Goal: Task Accomplishment & Management: Use online tool/utility

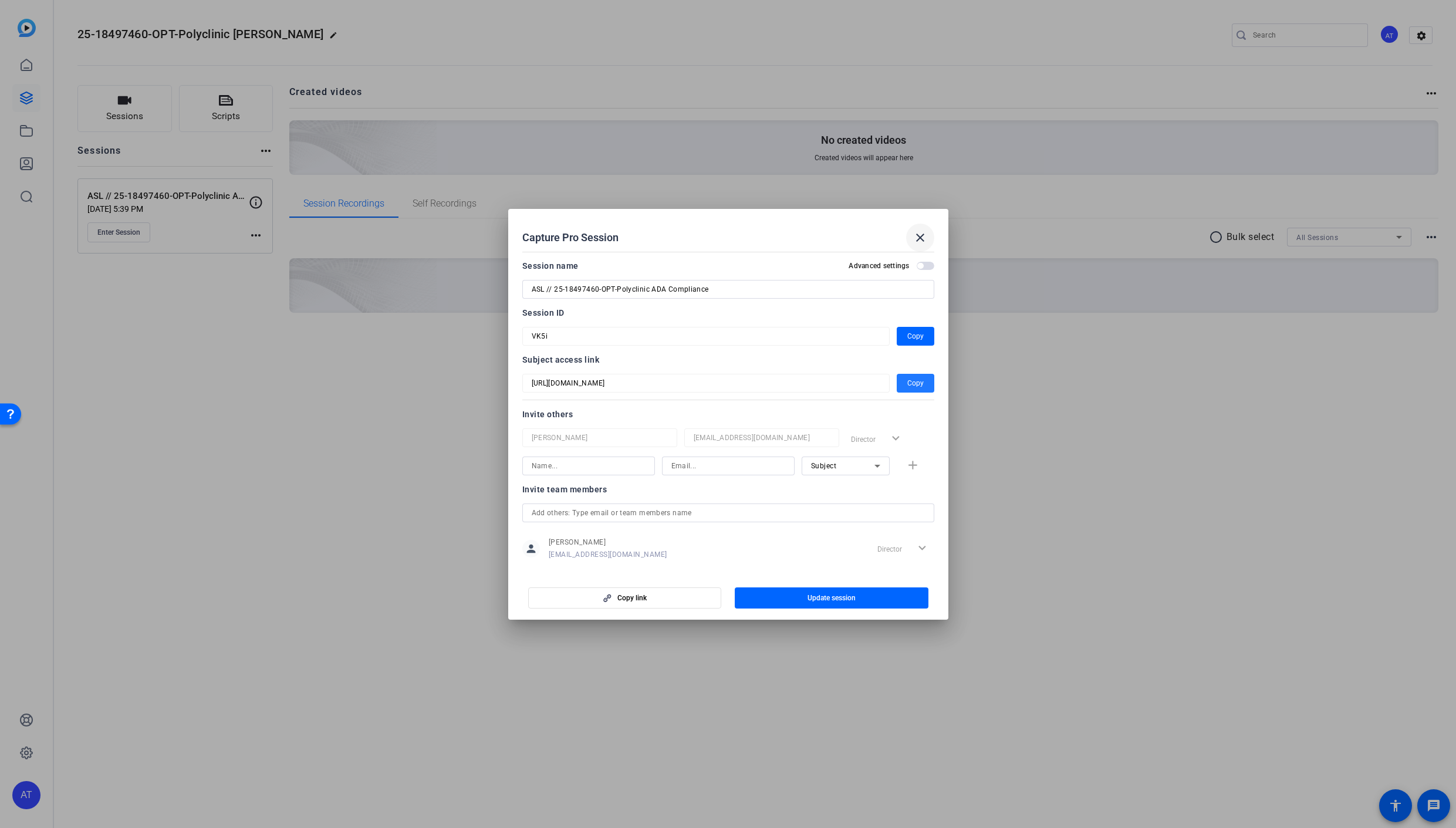
click at [922, 236] on mat-icon "close" at bounding box center [920, 237] width 14 height 14
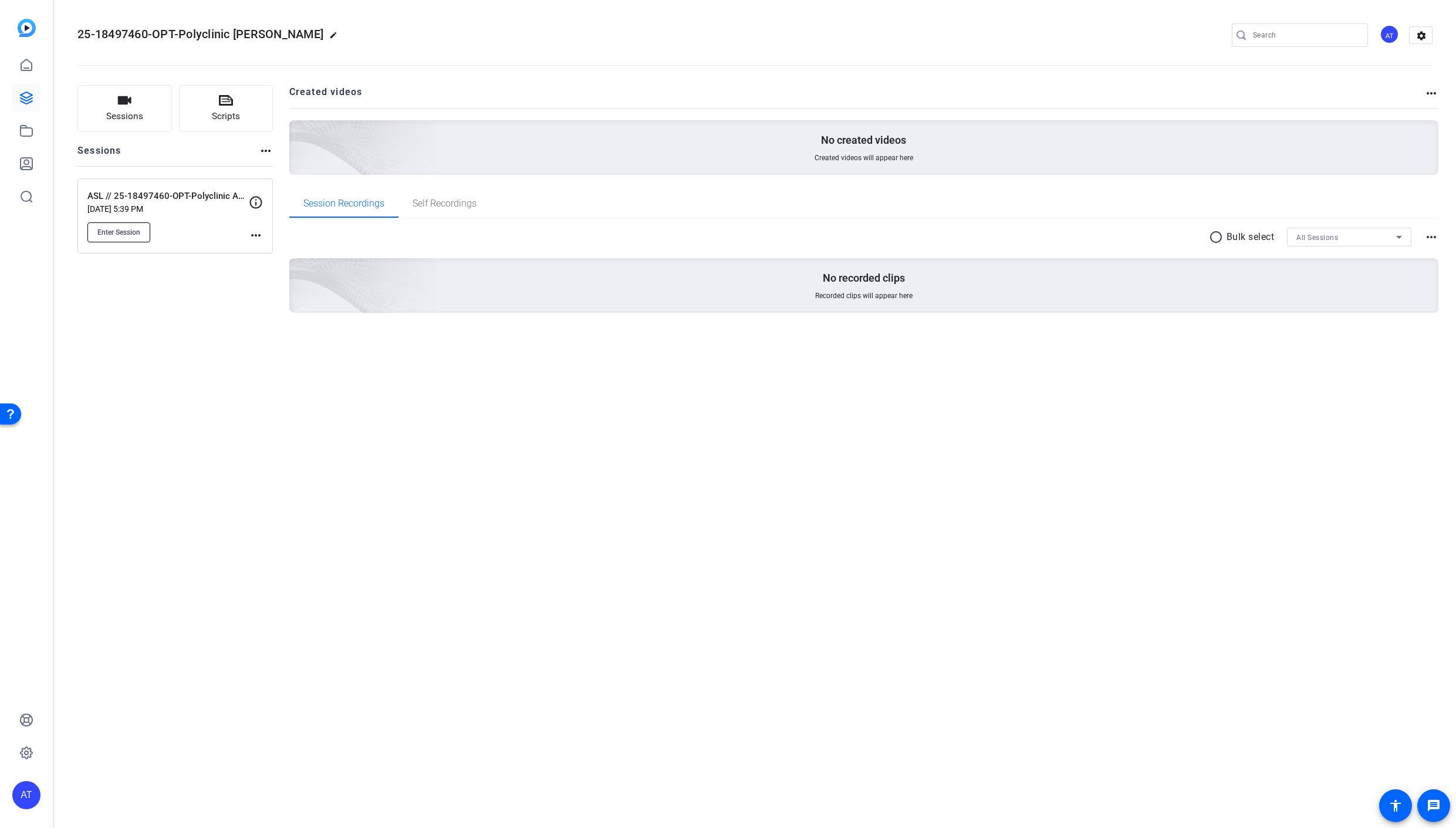
click at [111, 240] on button "Enter Session" at bounding box center [119, 231] width 63 height 20
click at [136, 115] on span "Sessions" at bounding box center [125, 116] width 37 height 14
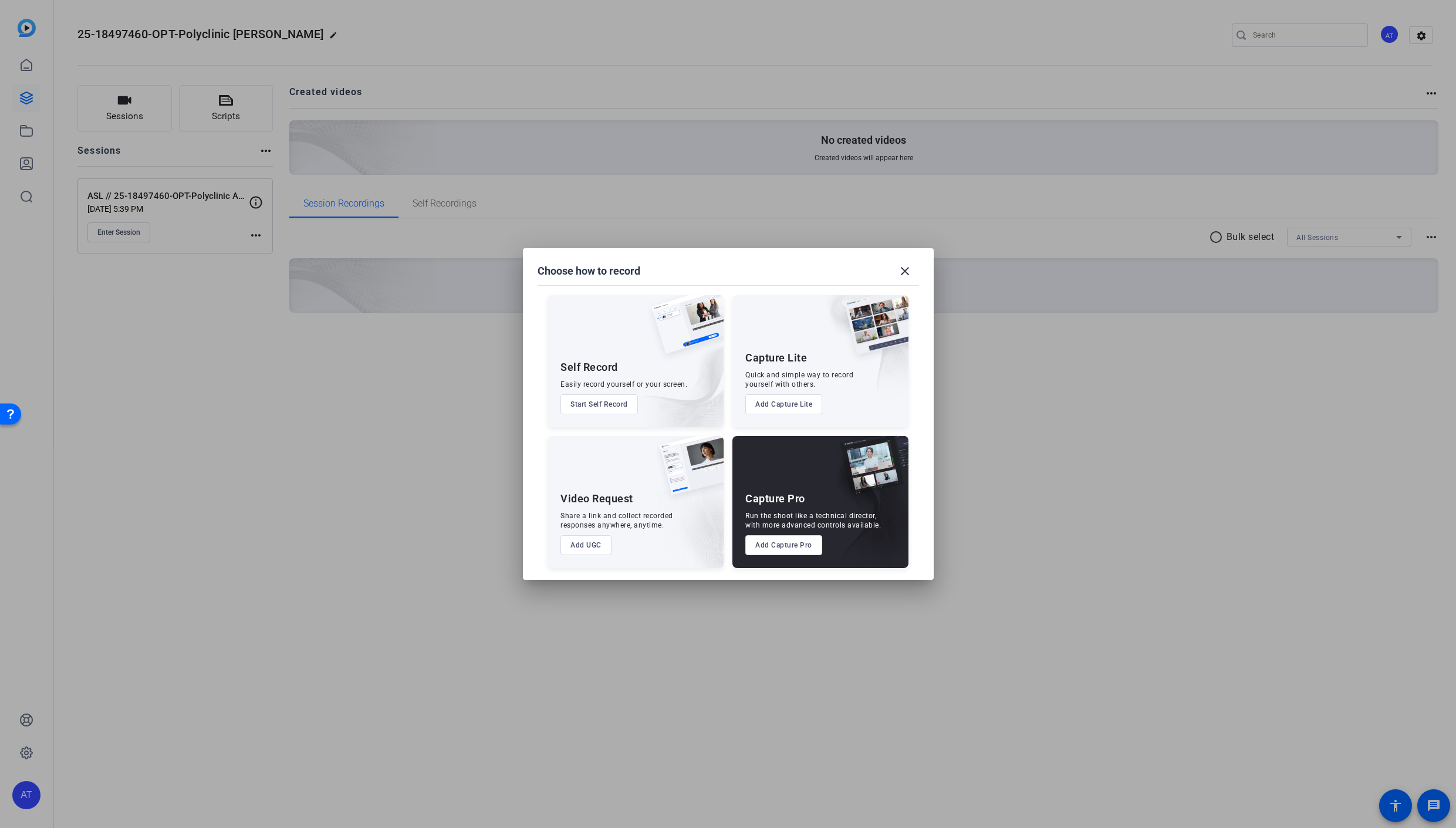
click at [801, 544] on button "Add Capture Pro" at bounding box center [783, 545] width 77 height 20
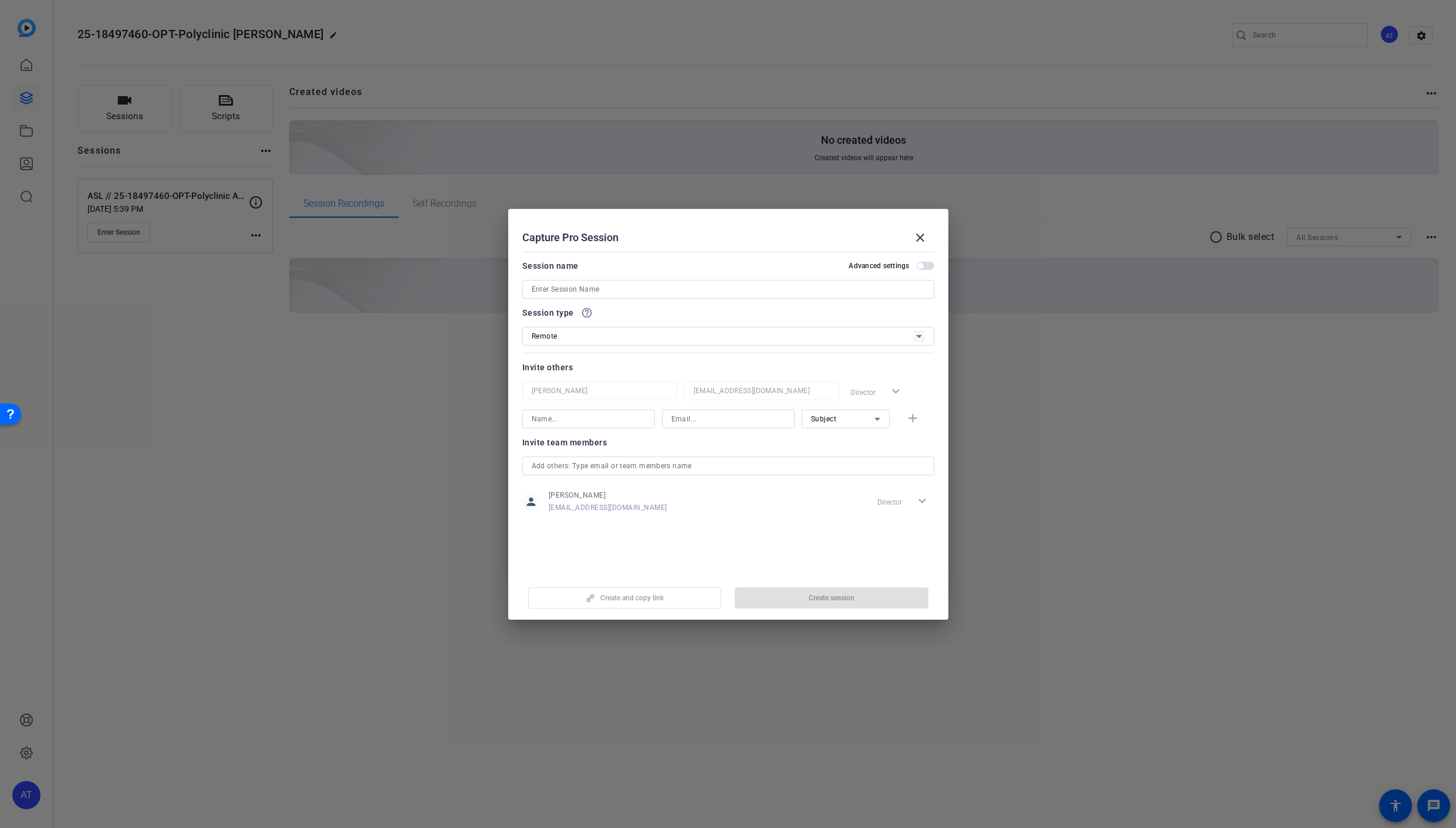
click at [636, 289] on input at bounding box center [728, 289] width 393 height 14
type input "Polyclinic 2.0"
click at [837, 596] on span "Create session" at bounding box center [831, 598] width 46 height 9
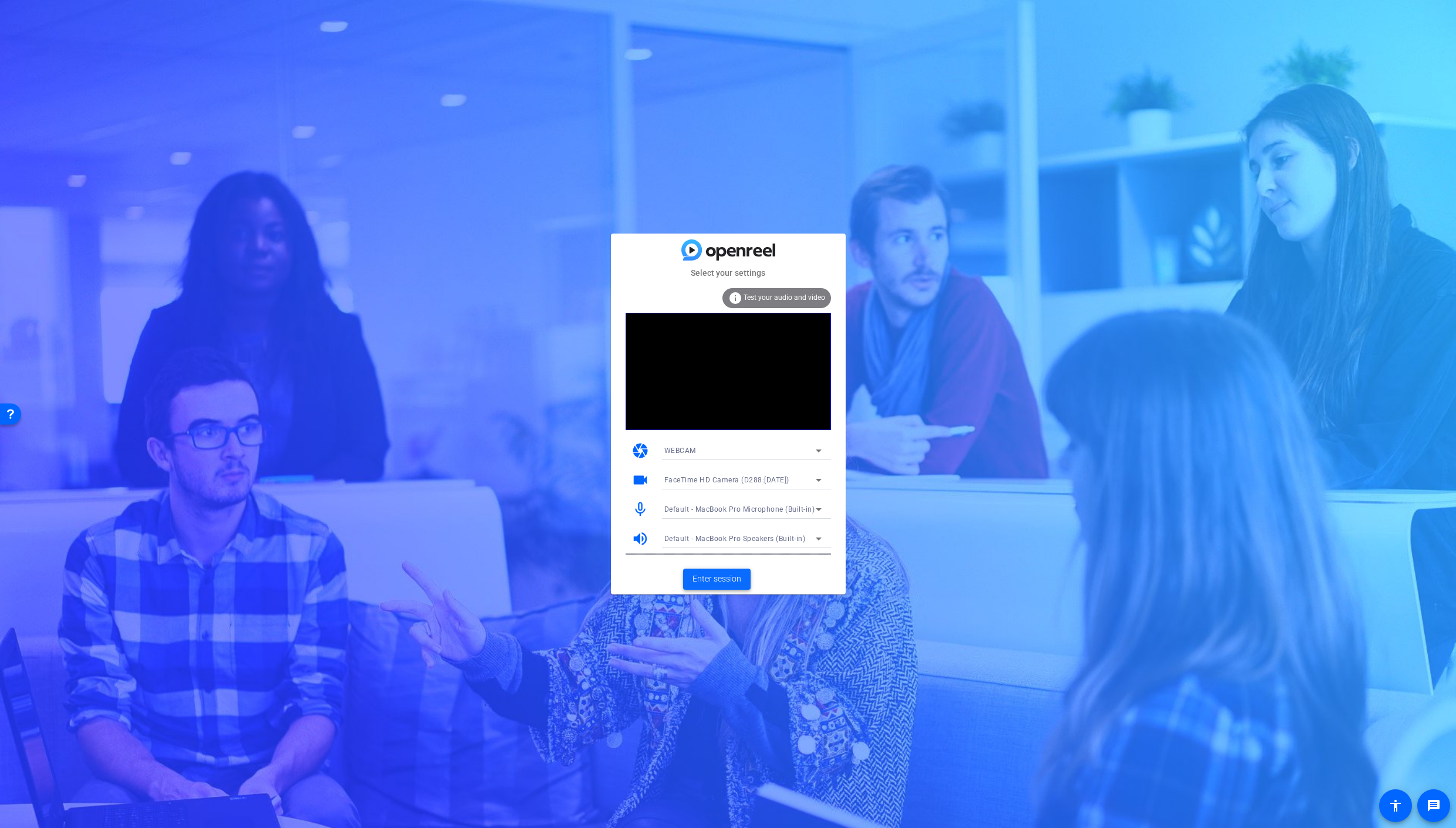
click at [725, 582] on span "Enter session" at bounding box center [716, 578] width 48 height 12
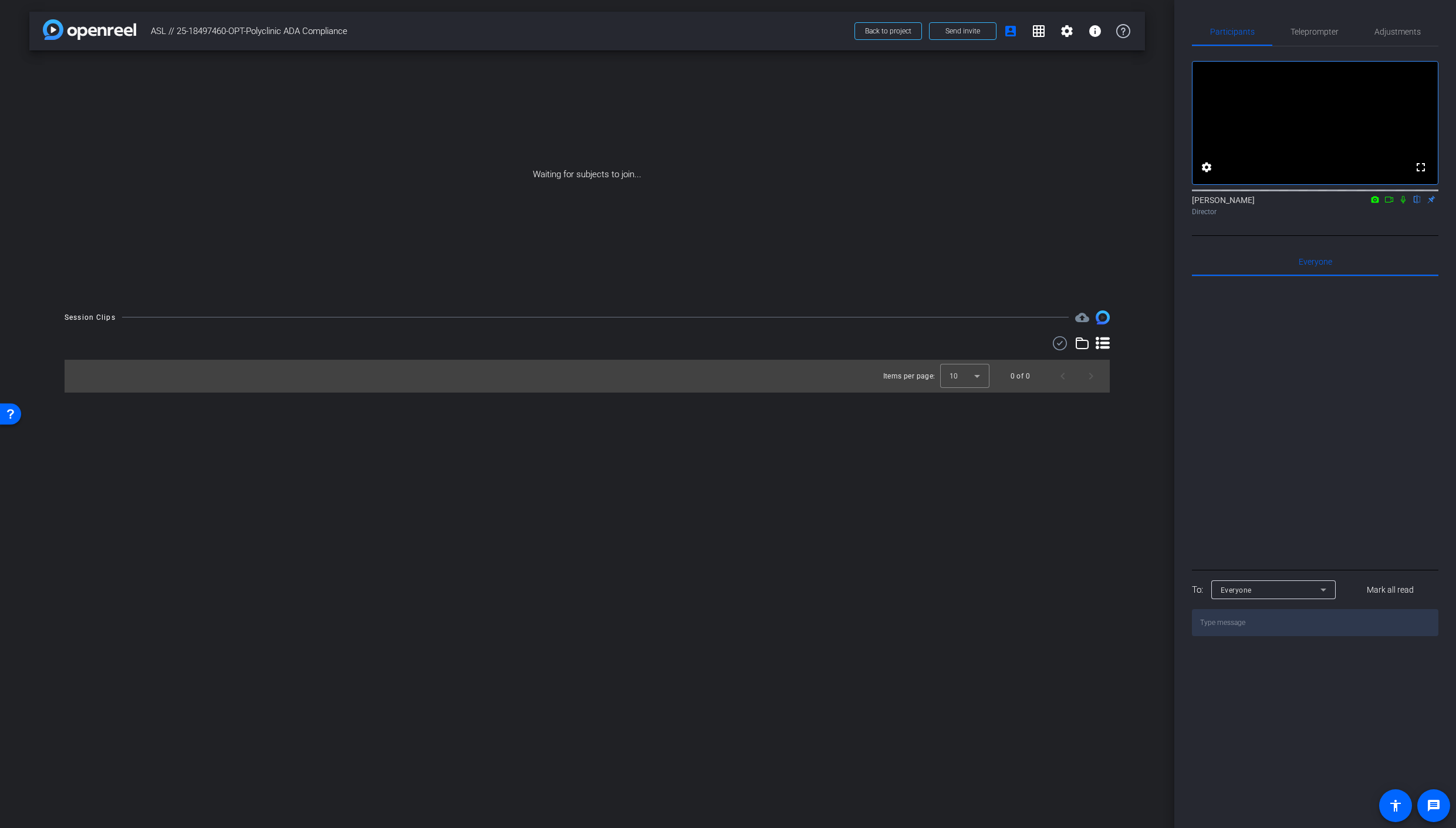
click at [1388, 204] on icon at bounding box center [1389, 199] width 9 height 8
click at [1417, 204] on icon at bounding box center [1416, 200] width 5 height 7
click at [1305, 33] on span "Teleprompter" at bounding box center [1315, 32] width 48 height 8
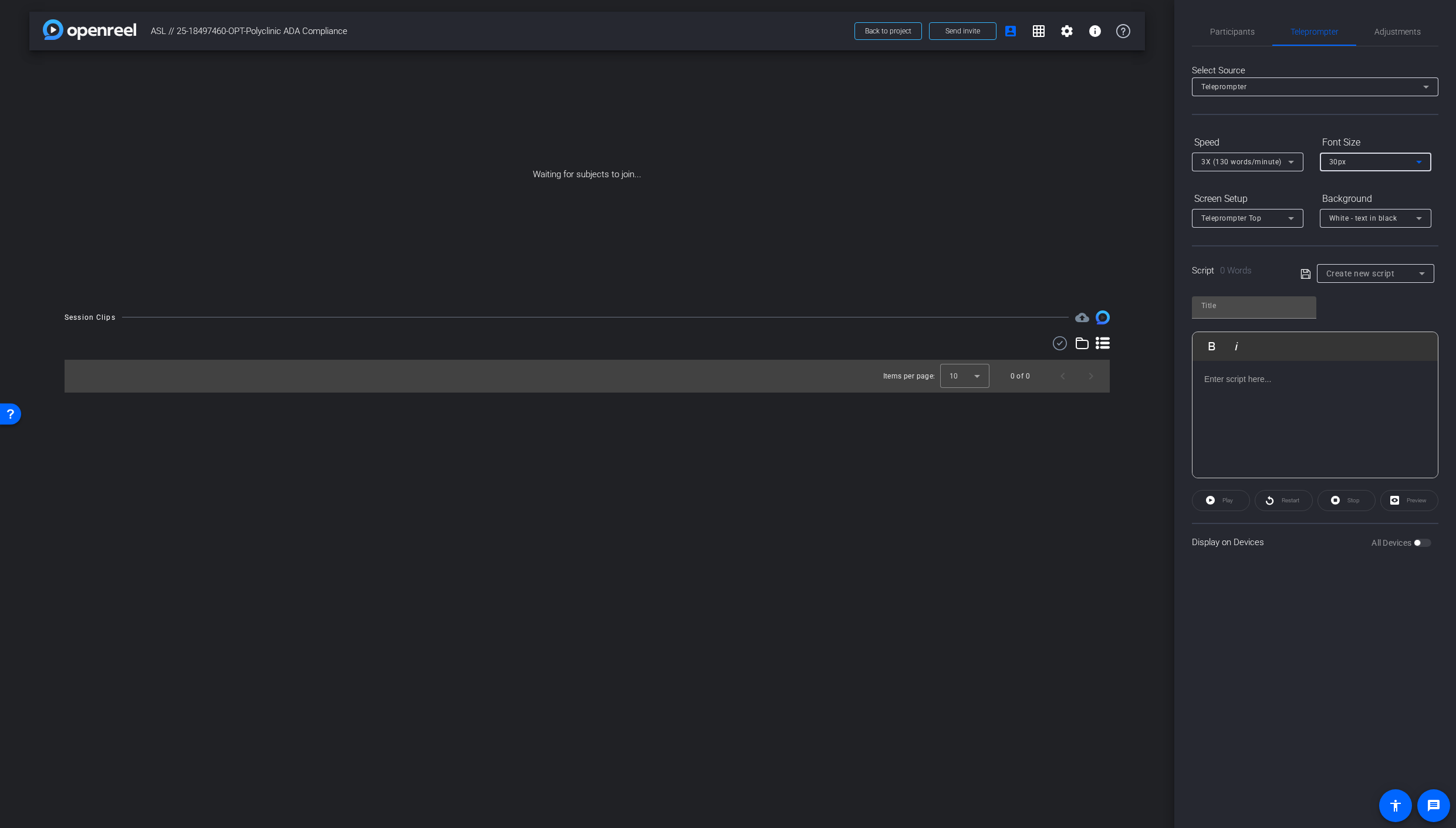
click at [1414, 158] on icon at bounding box center [1418, 162] width 14 height 14
click at [1345, 226] on span "40px" at bounding box center [1337, 222] width 17 height 14
click at [1266, 218] on div "Teleprompter Top" at bounding box center [1244, 218] width 86 height 15
click at [1233, 243] on span "Full Screen" at bounding box center [1221, 241] width 39 height 14
click at [1226, 387] on div at bounding box center [1315, 419] width 245 height 117
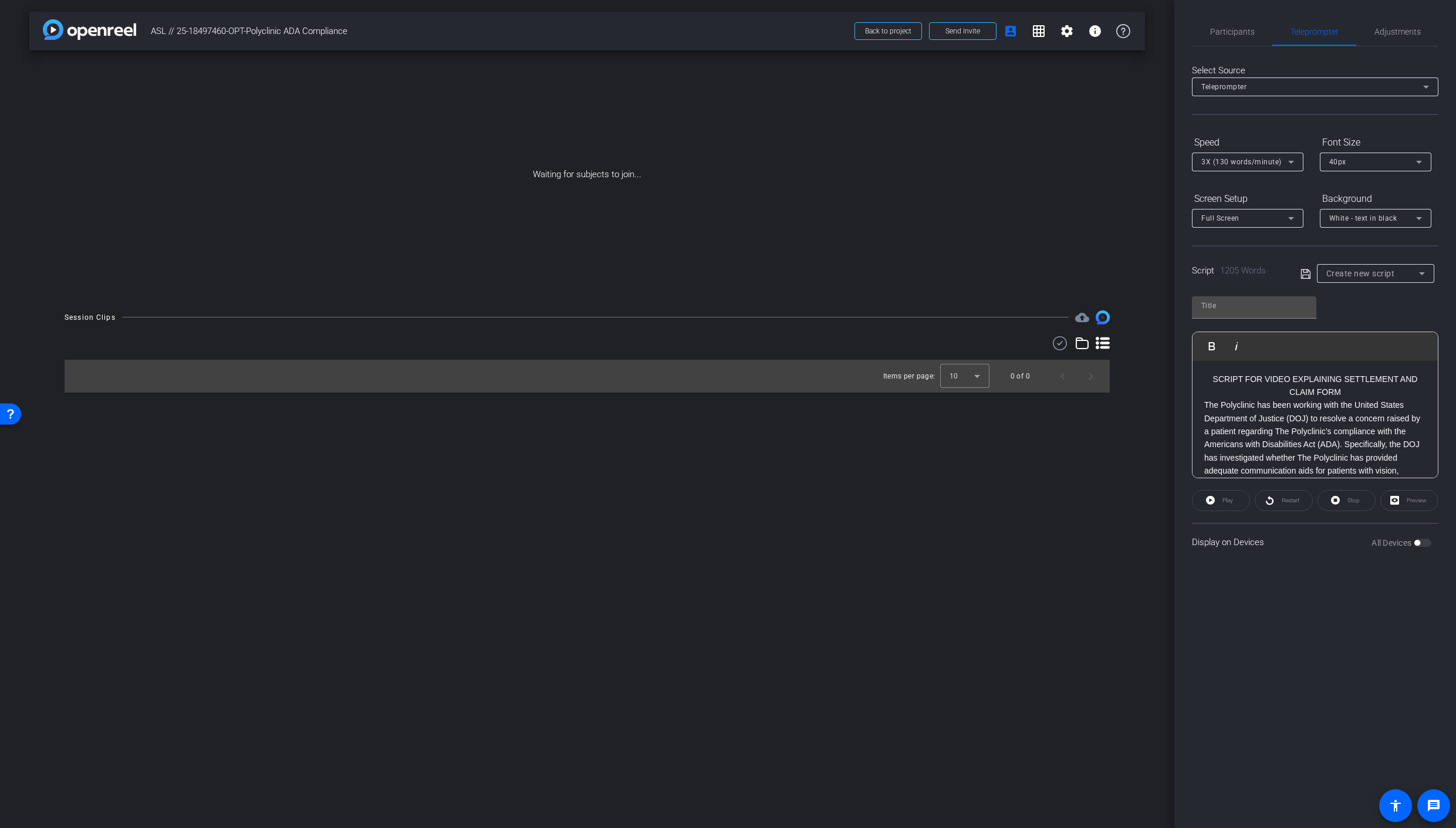
click at [1377, 390] on p "SCRIPT FOR VIDEO EXPLAINING SETTLEMENT AND CLAIM FORM" at bounding box center [1315, 386] width 222 height 26
drag, startPoint x: 1365, startPoint y: 388, endPoint x: 1190, endPoint y: 375, distance: 175.5
click at [1190, 375] on div "Participants Teleprompter Adjustments [PERSON_NAME] Director Everyone 0 Mark al…" at bounding box center [1315, 414] width 282 height 828
click at [1219, 378] on p at bounding box center [1315, 379] width 222 height 13
click at [1305, 273] on icon at bounding box center [1305, 273] width 10 height 14
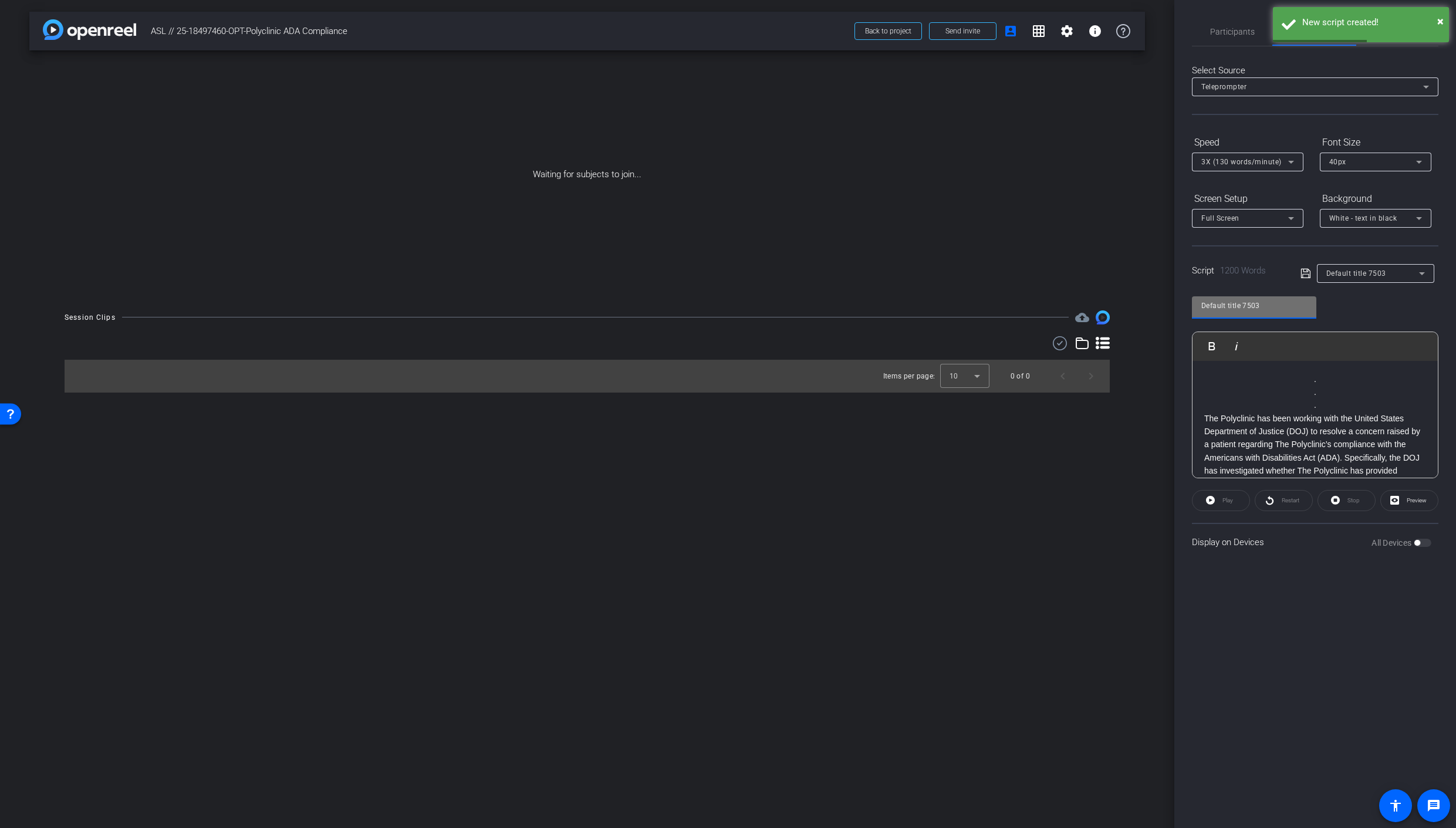
drag, startPoint x: 1273, startPoint y: 305, endPoint x: 1059, endPoint y: 297, distance: 214.1
click at [1059, 297] on div "arrow_back ASL // 25-18497460-OPT-Polyclinic ADA Compliance Back to project Sen…" at bounding box center [728, 414] width 1456 height 828
paste input "SCRIPT FOR VIDEO EXPLAINING SETTLEMENT AND CLAIM FORM"
type input "SCRIPT FOR VIDEO EXPLAINING SETTLEMENT AND CLAIM FORM"
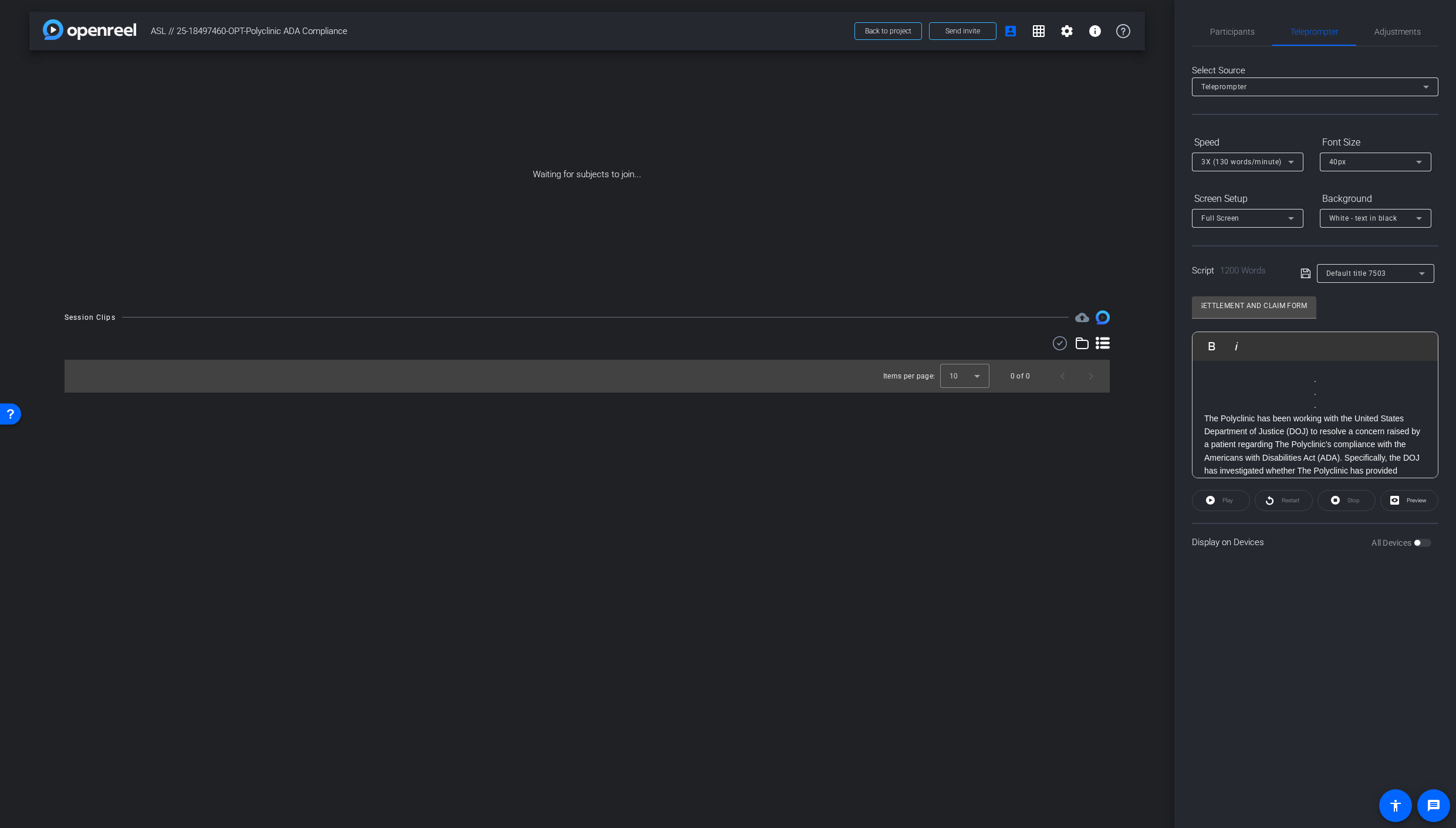
scroll to position [0, 0]
click at [1305, 276] on icon at bounding box center [1305, 273] width 9 height 9
click at [1346, 307] on div "SCRIPT FOR VIDEO EXPLAINING SETTLEMENT AND CLAIM FORM Play Play from this locat…" at bounding box center [1315, 382] width 246 height 191
click at [1230, 425] on p "The Notice of Settlement explains the nature of the DOJ investigation and summa…" at bounding box center [1315, 449] width 222 height 92
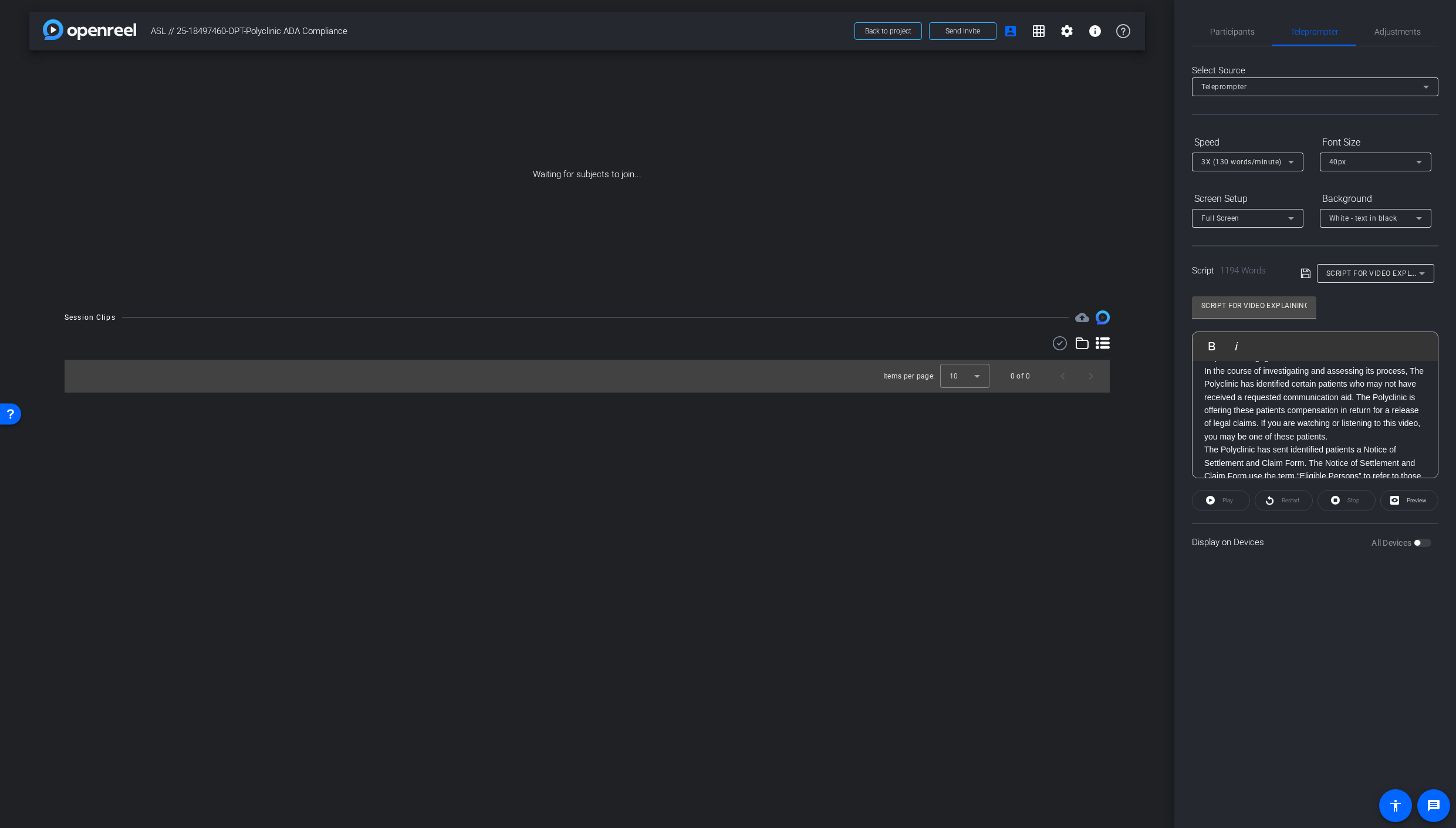
scroll to position [463, 0]
click at [1340, 435] on p "In the course of investigating and assessing its process, The Polyclinic has id…" at bounding box center [1315, 395] width 222 height 79
click at [1309, 429] on p "The Polyclinic has dedicated itself to ensuring that its health care providers …" at bounding box center [1315, 371] width 222 height 119
click at [1303, 381] on p "After fully cooperating with the DOJ investigation, The Polyclinic has entered …" at bounding box center [1315, 334] width 222 height 105
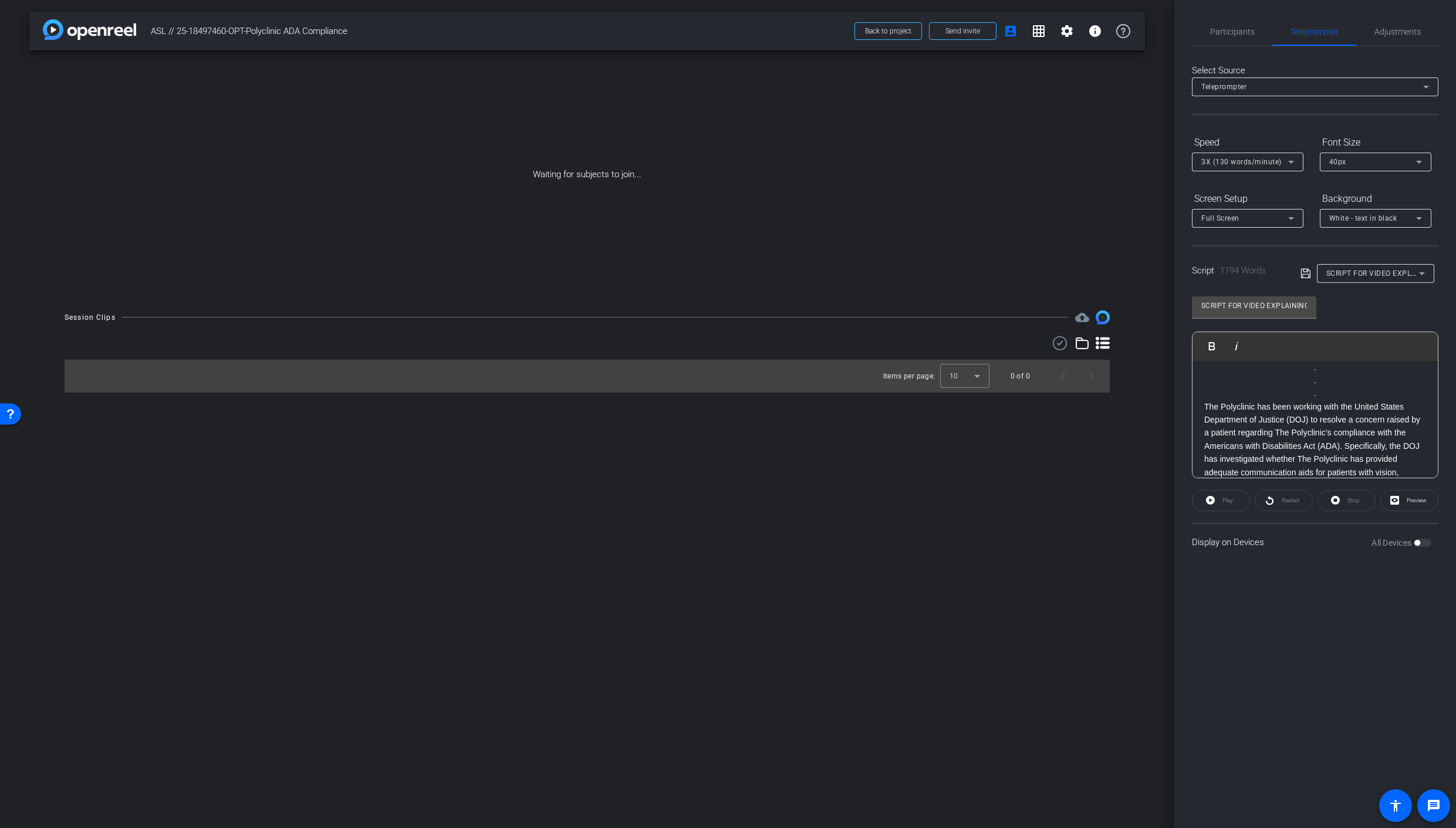
scroll to position [0, 0]
click at [1301, 412] on p "The Notice of Settlement explains the nature of the DOJ investigation and summa…" at bounding box center [1315, 365] width 222 height 92
click at [1253, 385] on p "However, something not explained in the Notice of Settlement is how The Polycli…" at bounding box center [1315, 332] width 222 height 105
click at [1255, 400] on p "First, you must sign the limited release of claims within the Claim Form. In do…" at bounding box center [1315, 426] width 222 height 79
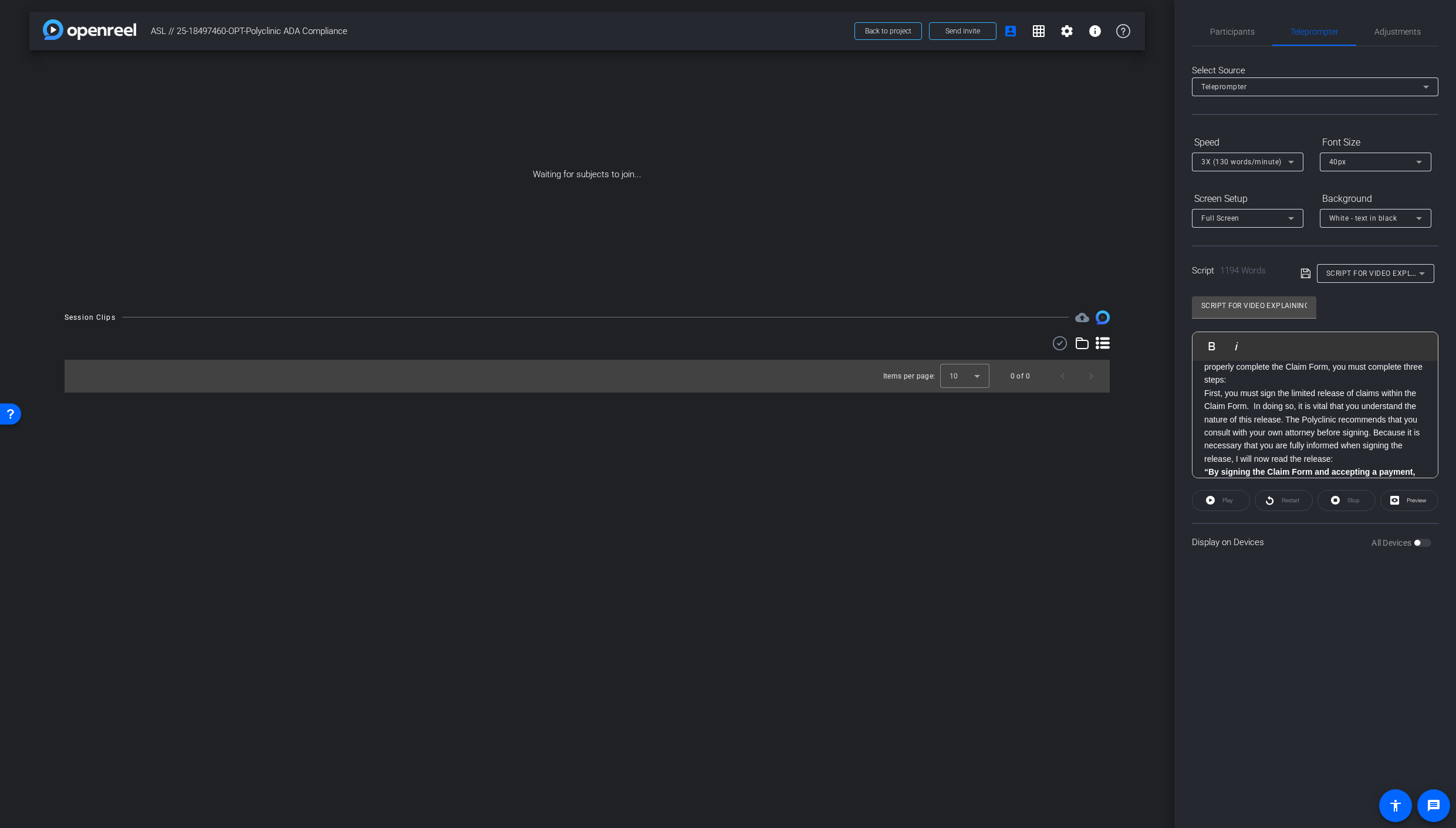
click at [1244, 387] on p "To receive a payment, you must complete the Claim Form, which is the second doc…" at bounding box center [1315, 360] width 222 height 53
click at [1306, 275] on icon at bounding box center [1305, 273] width 10 height 14
click at [1227, 30] on span "Participants" at bounding box center [1232, 32] width 45 height 8
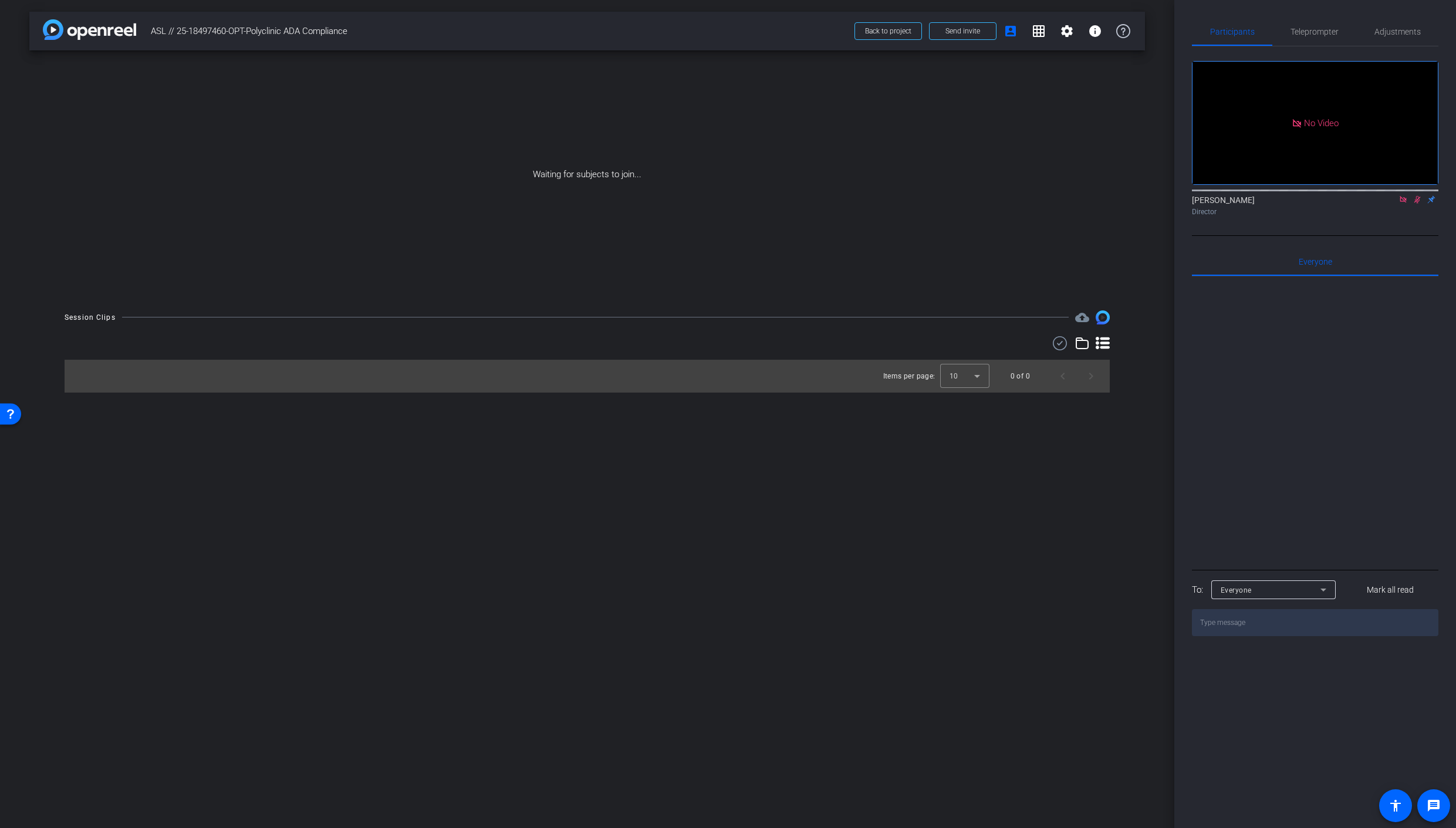
click at [1404, 195] on icon at bounding box center [1403, 199] width 9 height 8
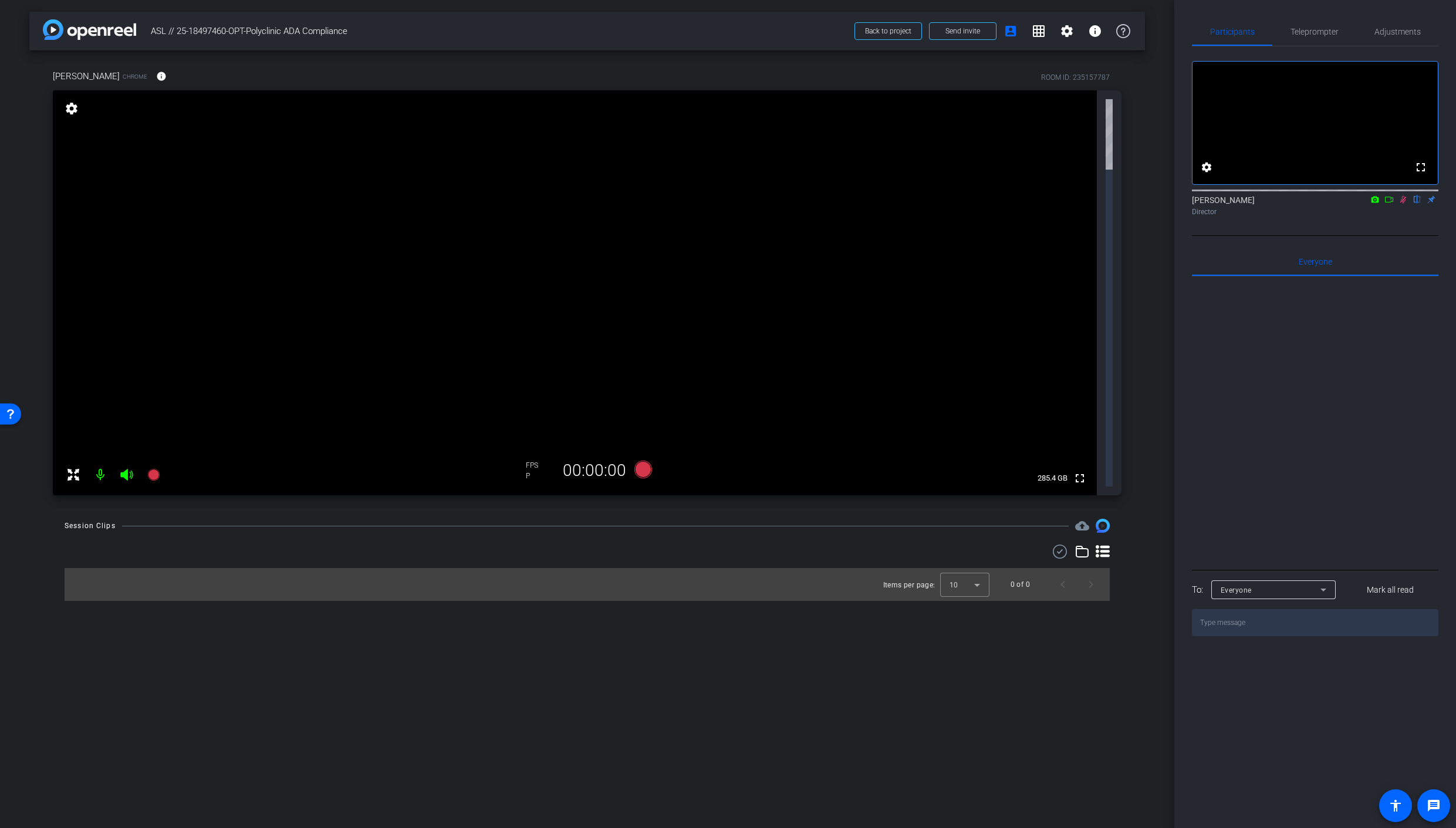
click at [1403, 204] on icon at bounding box center [1403, 200] width 7 height 7
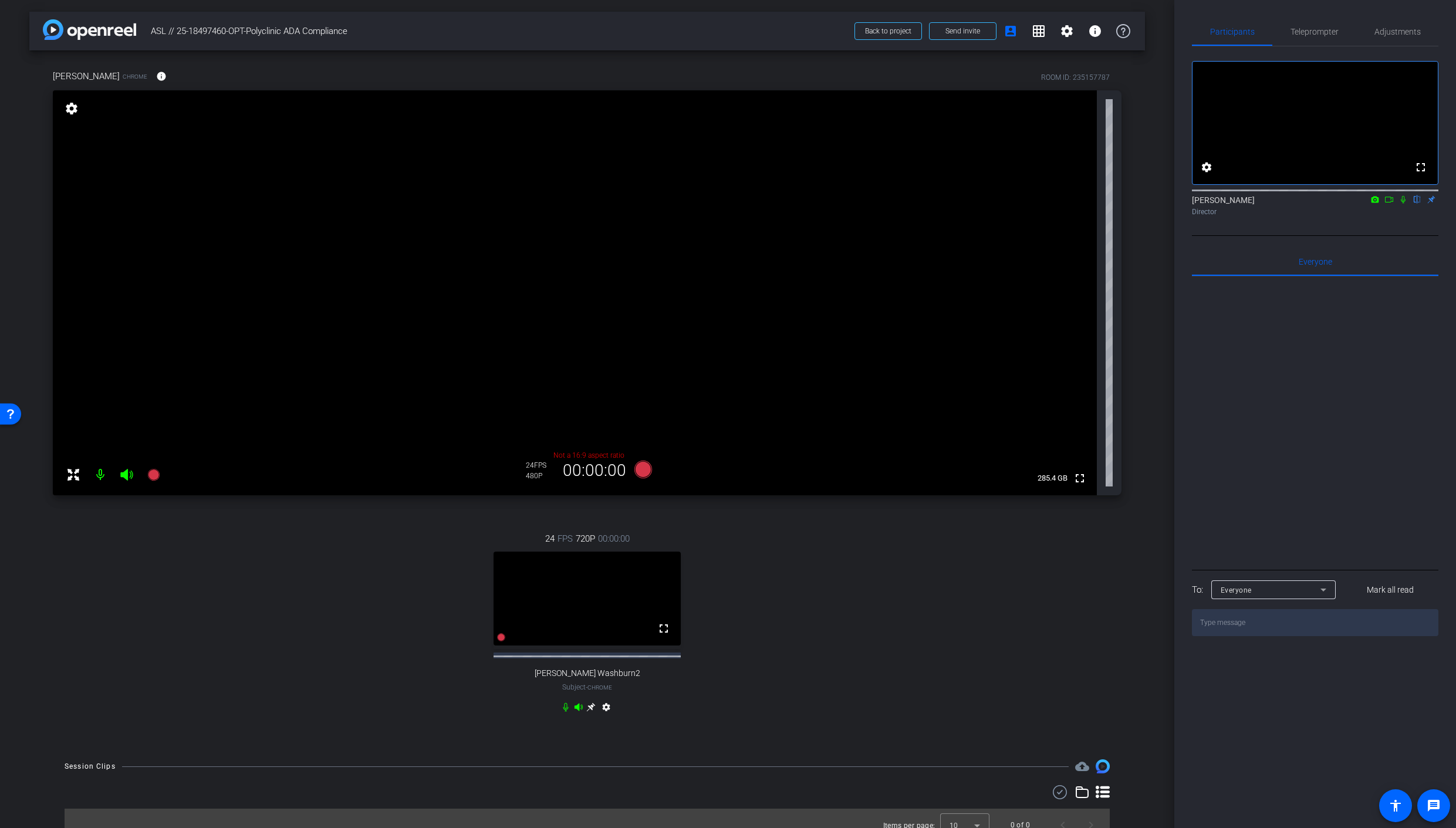
click at [578, 711] on icon at bounding box center [578, 707] width 8 height 7
click at [577, 711] on icon at bounding box center [578, 707] width 8 height 7
click at [590, 712] on icon at bounding box center [590, 707] width 8 height 8
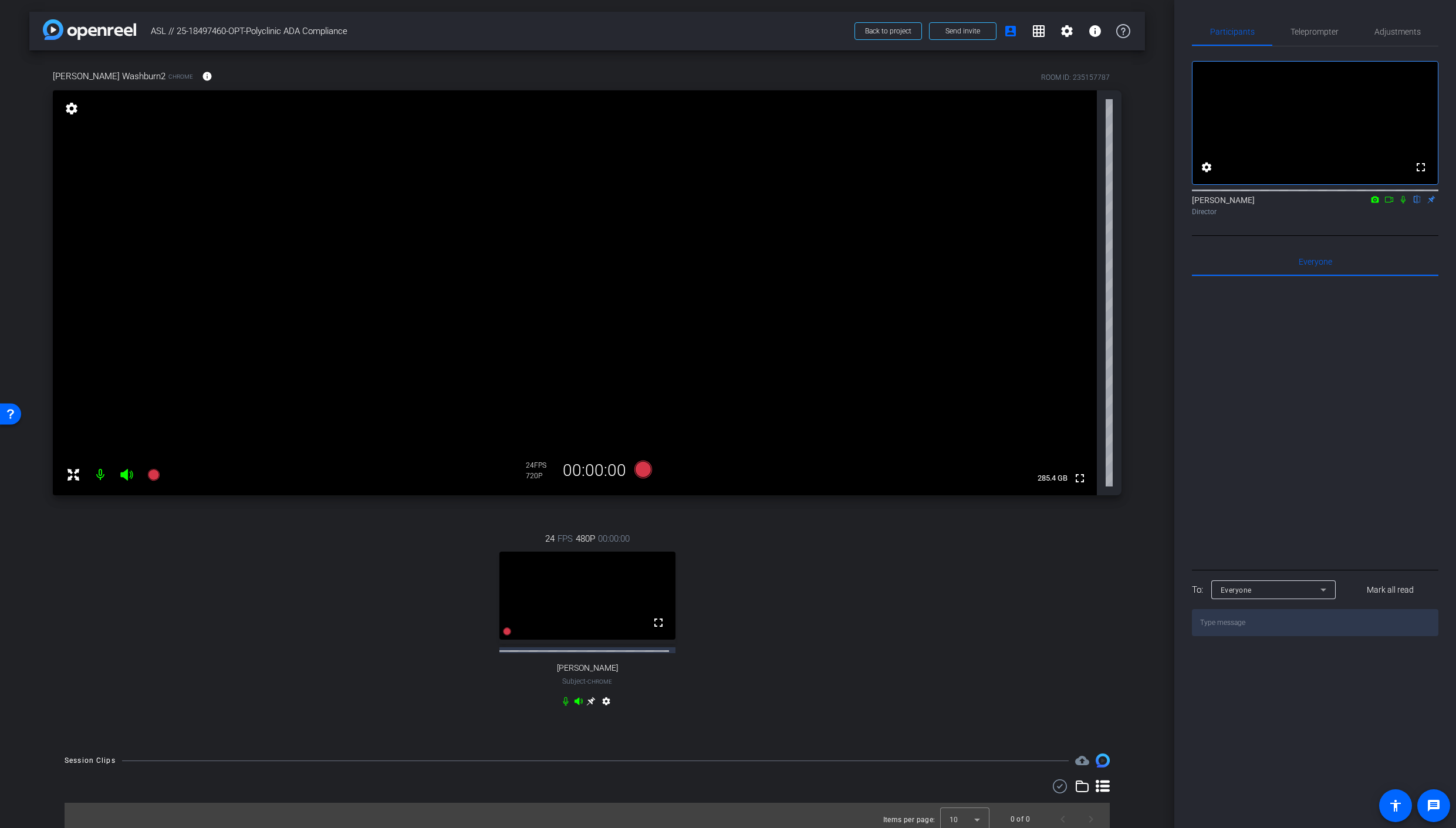
click at [122, 477] on icon at bounding box center [125, 475] width 12 height 12
click at [100, 475] on mat-icon at bounding box center [99, 474] width 23 height 23
click at [125, 475] on icon at bounding box center [125, 475] width 12 height 12
click at [100, 479] on mat-icon at bounding box center [99, 474] width 23 height 23
click at [566, 706] on icon at bounding box center [566, 701] width 7 height 8
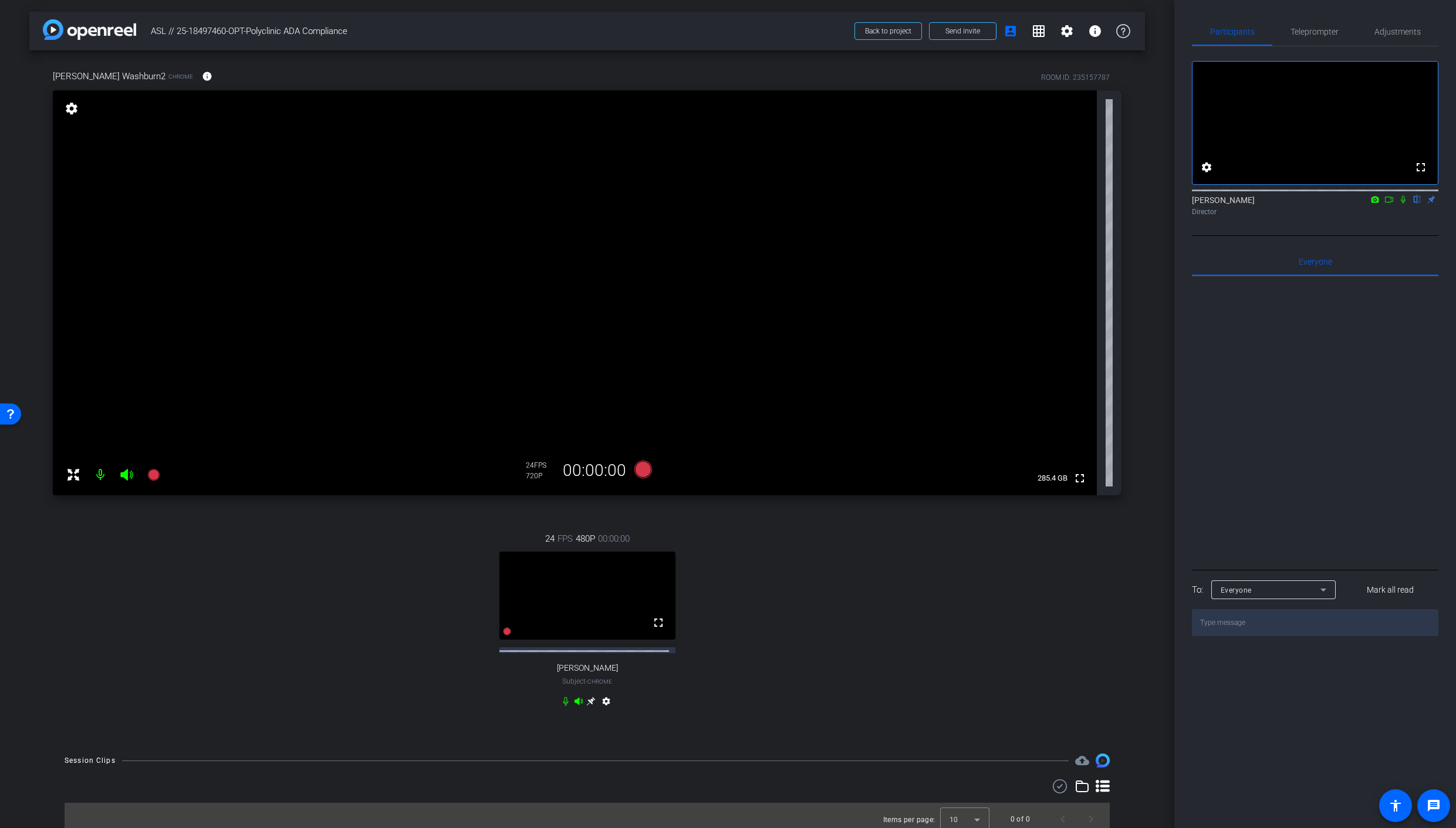
click at [128, 478] on icon at bounding box center [126, 474] width 14 height 14
click at [104, 478] on mat-icon at bounding box center [99, 474] width 23 height 23
click at [99, 474] on mat-icon at bounding box center [99, 474] width 23 height 23
click at [125, 478] on icon at bounding box center [125, 475] width 12 height 12
click at [1139, 742] on div "[PERSON_NAME] Washburn2 Chrome info ROOM ID: 235157787 fullscreen settings 285.…" at bounding box center [587, 396] width 1115 height 691
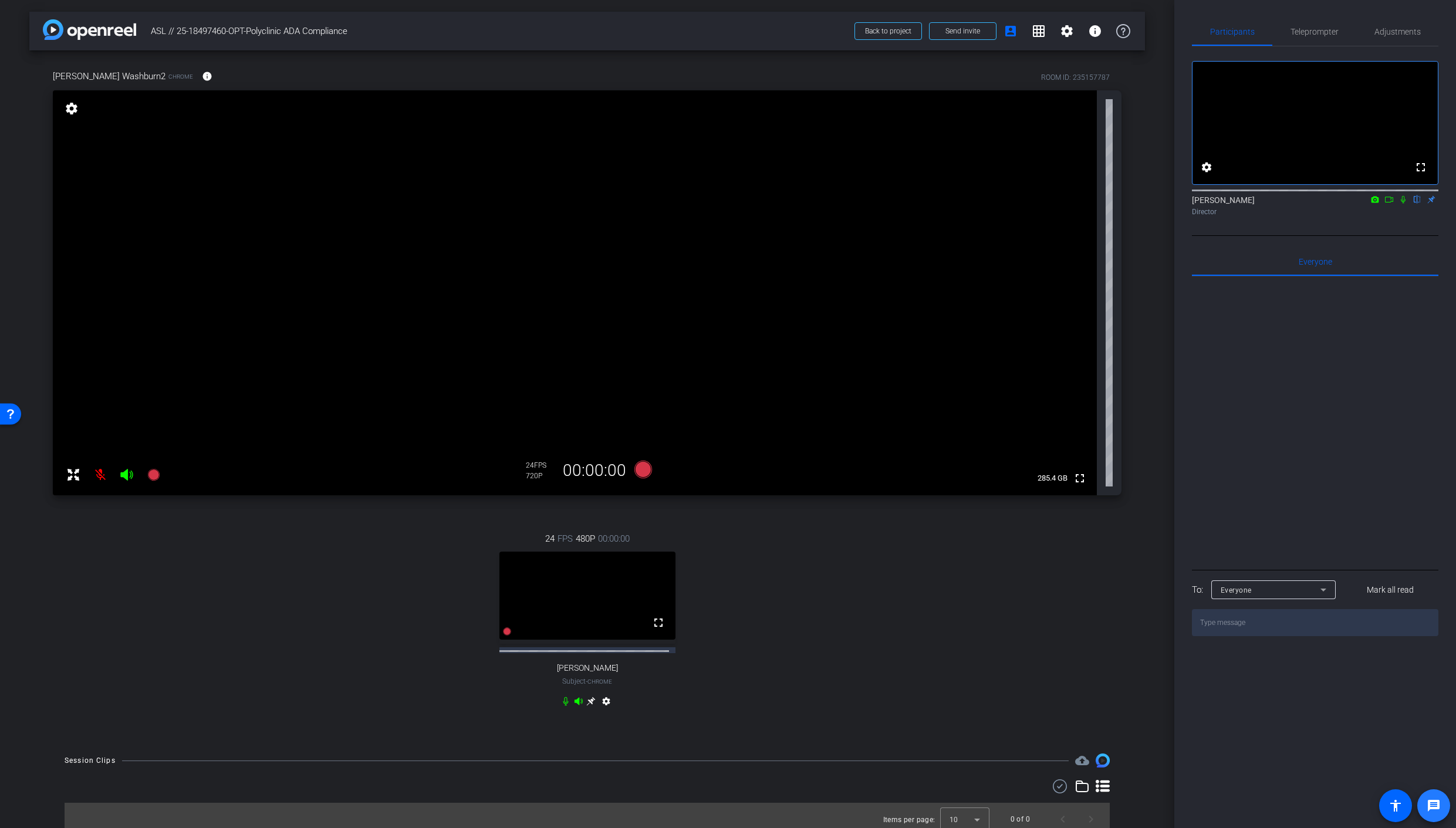
click at [1429, 811] on mat-icon "message" at bounding box center [1433, 805] width 14 height 14
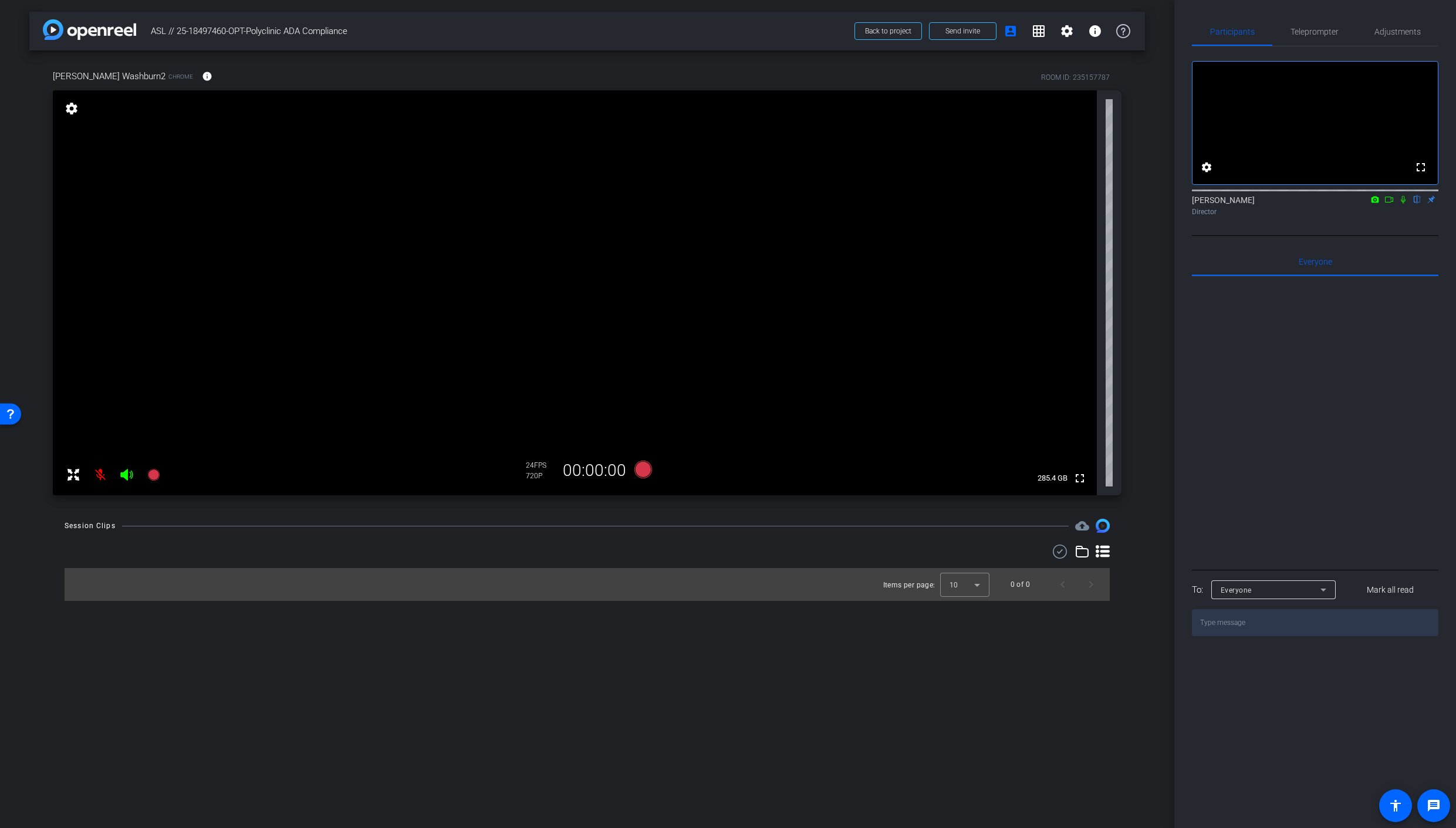
click at [95, 474] on mat-icon at bounding box center [99, 474] width 23 height 23
click at [97, 474] on mat-icon at bounding box center [99, 474] width 23 height 23
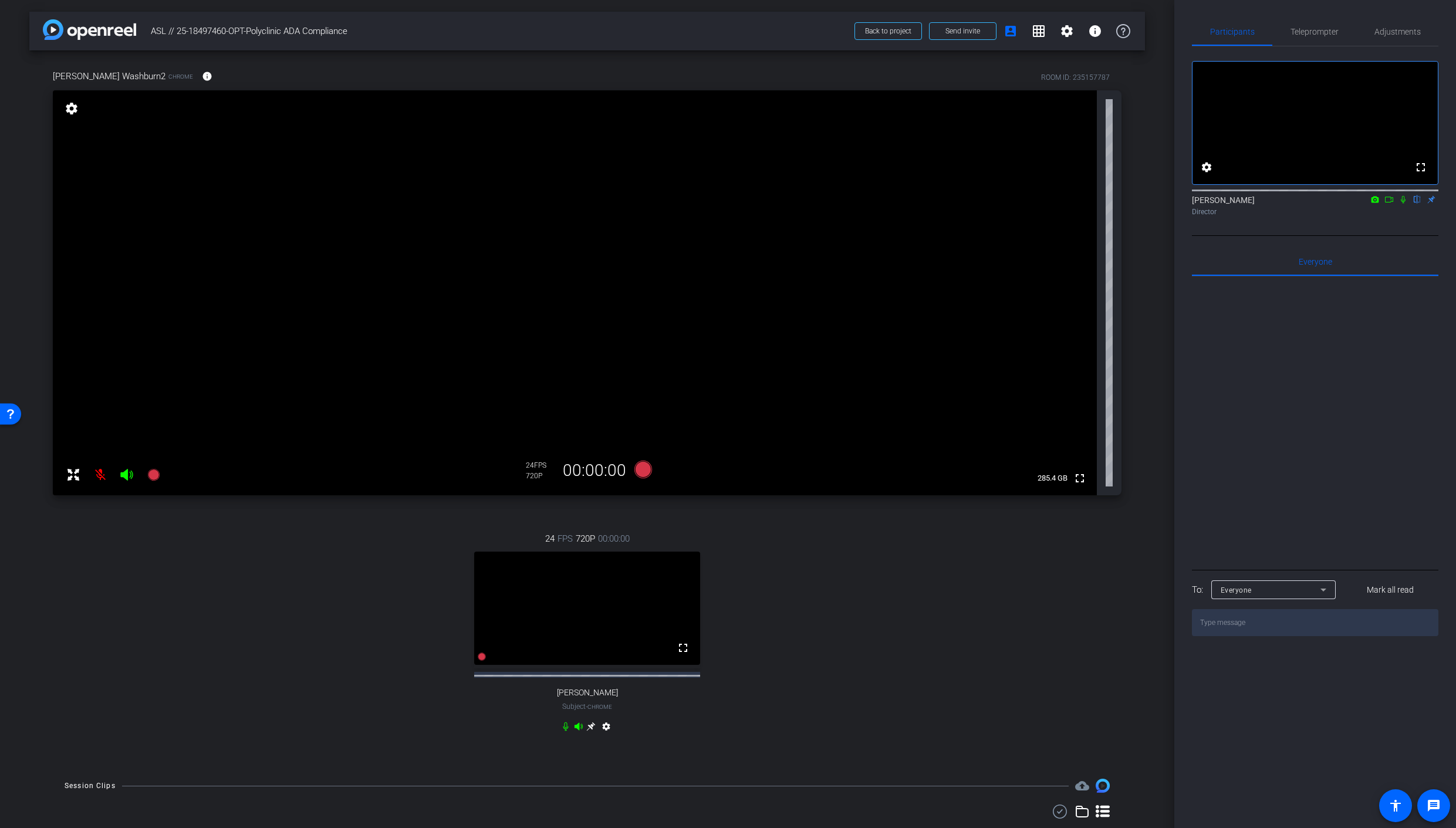
click at [99, 479] on mat-icon at bounding box center [99, 474] width 23 height 23
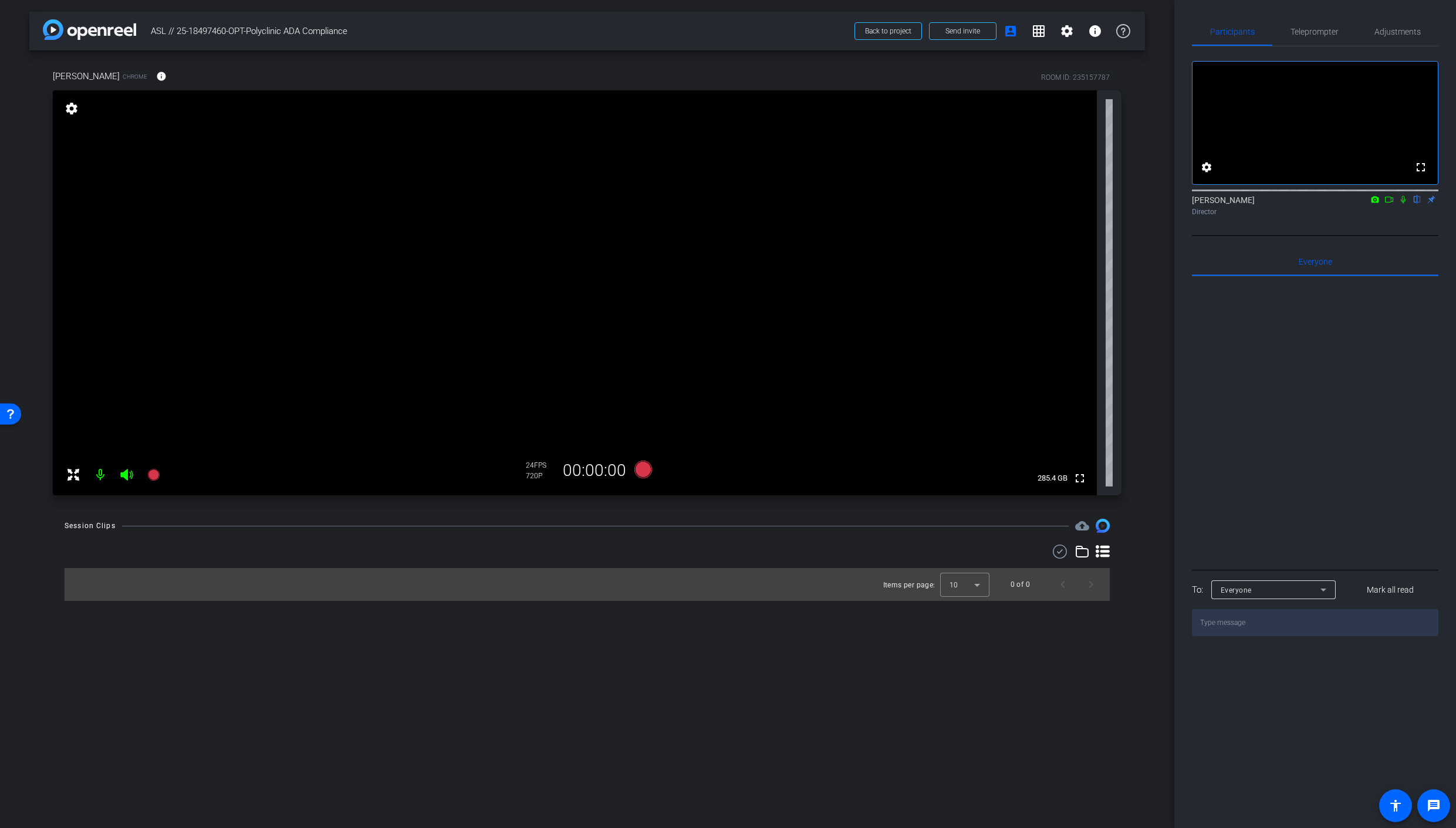
drag, startPoint x: 128, startPoint y: 479, endPoint x: 109, endPoint y: 480, distance: 19.0
click at [127, 479] on icon at bounding box center [126, 474] width 14 height 14
click at [125, 475] on icon at bounding box center [125, 475] width 12 height 12
click at [99, 475] on mat-icon at bounding box center [99, 474] width 23 height 23
drag, startPoint x: 99, startPoint y: 479, endPoint x: 106, endPoint y: 483, distance: 8.1
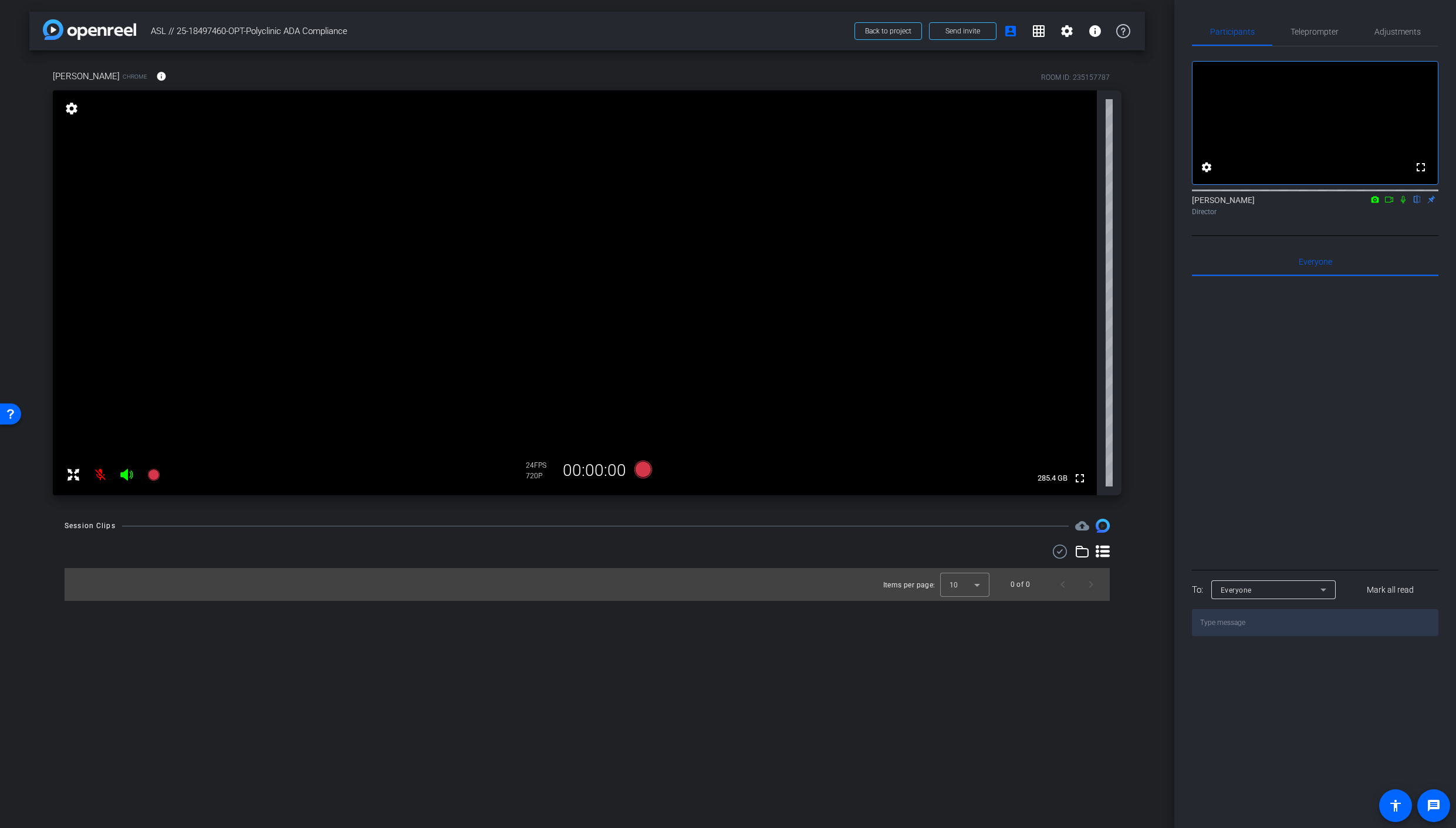
click at [102, 478] on mat-icon at bounding box center [99, 474] width 23 height 23
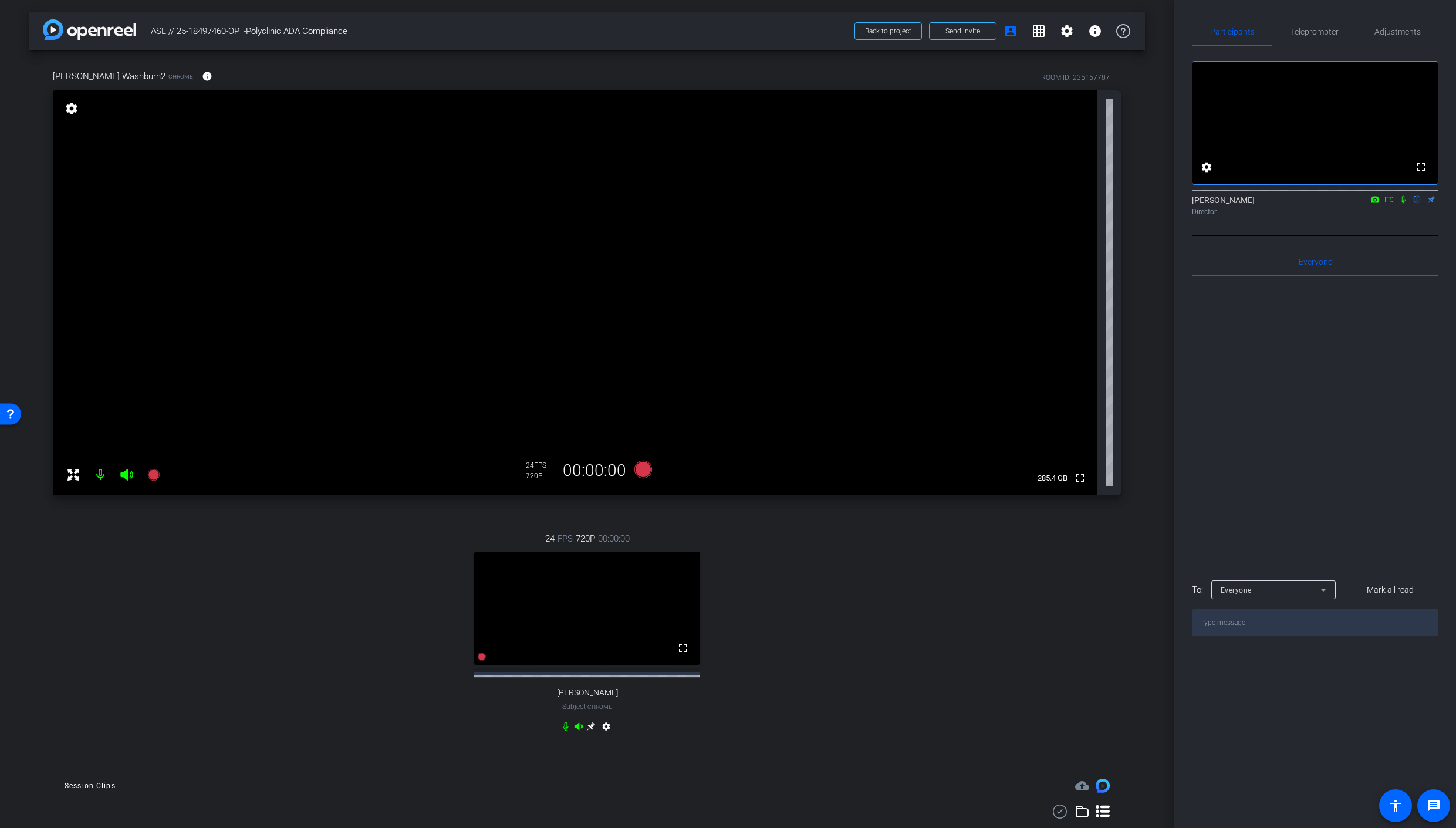
click at [102, 477] on mat-icon at bounding box center [99, 474] width 23 height 23
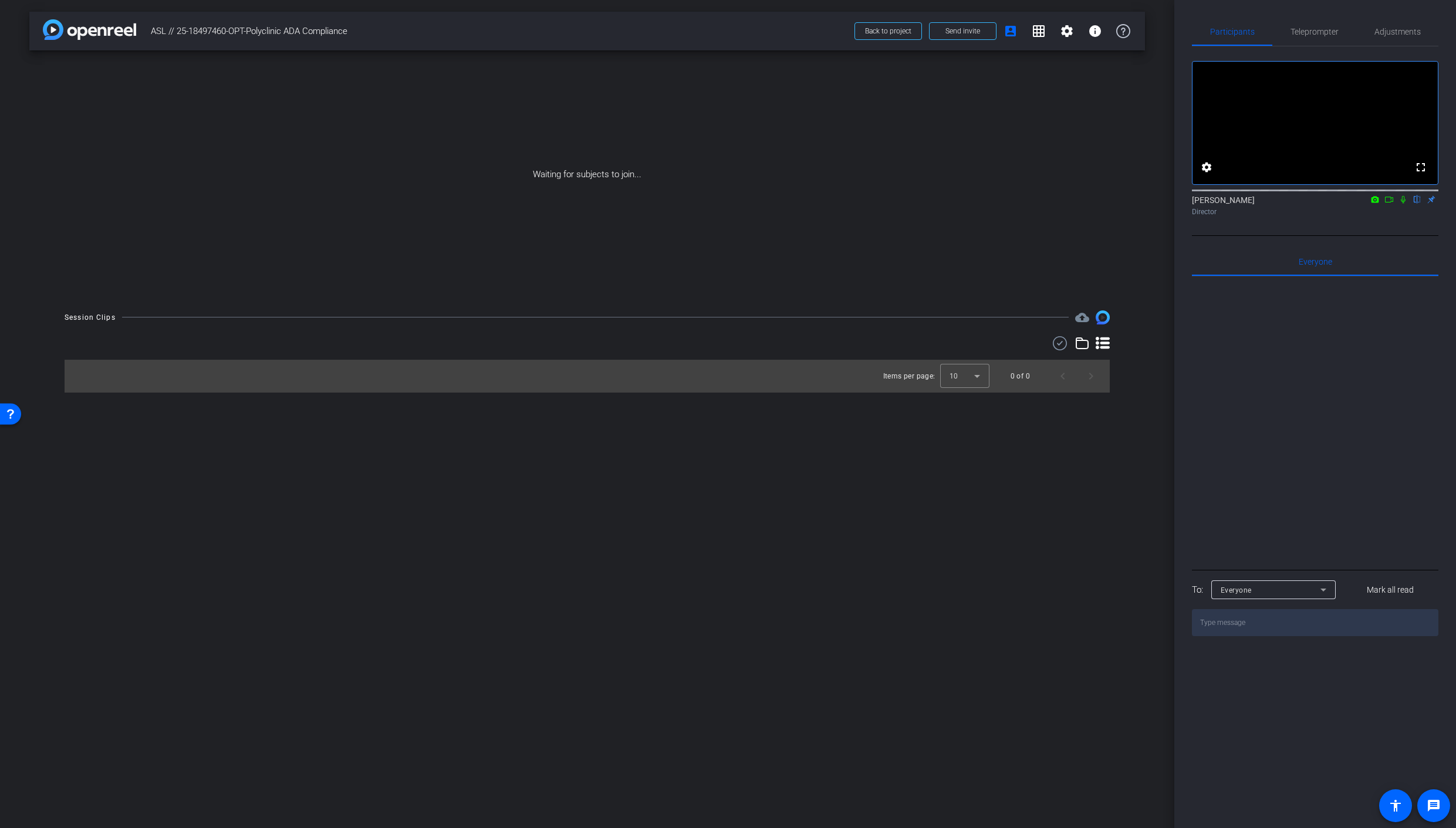
click at [1375, 204] on icon at bounding box center [1375, 199] width 9 height 8
click at [1390, 217] on div at bounding box center [728, 414] width 1456 height 828
click at [1389, 204] on icon at bounding box center [1389, 199] width 9 height 8
click at [1420, 204] on icon at bounding box center [1417, 199] width 9 height 8
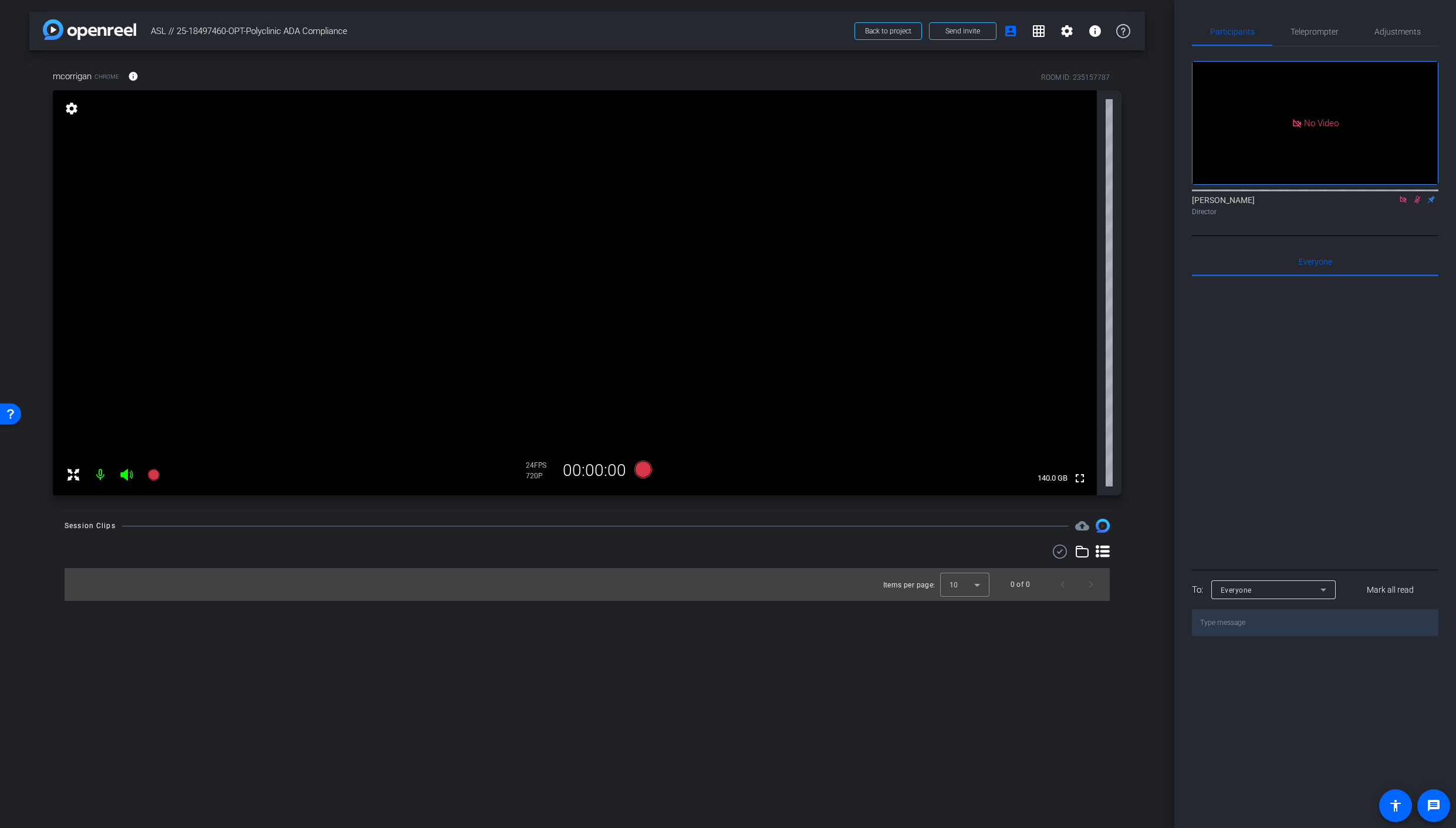
click at [1407, 204] on icon at bounding box center [1403, 199] width 9 height 8
click at [1405, 204] on icon at bounding box center [1403, 200] width 7 height 7
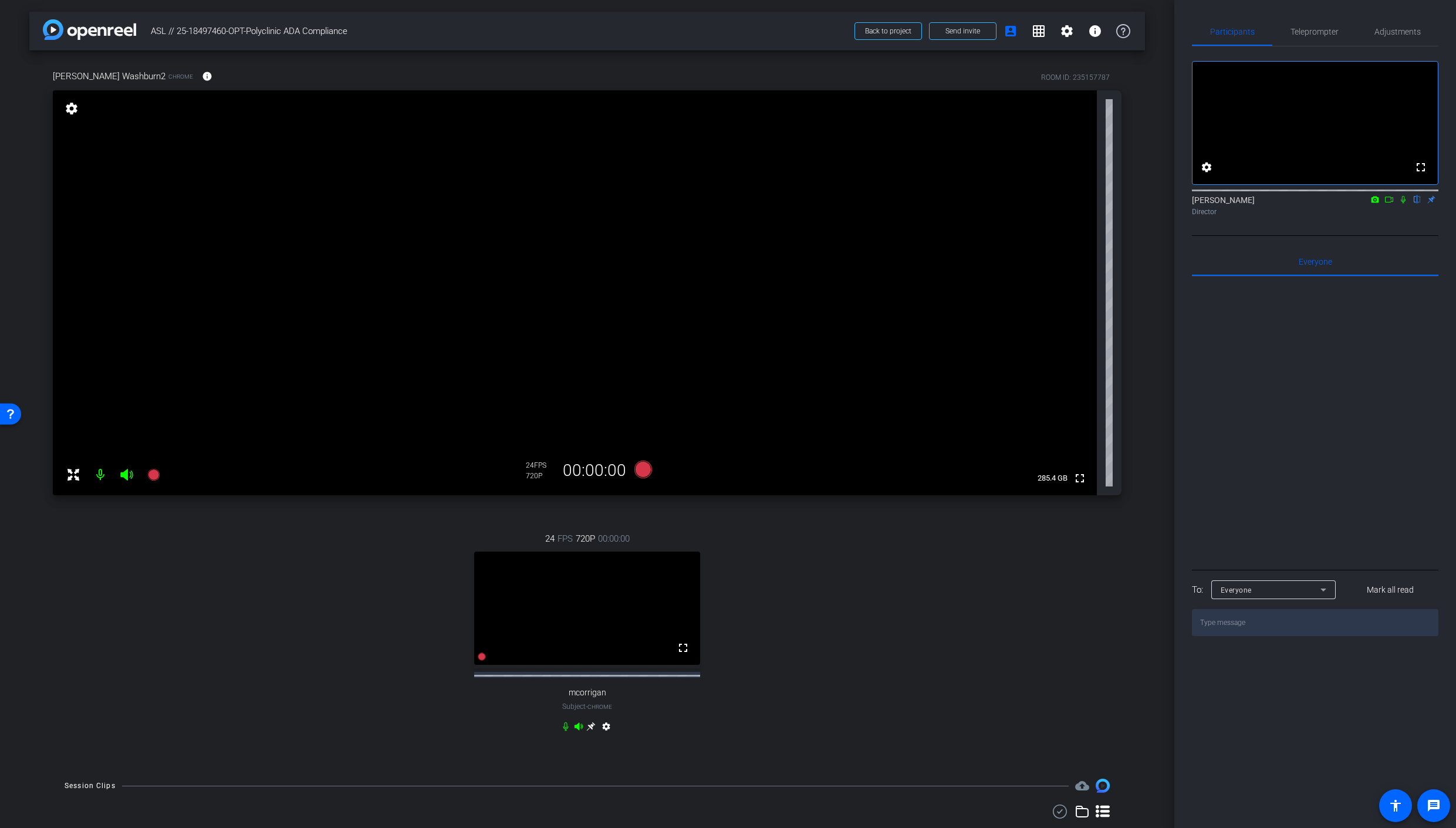
click at [125, 477] on icon at bounding box center [125, 475] width 12 height 12
click at [100, 474] on mat-icon at bounding box center [99, 474] width 23 height 23
click at [125, 477] on icon at bounding box center [126, 474] width 14 height 14
click at [102, 477] on mat-icon at bounding box center [99, 474] width 23 height 23
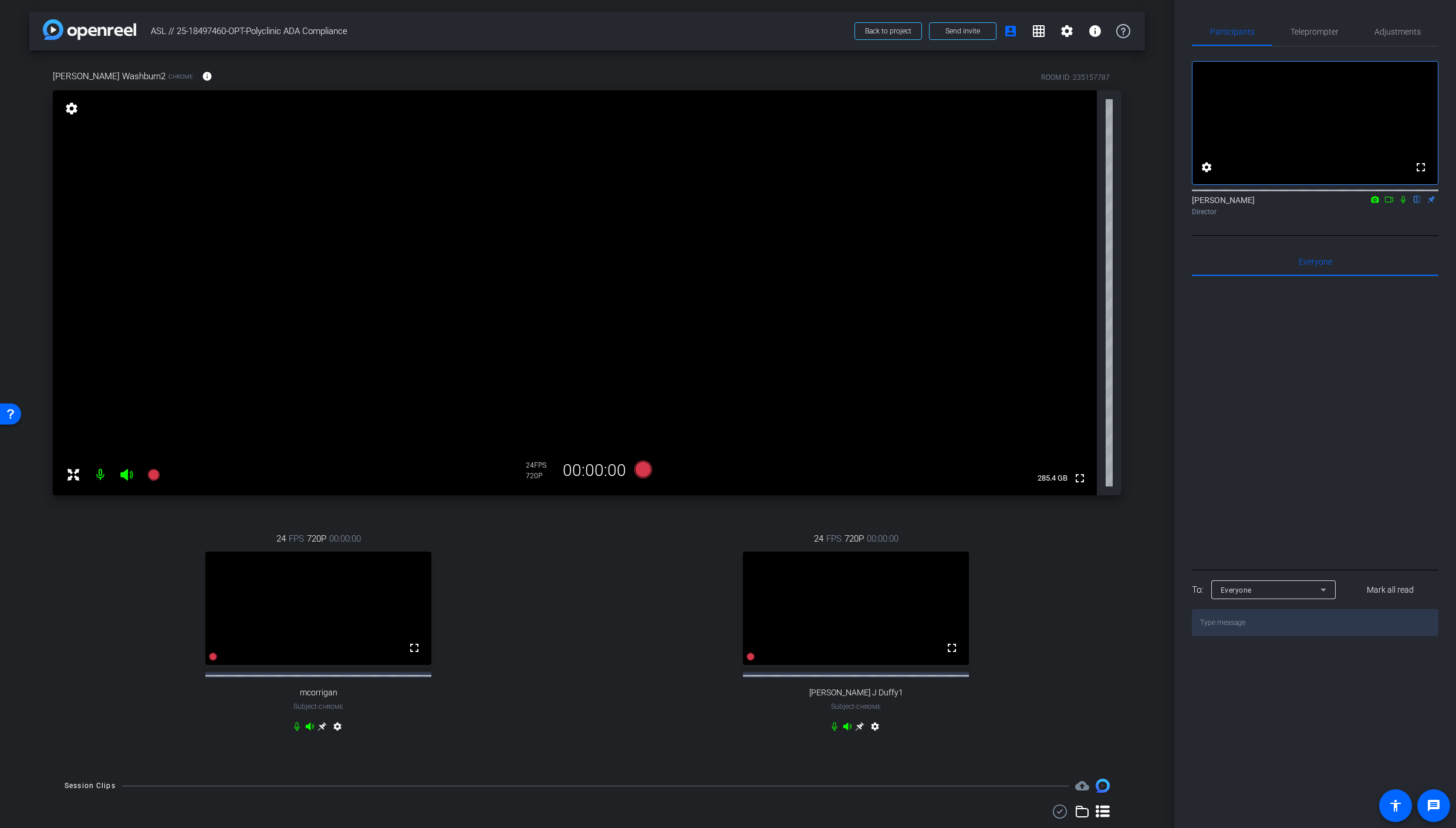
click at [322, 731] on icon at bounding box center [321, 726] width 8 height 8
click at [297, 731] on icon at bounding box center [297, 726] width 6 height 8
click at [296, 731] on icon at bounding box center [297, 726] width 7 height 8
click at [321, 731] on icon at bounding box center [322, 727] width 9 height 9
click at [101, 476] on mat-icon at bounding box center [99, 474] width 23 height 23
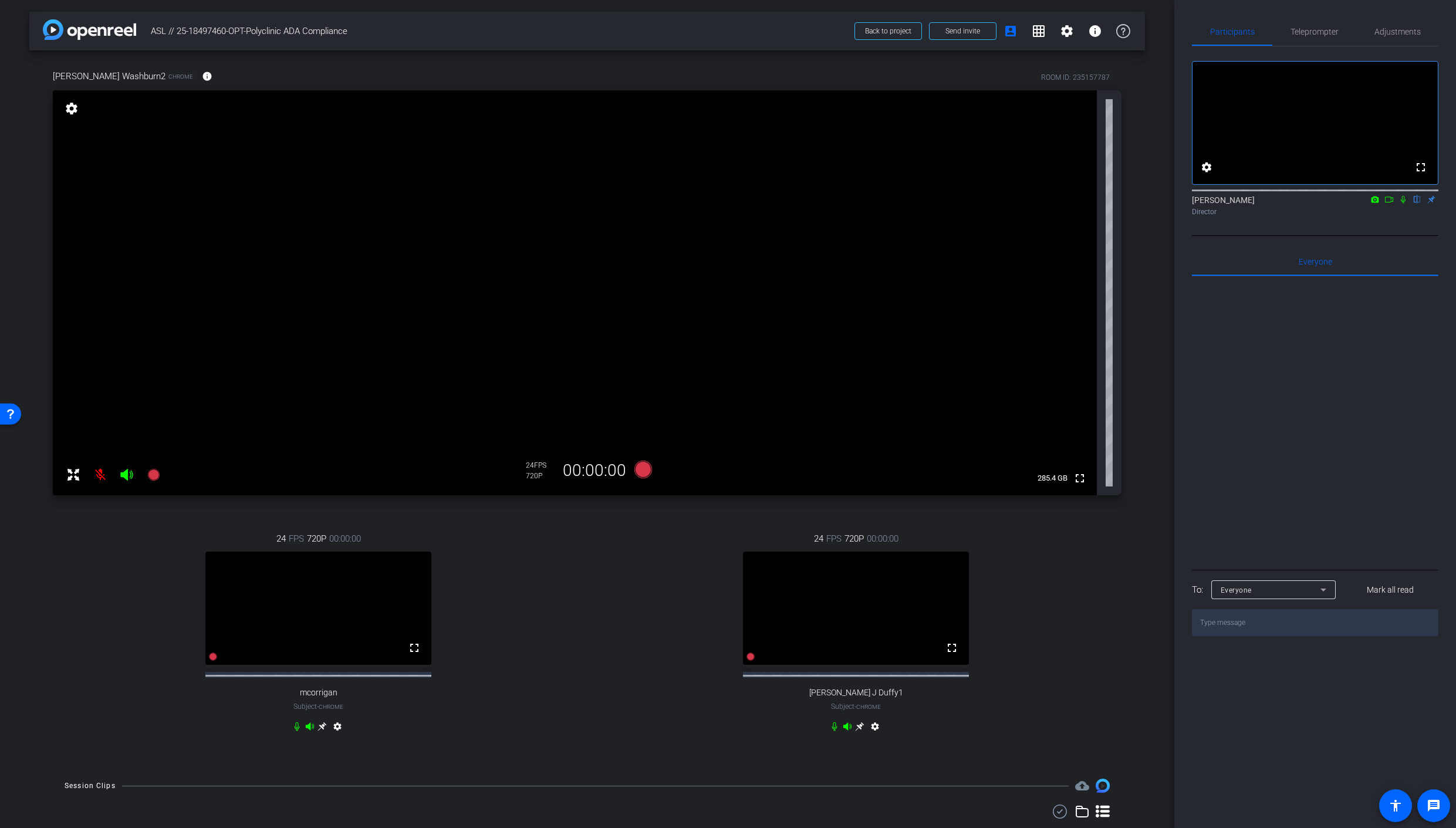
click at [101, 476] on mat-icon at bounding box center [99, 474] width 23 height 23
click at [101, 477] on mat-icon at bounding box center [99, 474] width 23 height 23
click at [101, 476] on mat-icon at bounding box center [99, 474] width 23 height 23
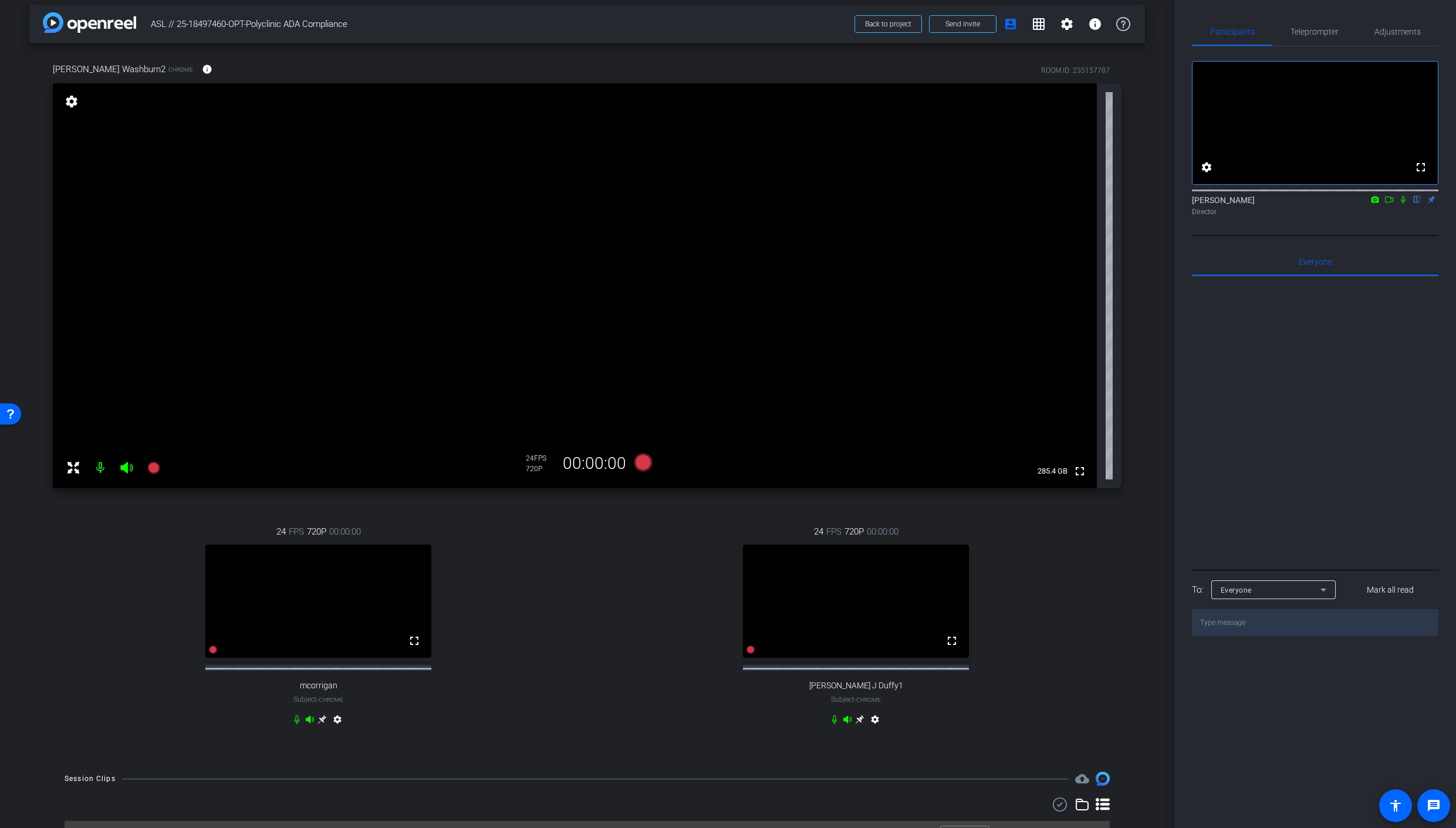
scroll to position [0, 0]
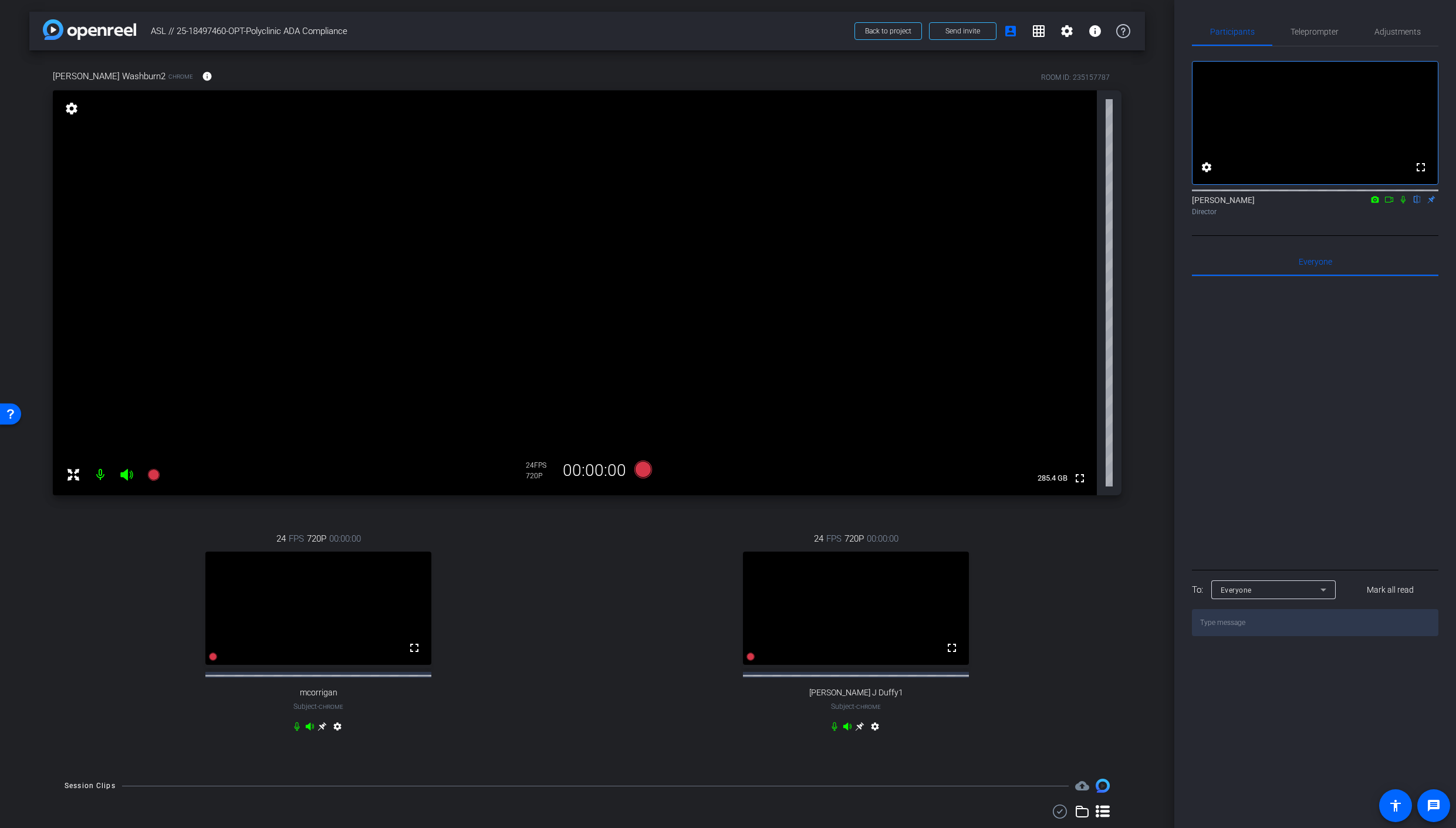
click at [322, 731] on icon at bounding box center [321, 726] width 8 height 8
click at [133, 77] on mat-icon "info" at bounding box center [133, 75] width 10 height 10
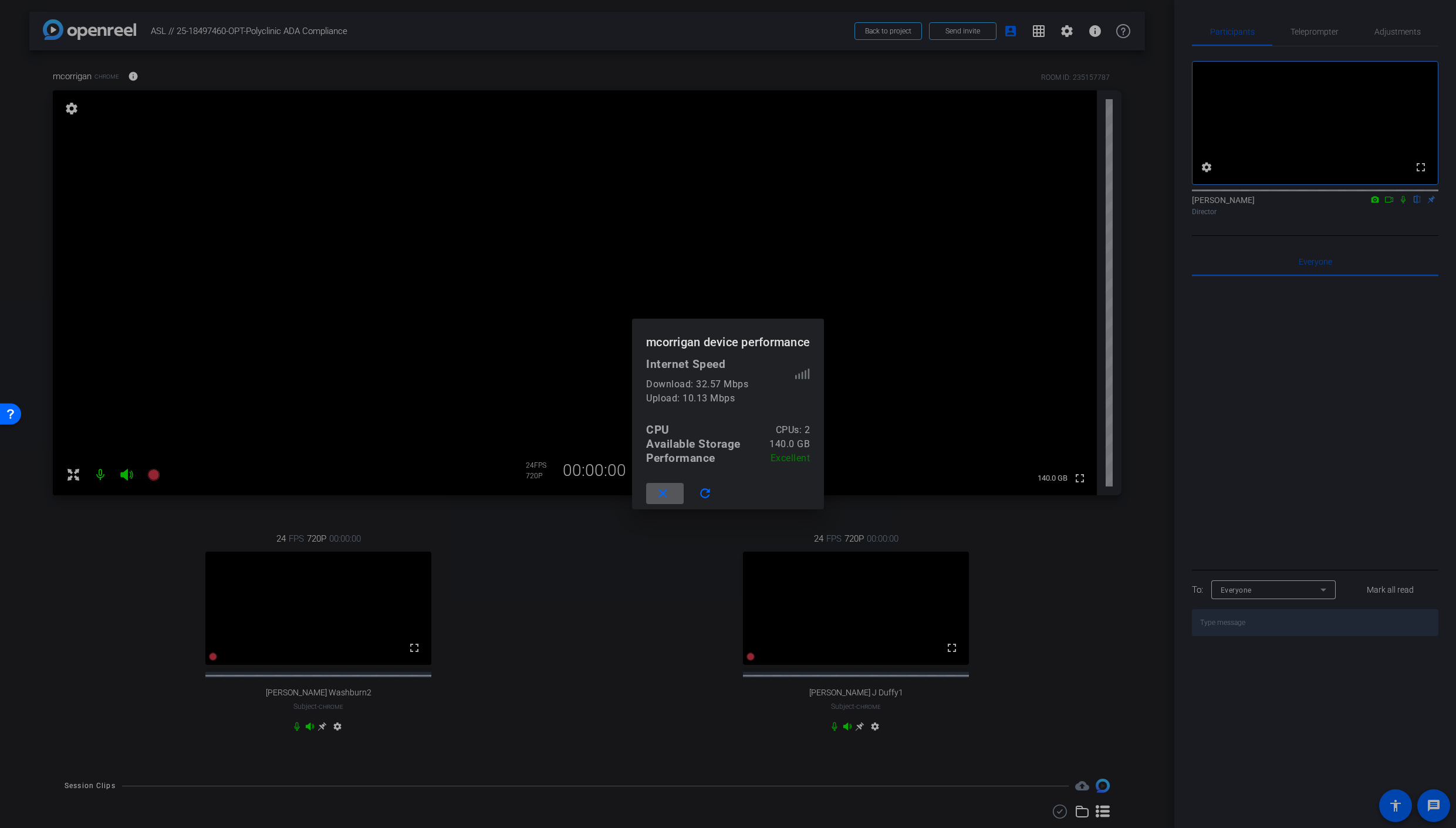
click at [286, 749] on div at bounding box center [728, 414] width 1456 height 828
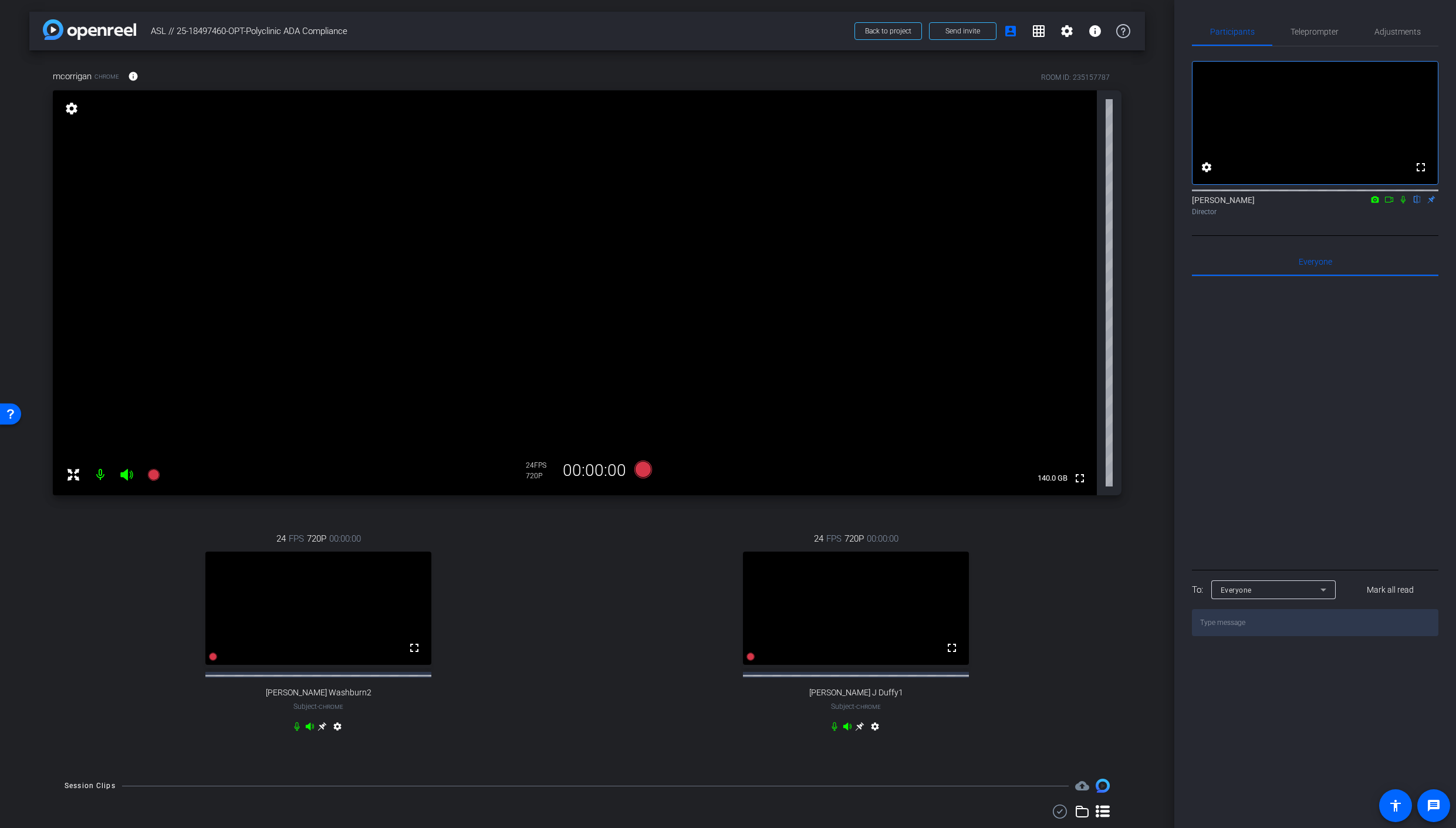
click at [296, 731] on icon at bounding box center [297, 726] width 6 height 8
click at [297, 731] on icon at bounding box center [296, 727] width 9 height 9
click at [639, 467] on icon at bounding box center [642, 469] width 18 height 18
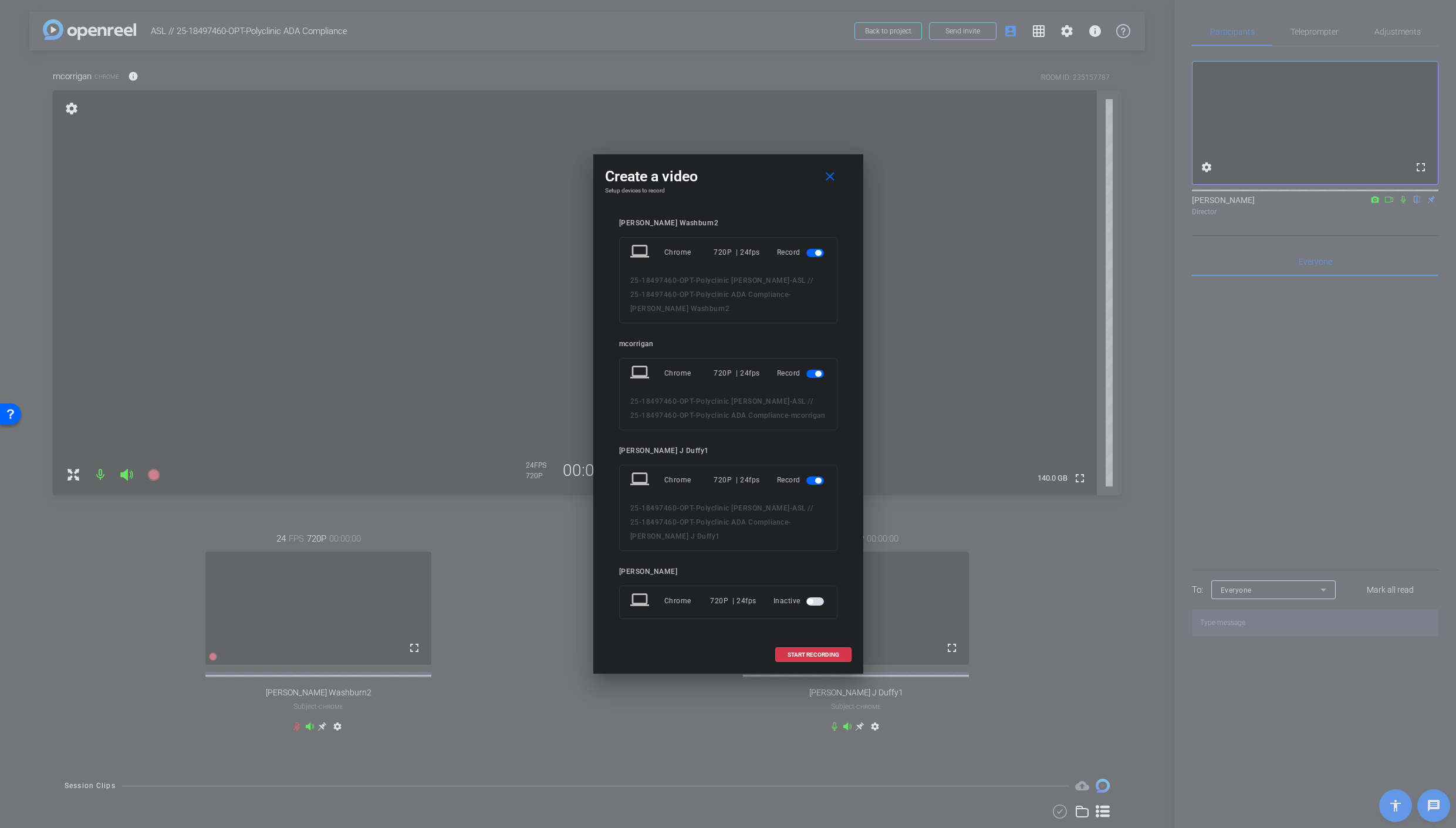
click at [818, 255] on span "button" at bounding box center [818, 253] width 6 height 6
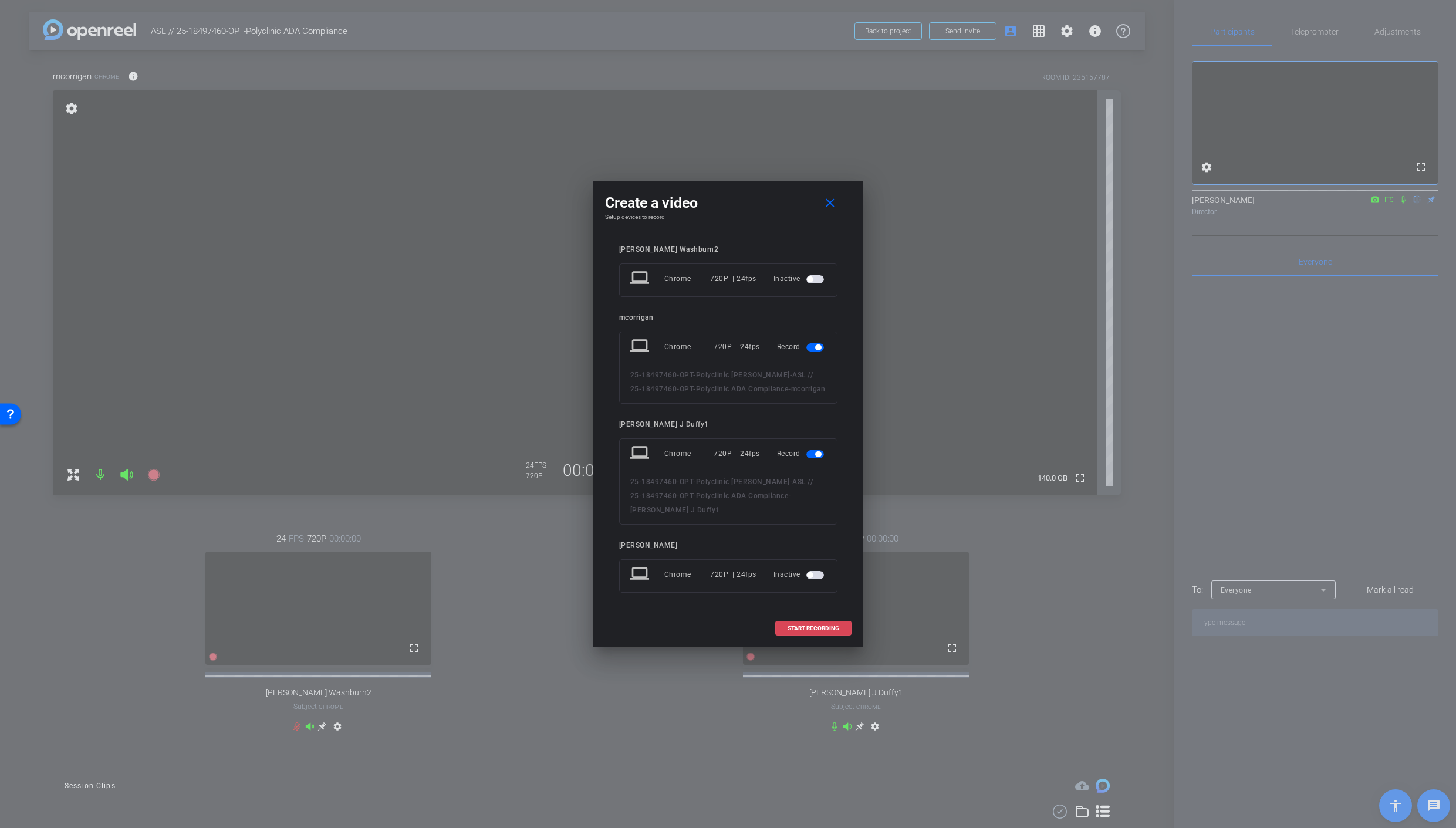
click at [810, 627] on span "START RECORDING" at bounding box center [813, 628] width 52 height 6
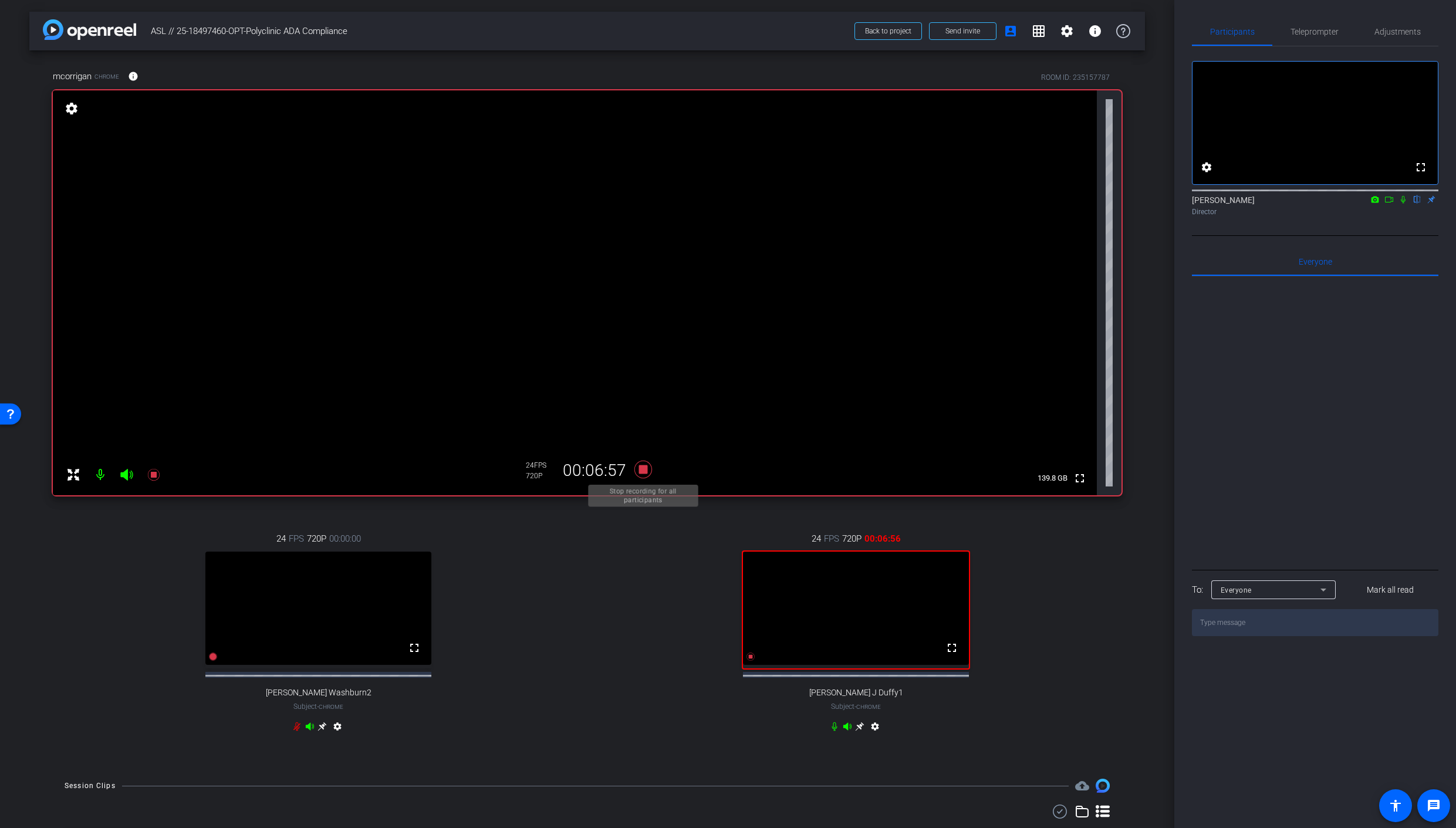
click at [643, 470] on icon at bounding box center [642, 469] width 18 height 18
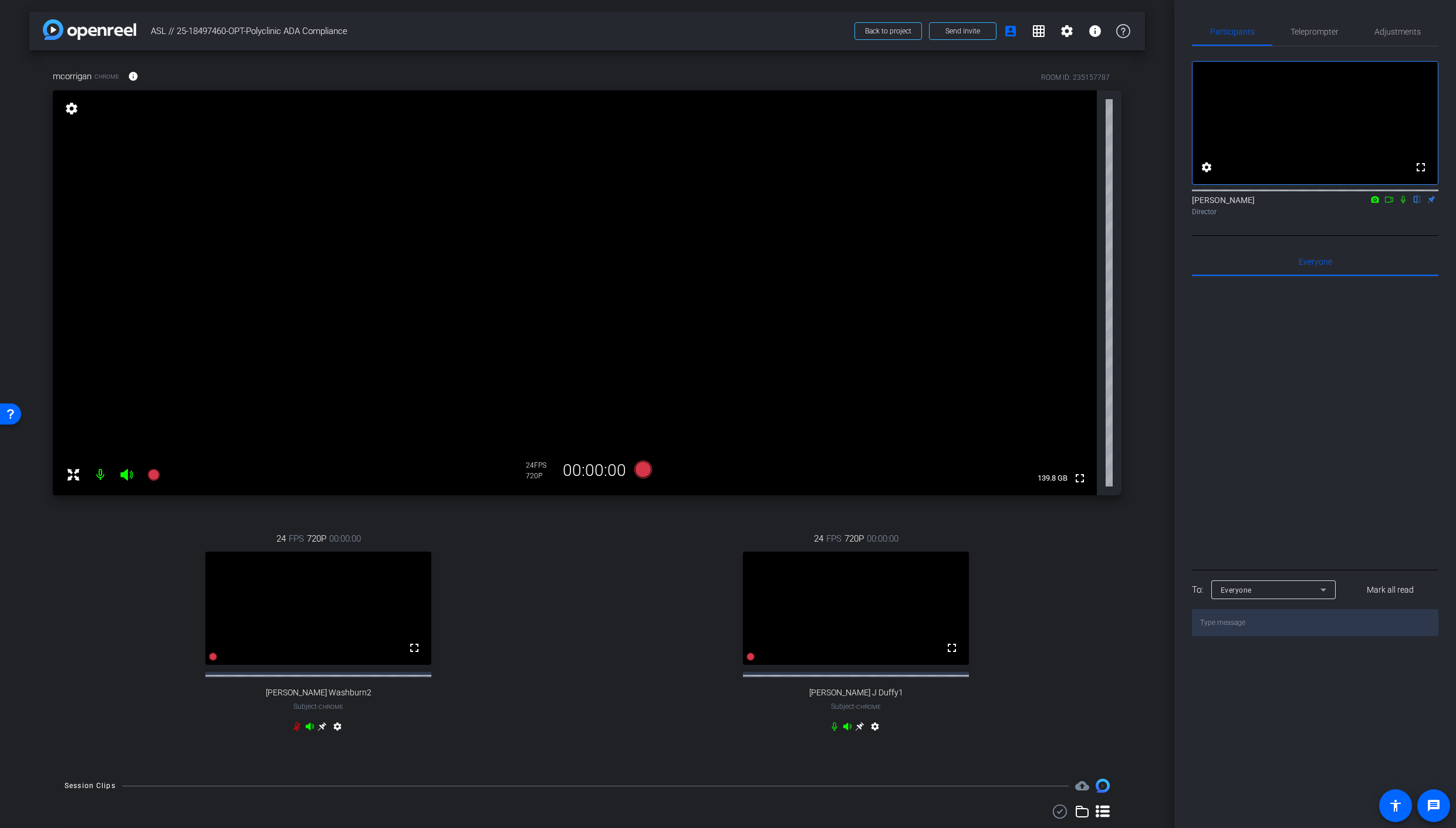
scroll to position [70, 0]
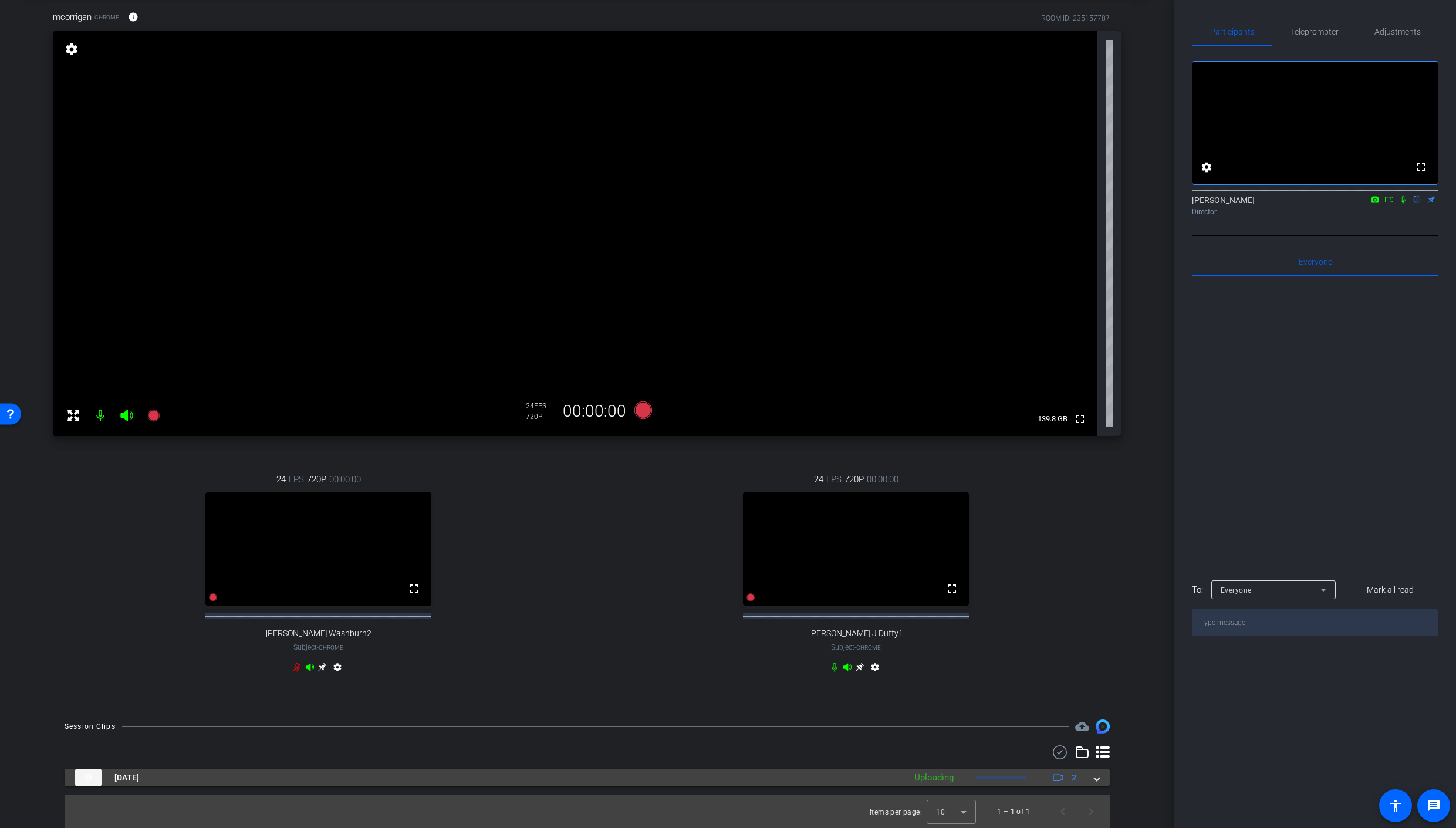
click at [1097, 782] on span at bounding box center [1096, 777] width 5 height 12
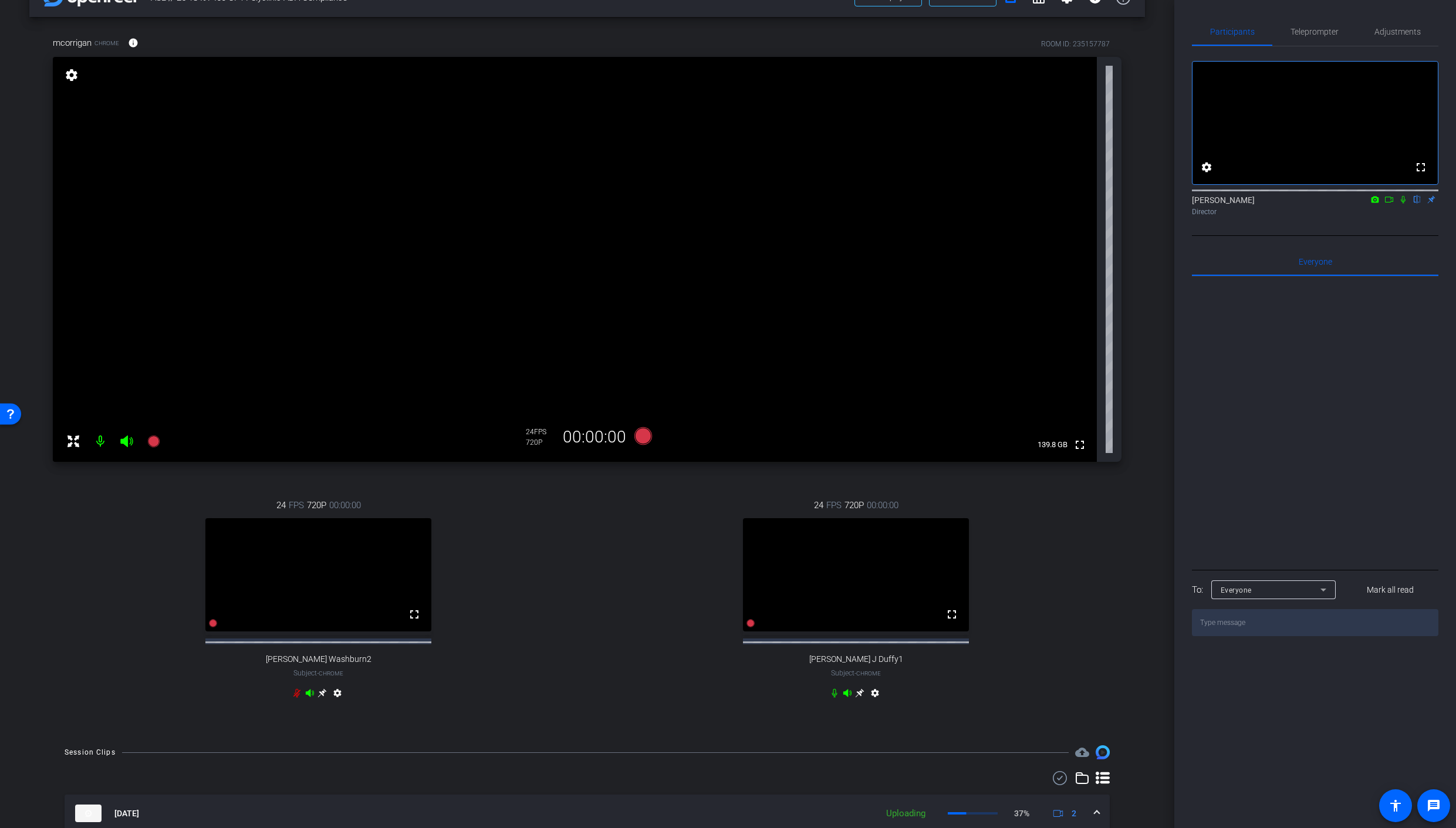
scroll to position [23, 0]
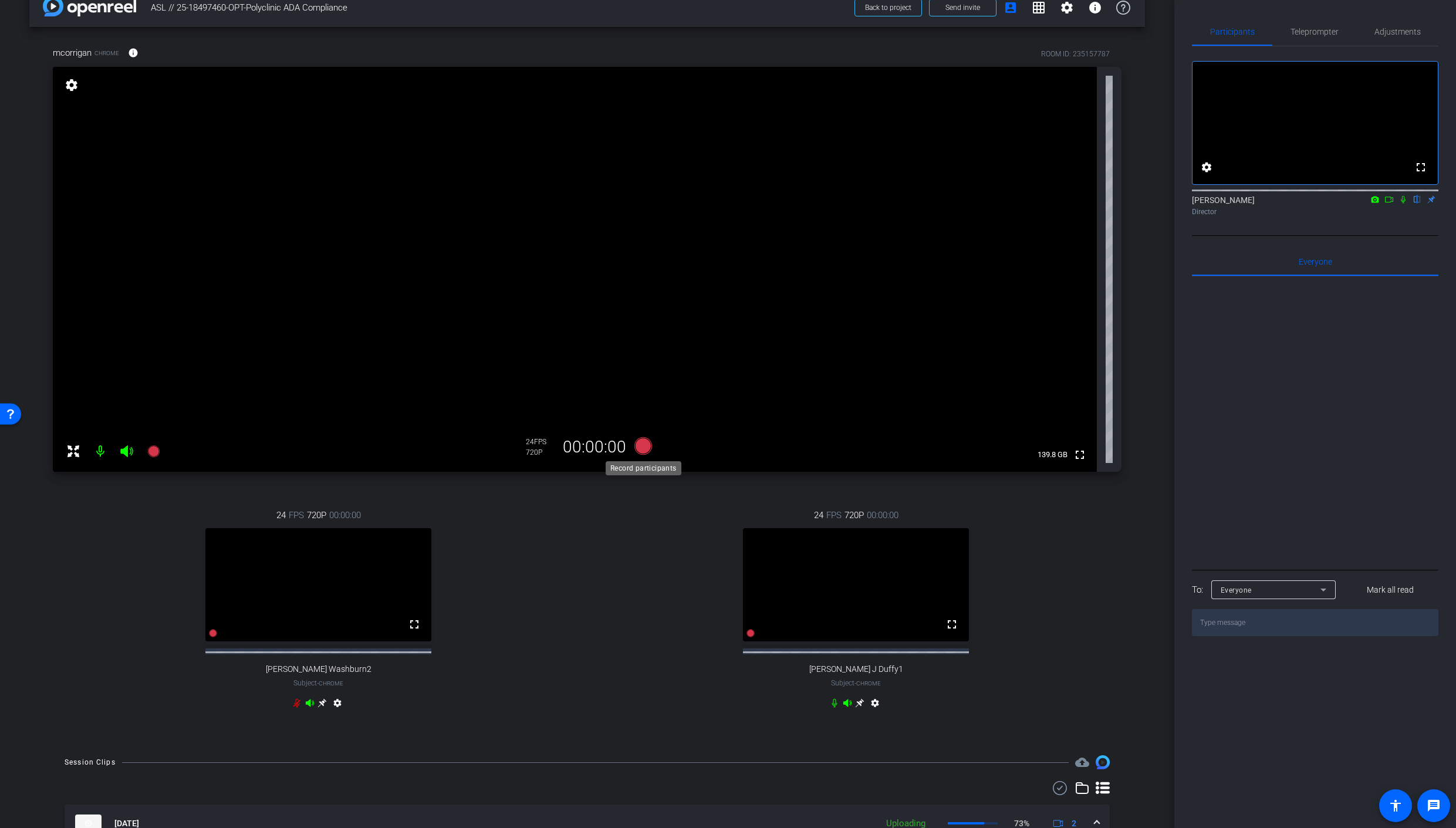
click at [642, 449] on icon at bounding box center [642, 445] width 18 height 18
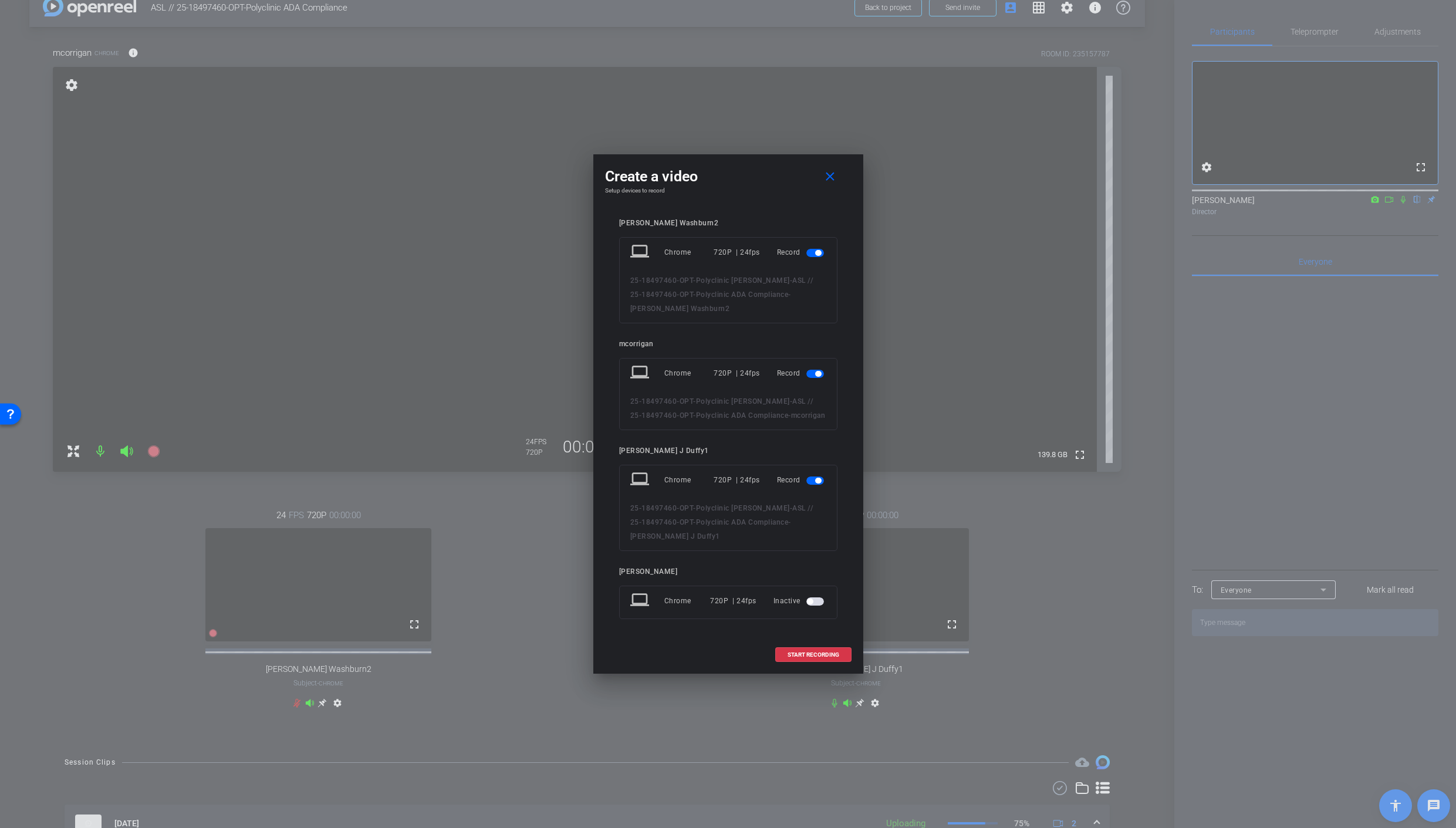
click at [812, 257] on mat-slide-toggle at bounding box center [816, 252] width 20 height 14
click at [816, 253] on span "button" at bounding box center [818, 253] width 6 height 6
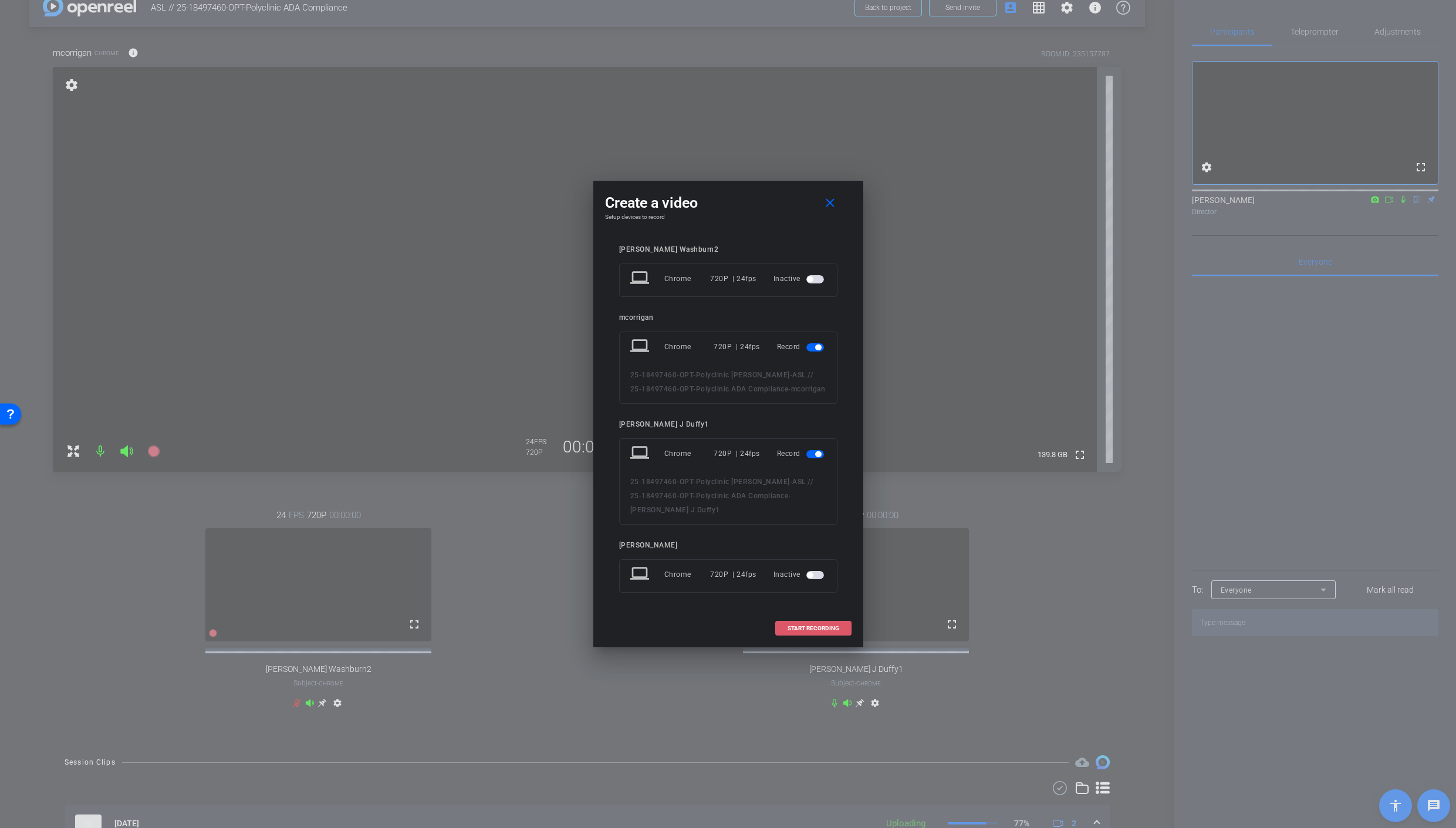
click at [819, 625] on span "START RECORDING" at bounding box center [813, 628] width 52 height 6
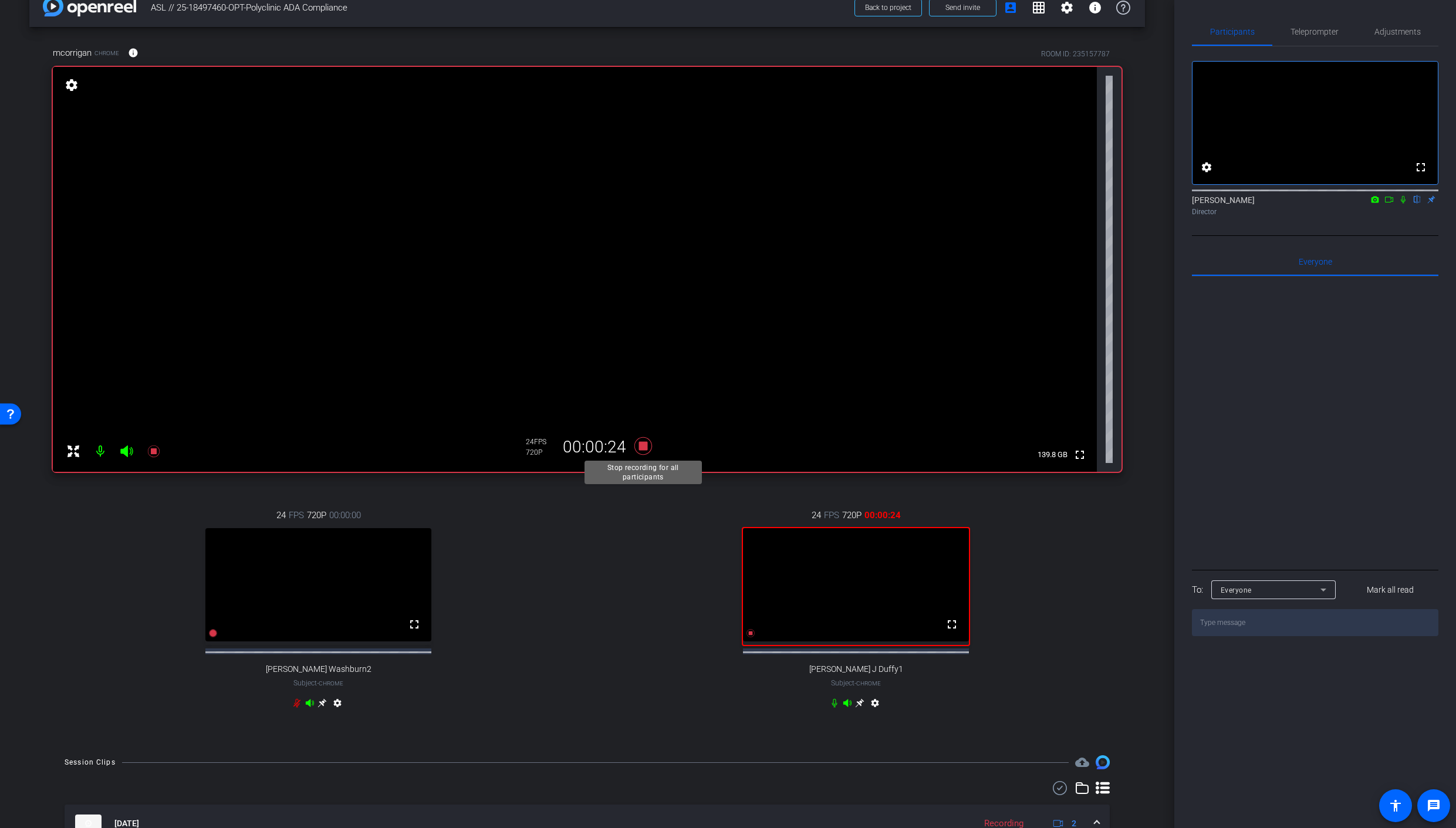
click at [644, 445] on icon at bounding box center [642, 445] width 18 height 18
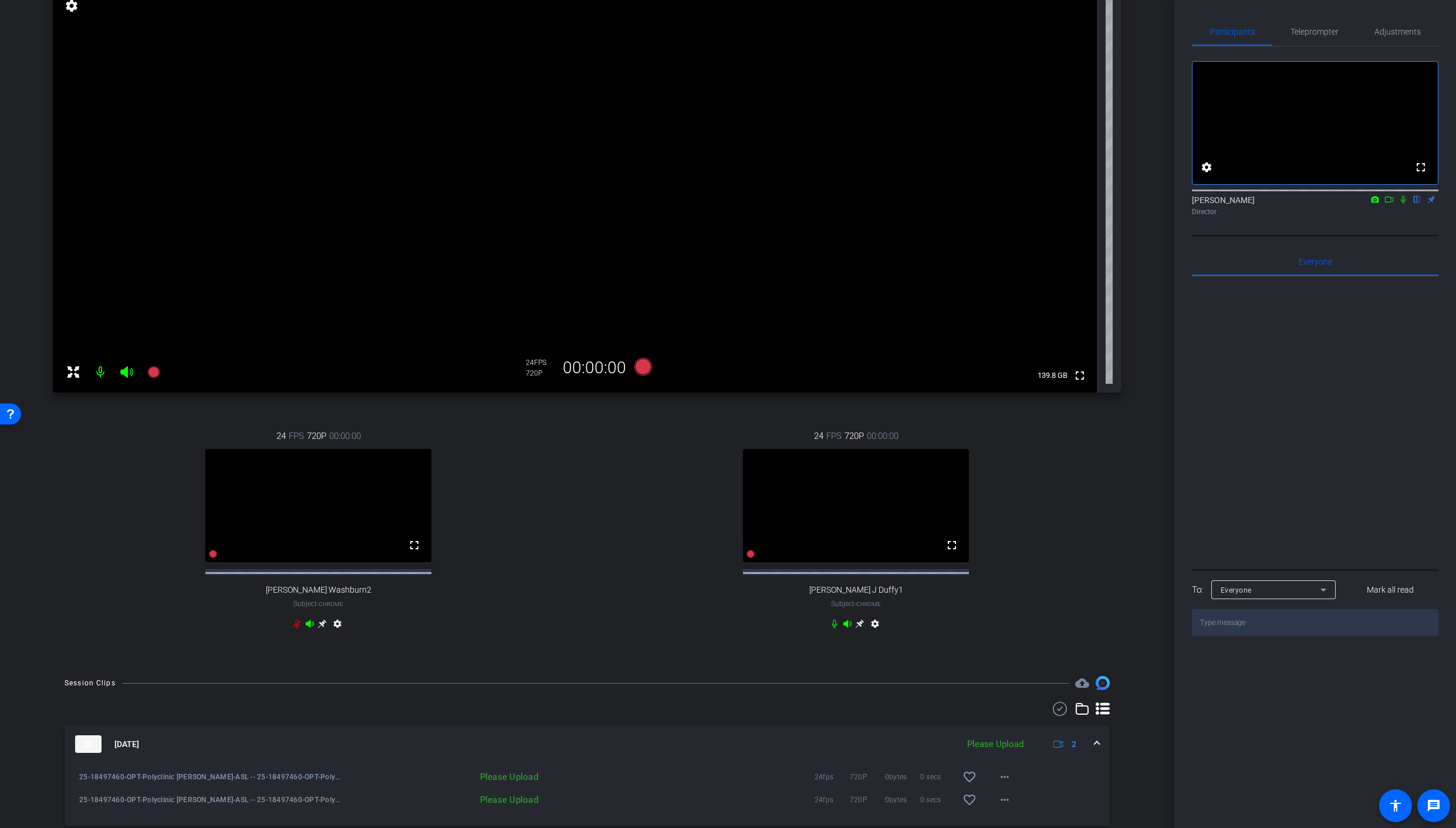
scroll to position [179, 0]
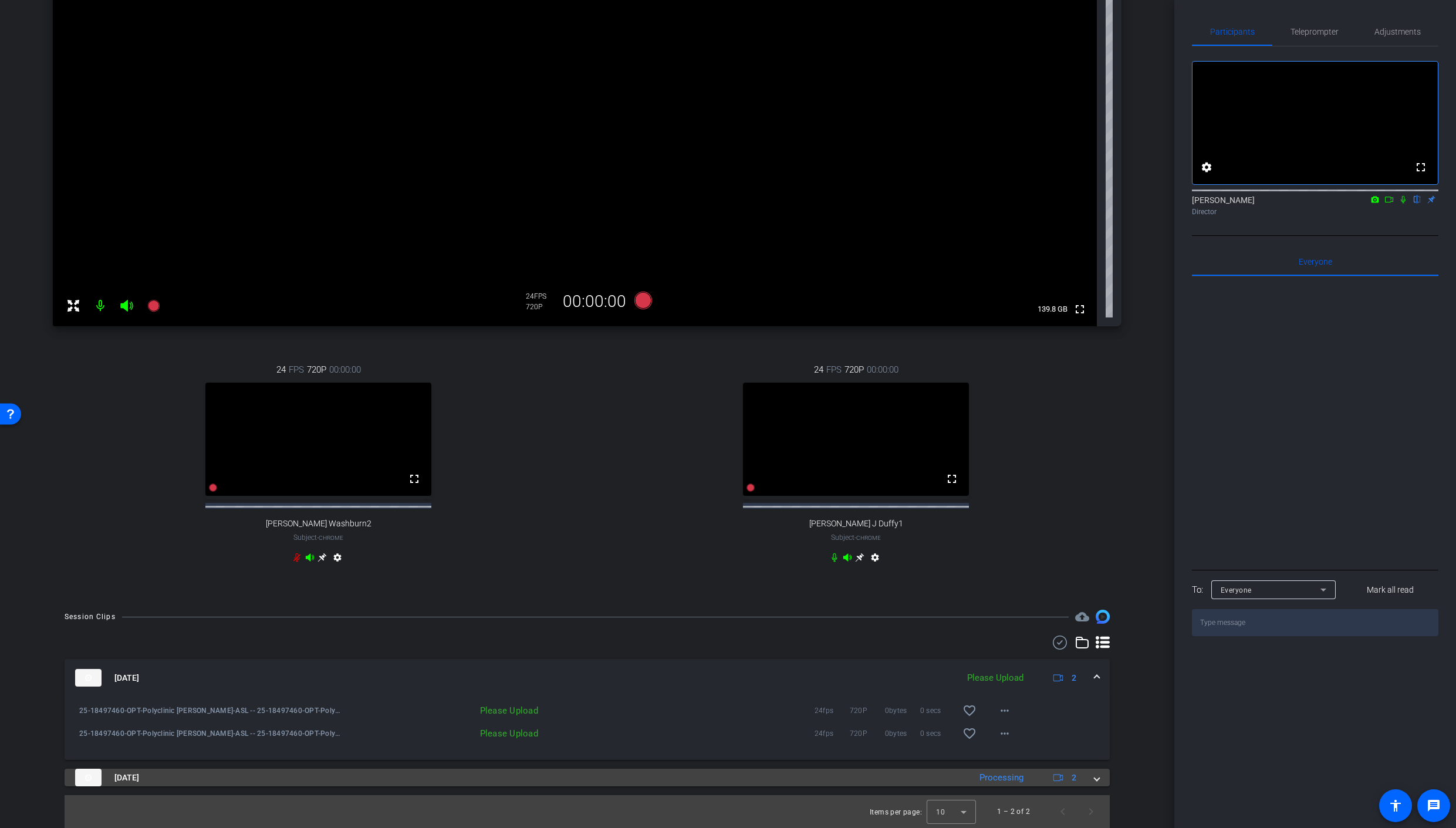
click at [1098, 781] on span at bounding box center [1096, 777] width 5 height 12
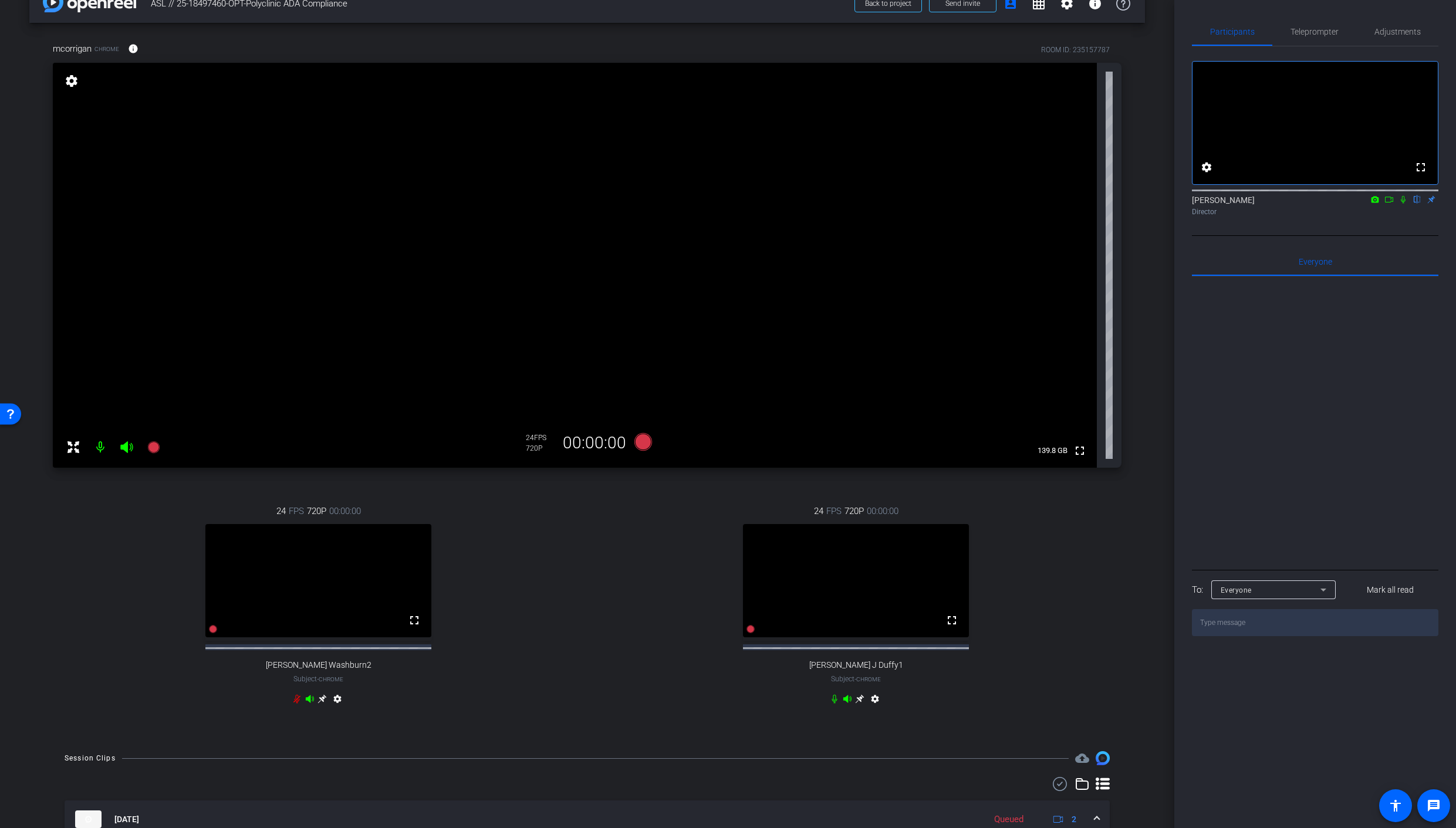
scroll to position [0, 0]
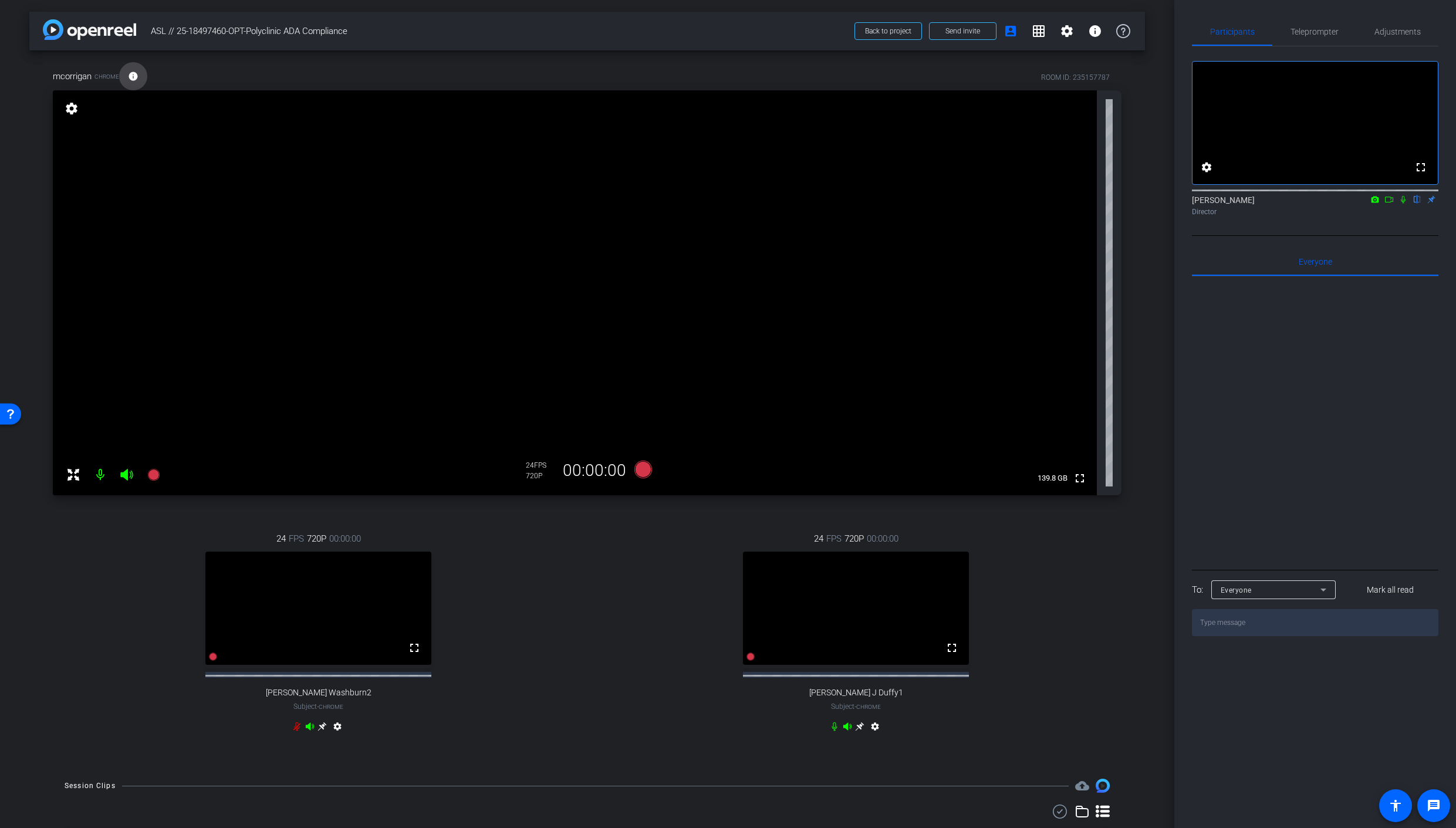
click at [130, 81] on mat-icon "info" at bounding box center [133, 75] width 10 height 10
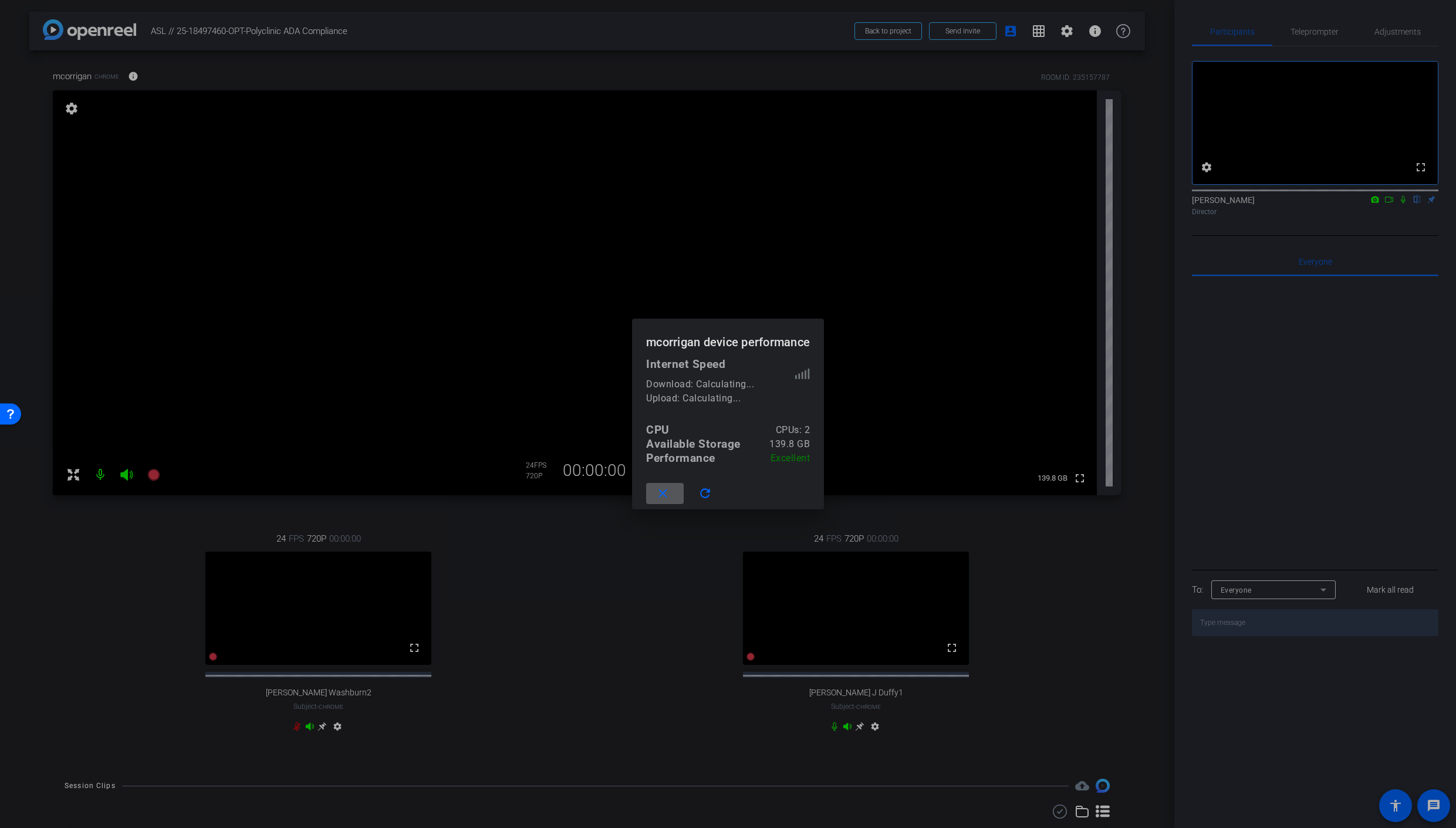
click at [225, 66] on div at bounding box center [728, 414] width 1456 height 828
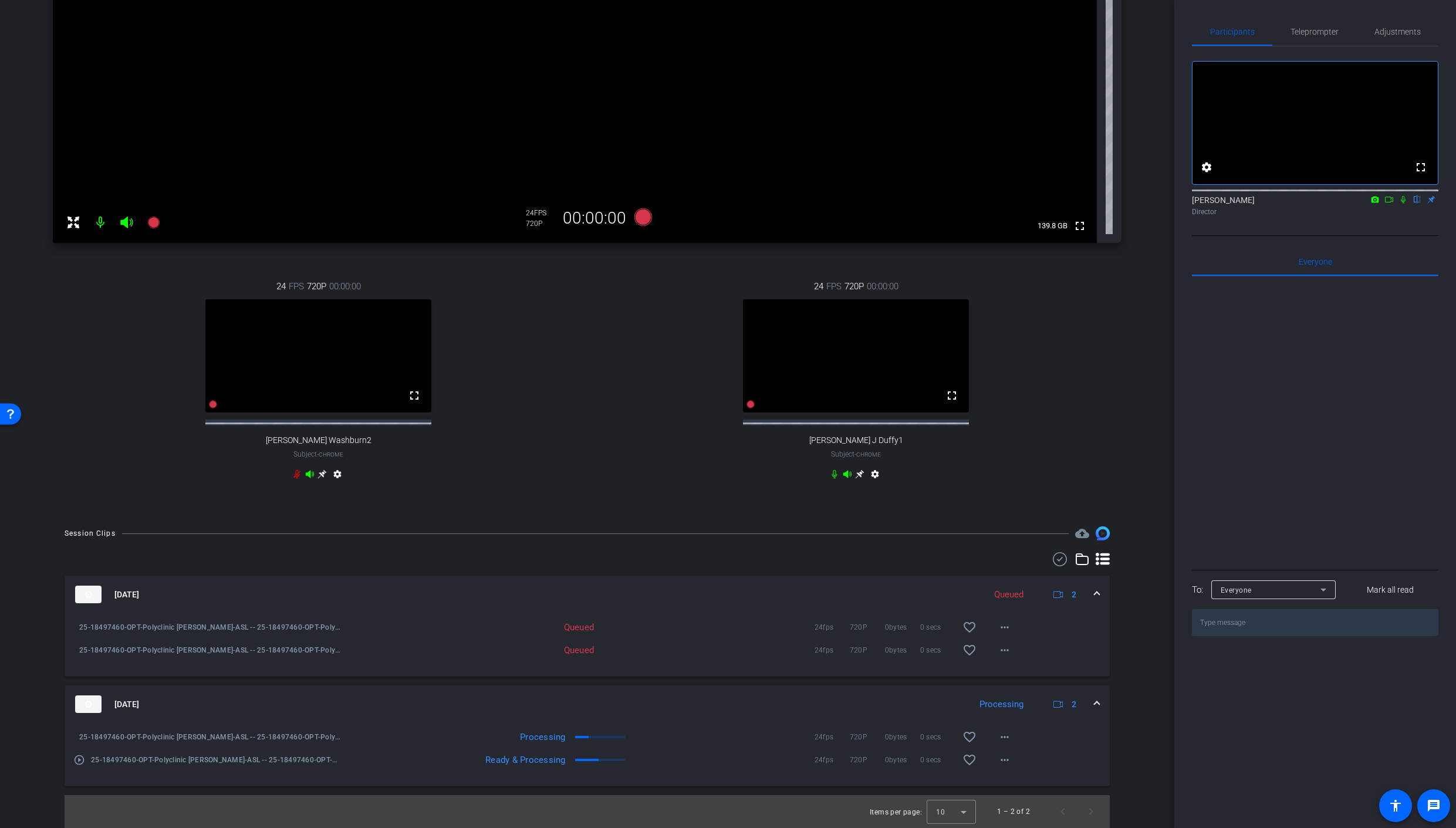
scroll to position [262, 0]
click at [1005, 628] on mat-icon "more_horiz" at bounding box center [1004, 626] width 14 height 14
click at [1066, 633] on div at bounding box center [728, 414] width 1456 height 828
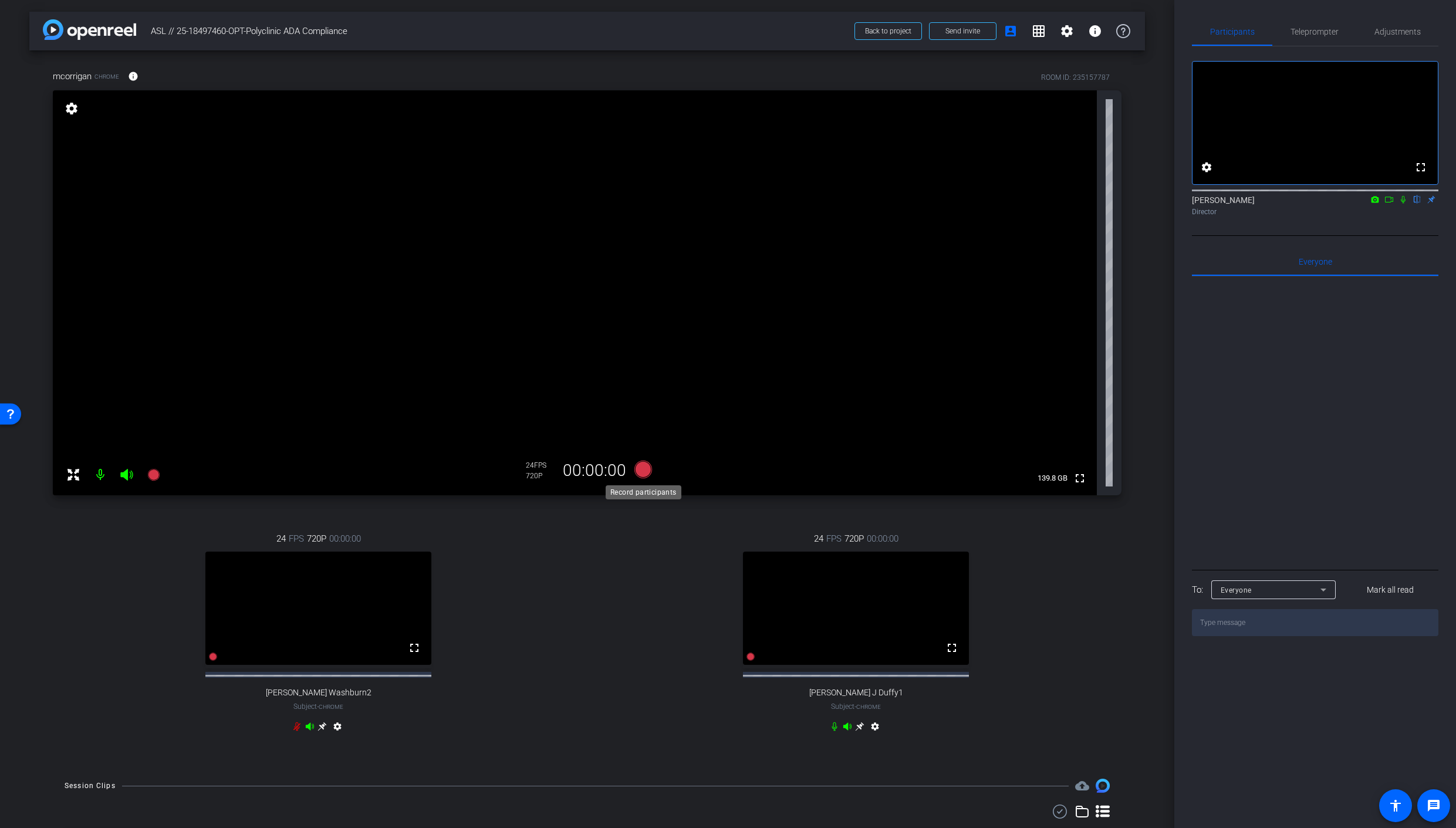
click at [642, 467] on icon at bounding box center [642, 469] width 18 height 18
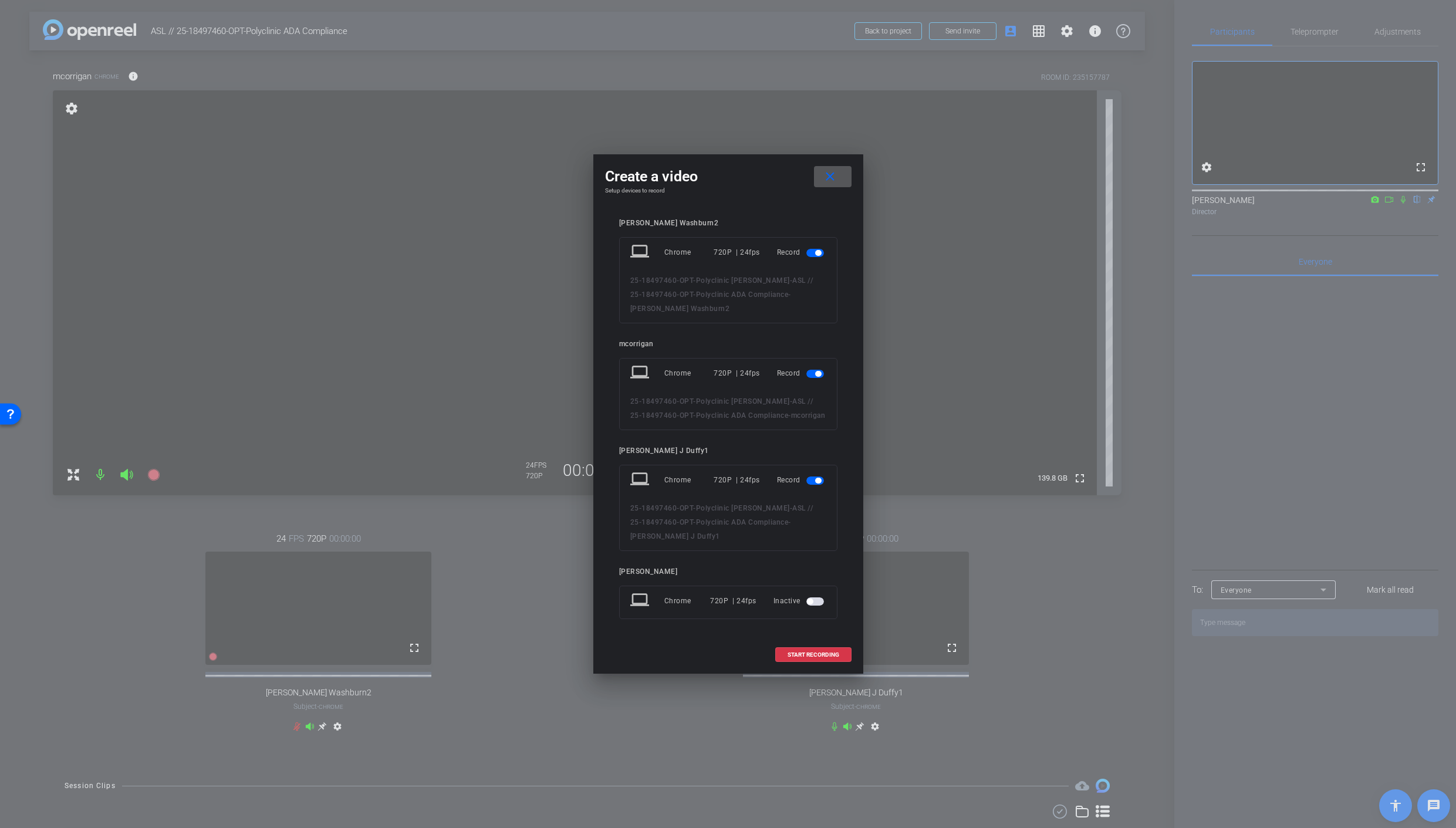
click at [816, 256] on span "button" at bounding box center [815, 253] width 18 height 8
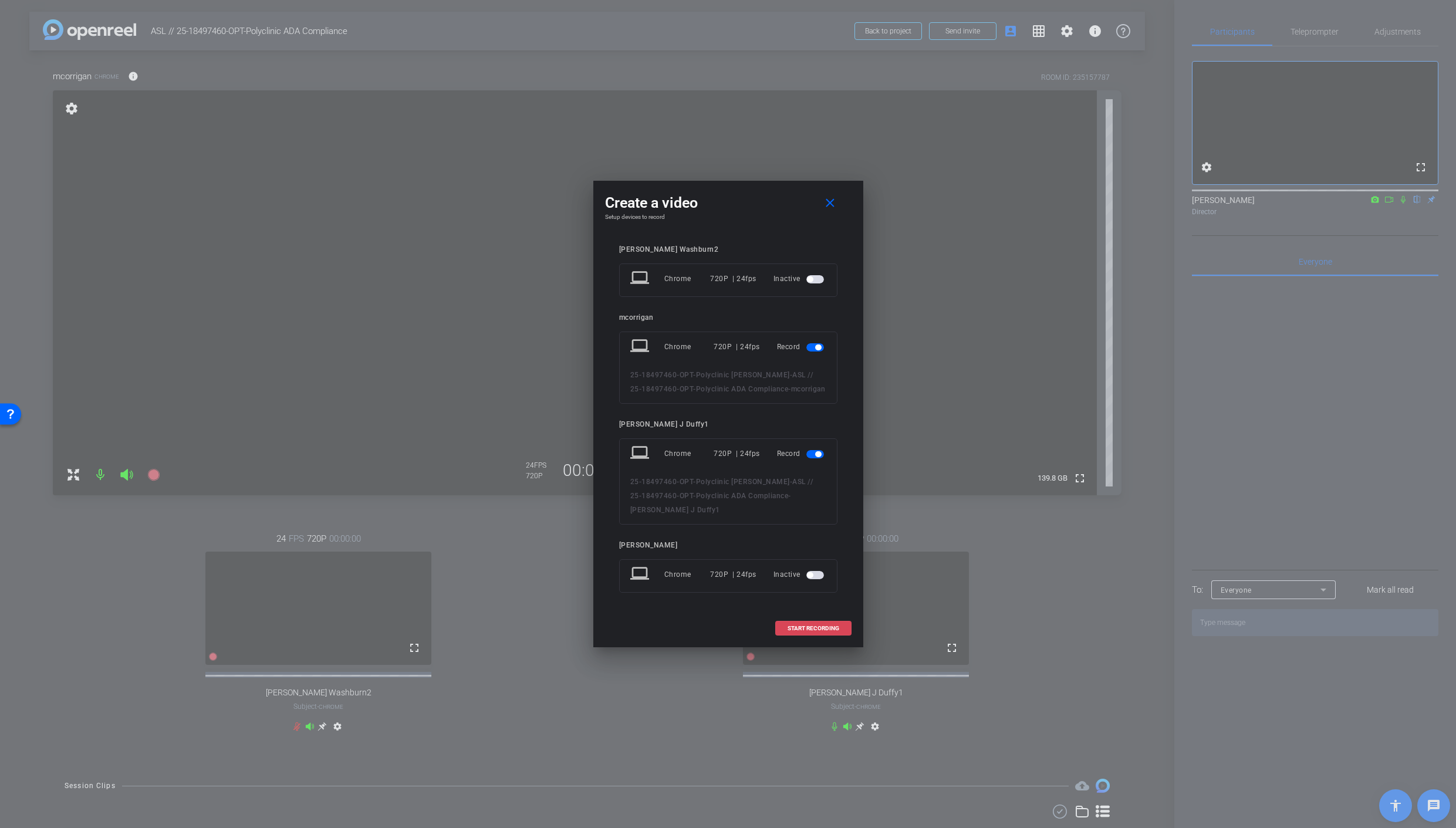
click at [814, 634] on span at bounding box center [813, 628] width 75 height 28
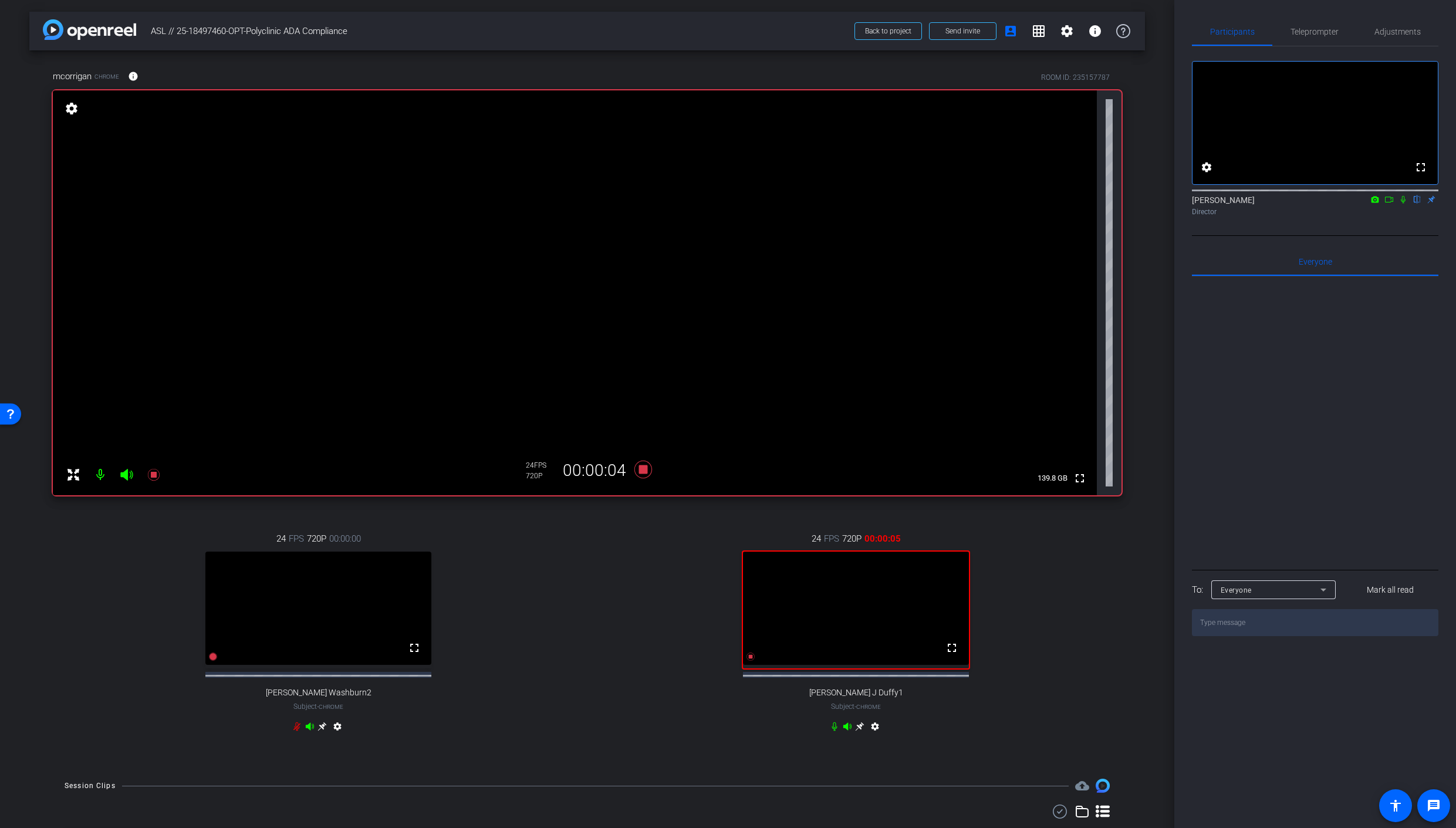
click at [1404, 204] on icon at bounding box center [1403, 199] width 9 height 8
click at [1403, 204] on icon at bounding box center [1403, 200] width 7 height 7
click at [640, 470] on icon at bounding box center [642, 469] width 18 height 18
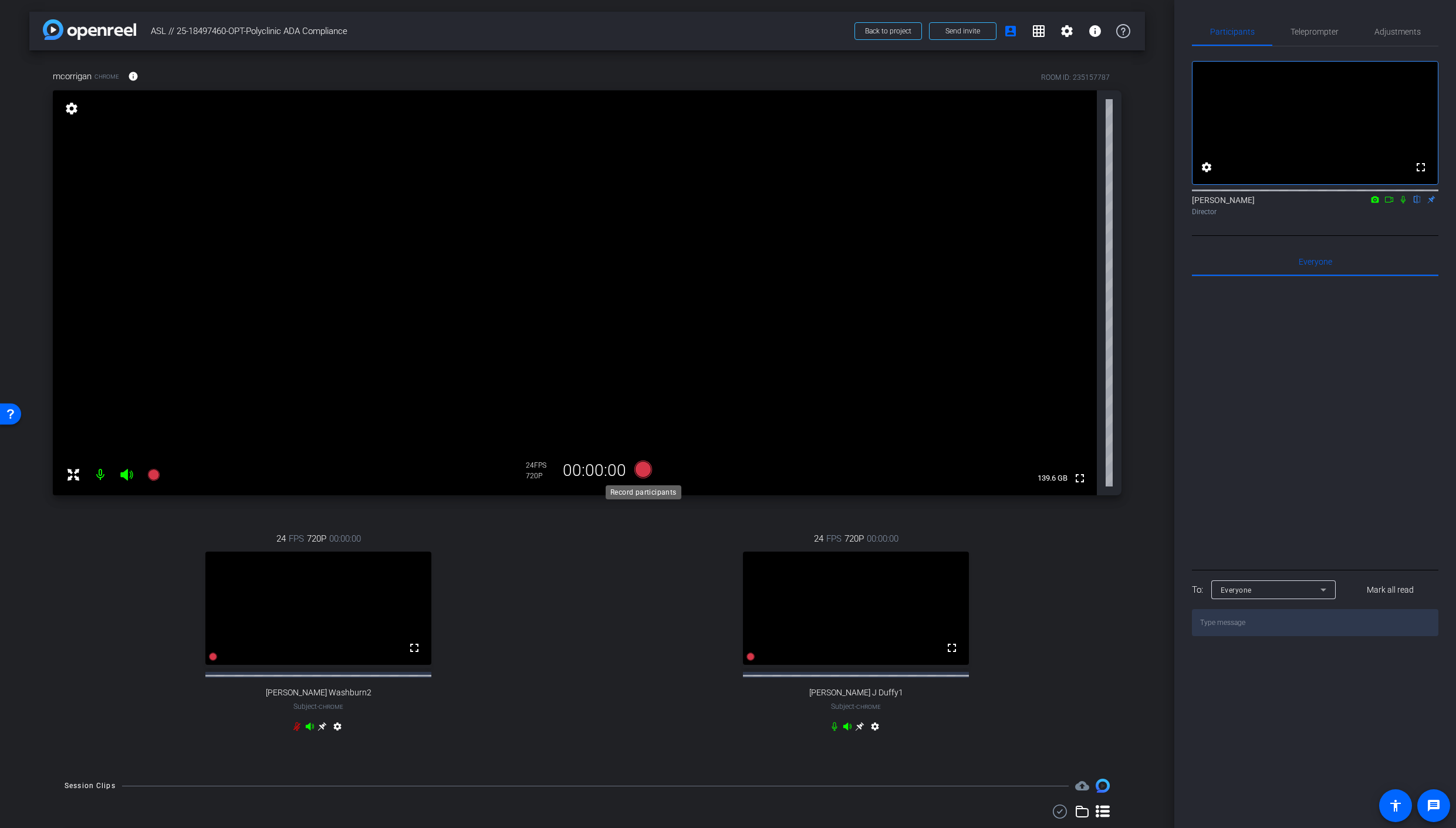
click at [638, 473] on icon at bounding box center [642, 469] width 18 height 18
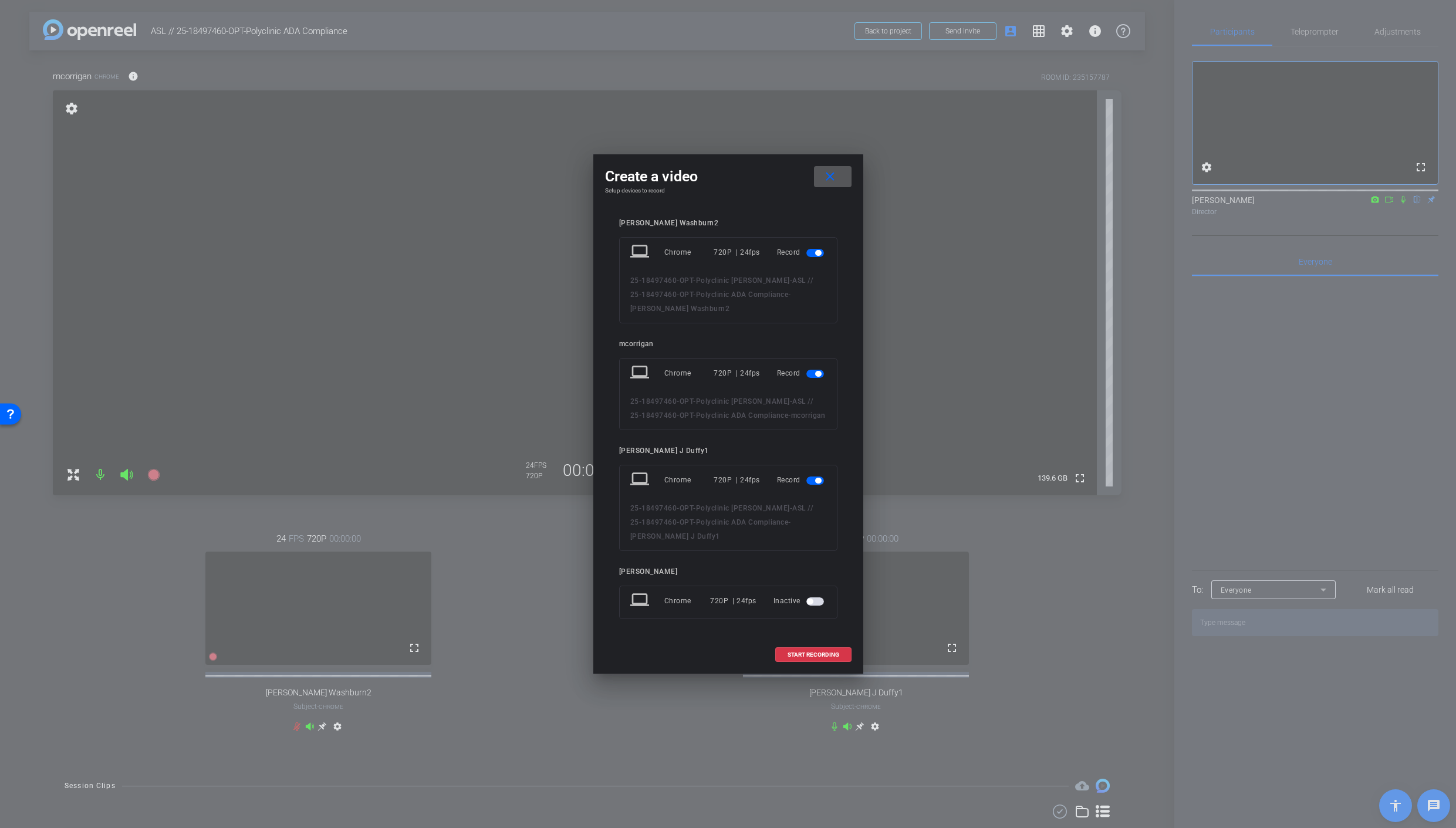
click at [816, 257] on span "button" at bounding box center [815, 253] width 18 height 8
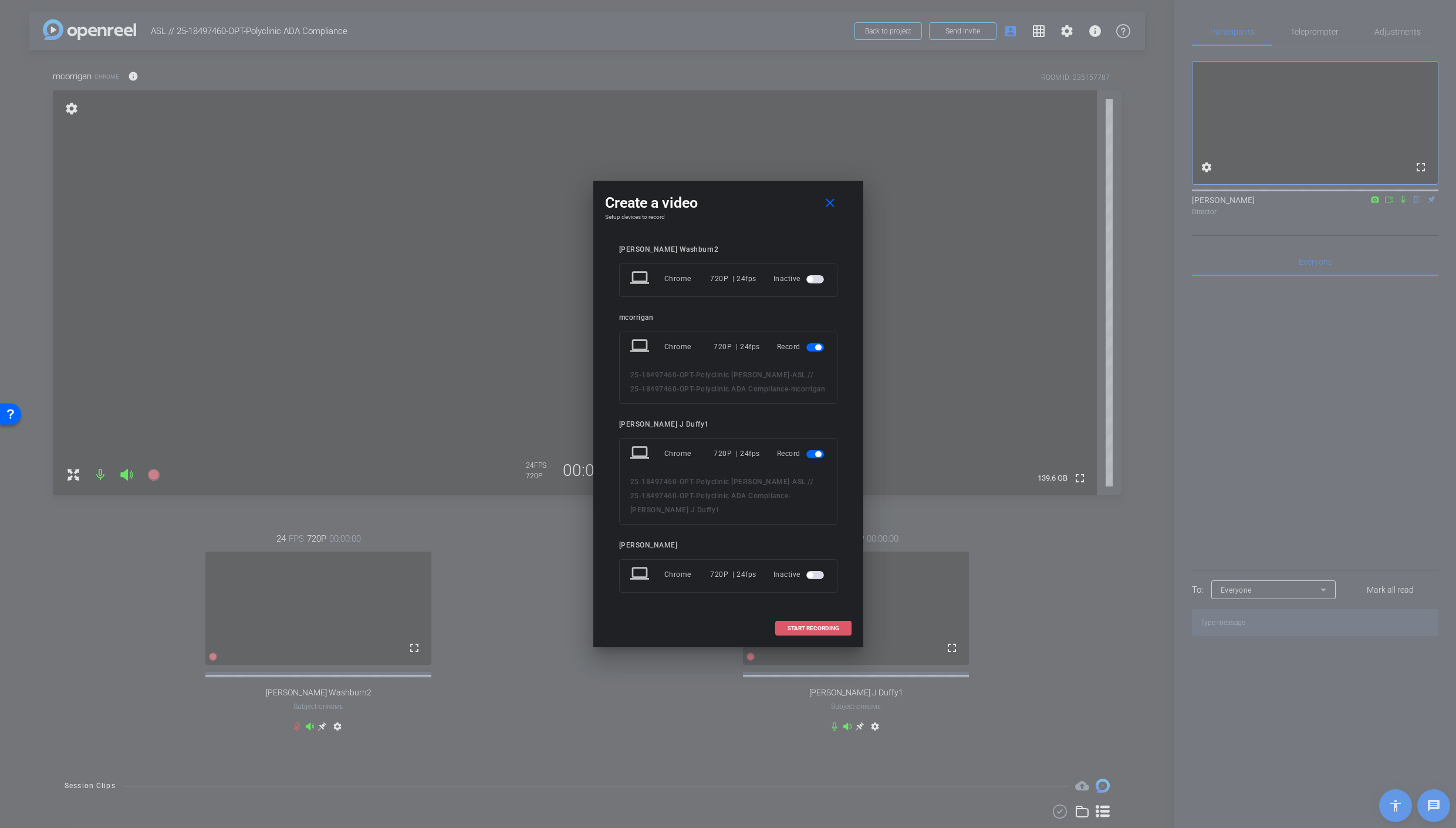
click at [807, 628] on span "START RECORDING" at bounding box center [813, 628] width 52 height 6
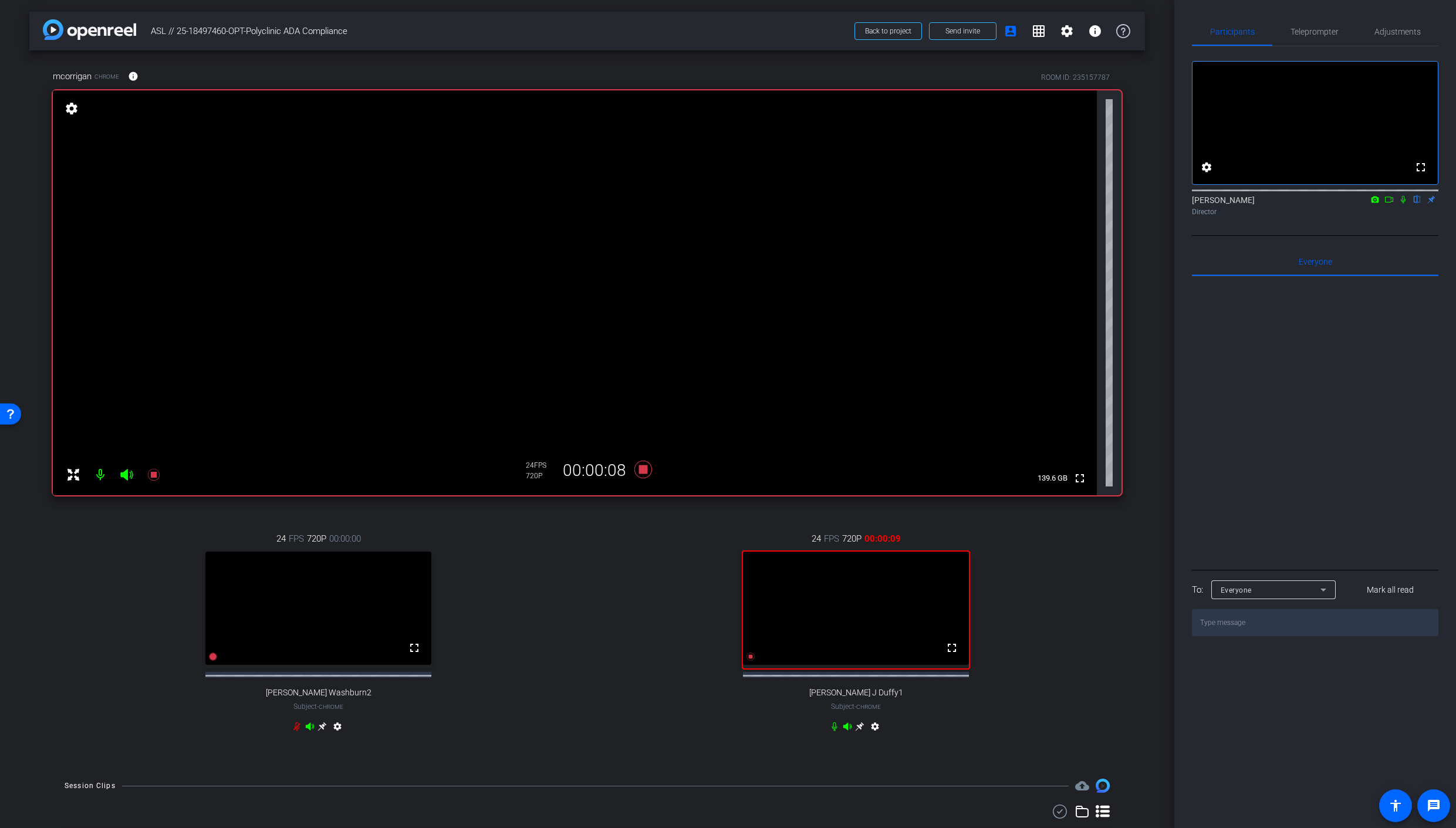
click at [1406, 204] on icon at bounding box center [1403, 199] width 9 height 8
click at [1389, 217] on div "Director" at bounding box center [1315, 211] width 246 height 10
click at [1403, 204] on icon at bounding box center [1403, 199] width 9 height 8
click at [1402, 204] on icon at bounding box center [1403, 199] width 9 height 8
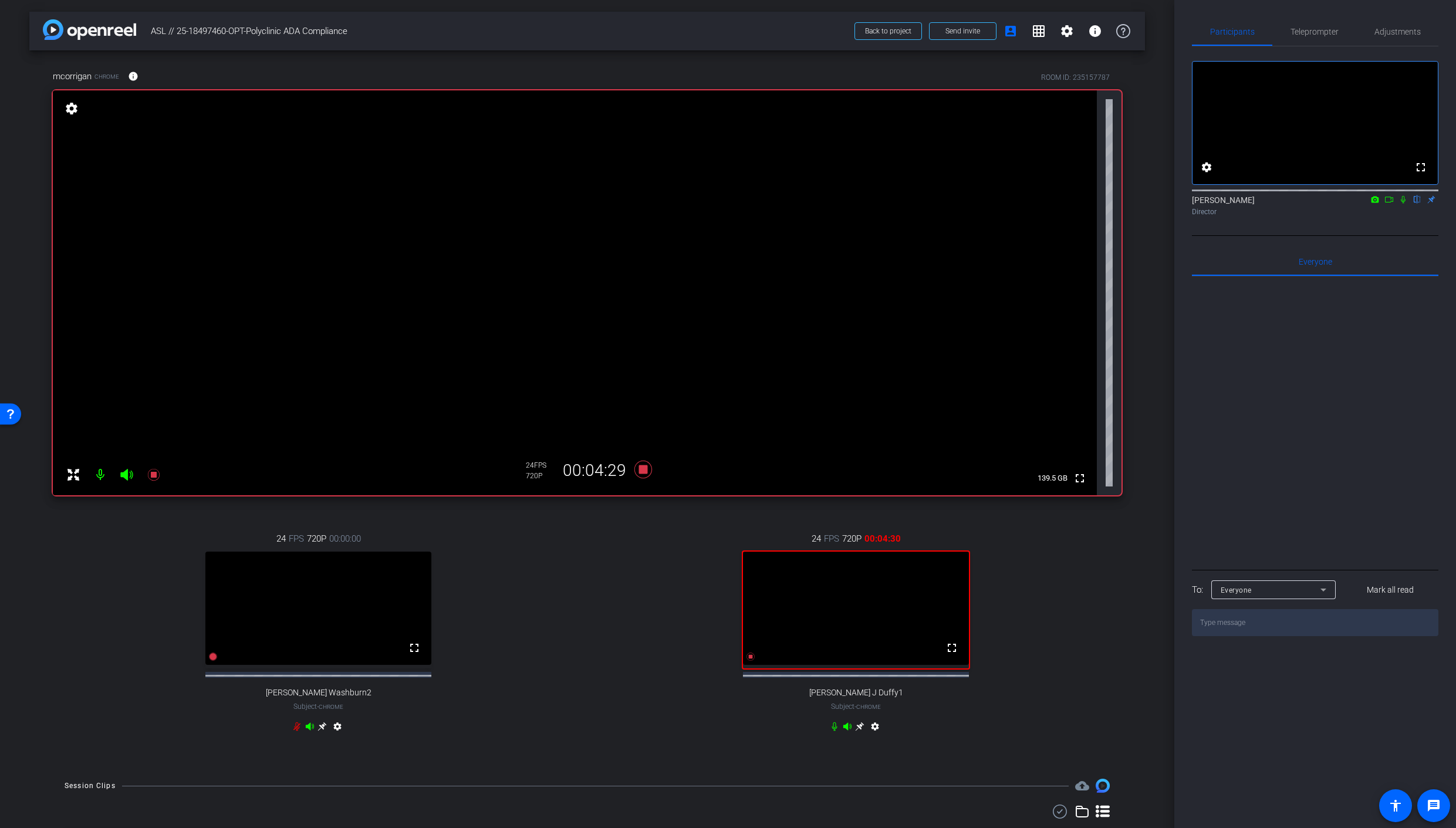
click at [1402, 204] on icon at bounding box center [1403, 199] width 9 height 8
click at [1401, 204] on icon at bounding box center [1403, 199] width 9 height 8
click at [1402, 204] on icon at bounding box center [1402, 200] width 5 height 7
click at [1402, 204] on icon at bounding box center [1403, 199] width 9 height 8
click at [642, 472] on icon at bounding box center [642, 469] width 18 height 18
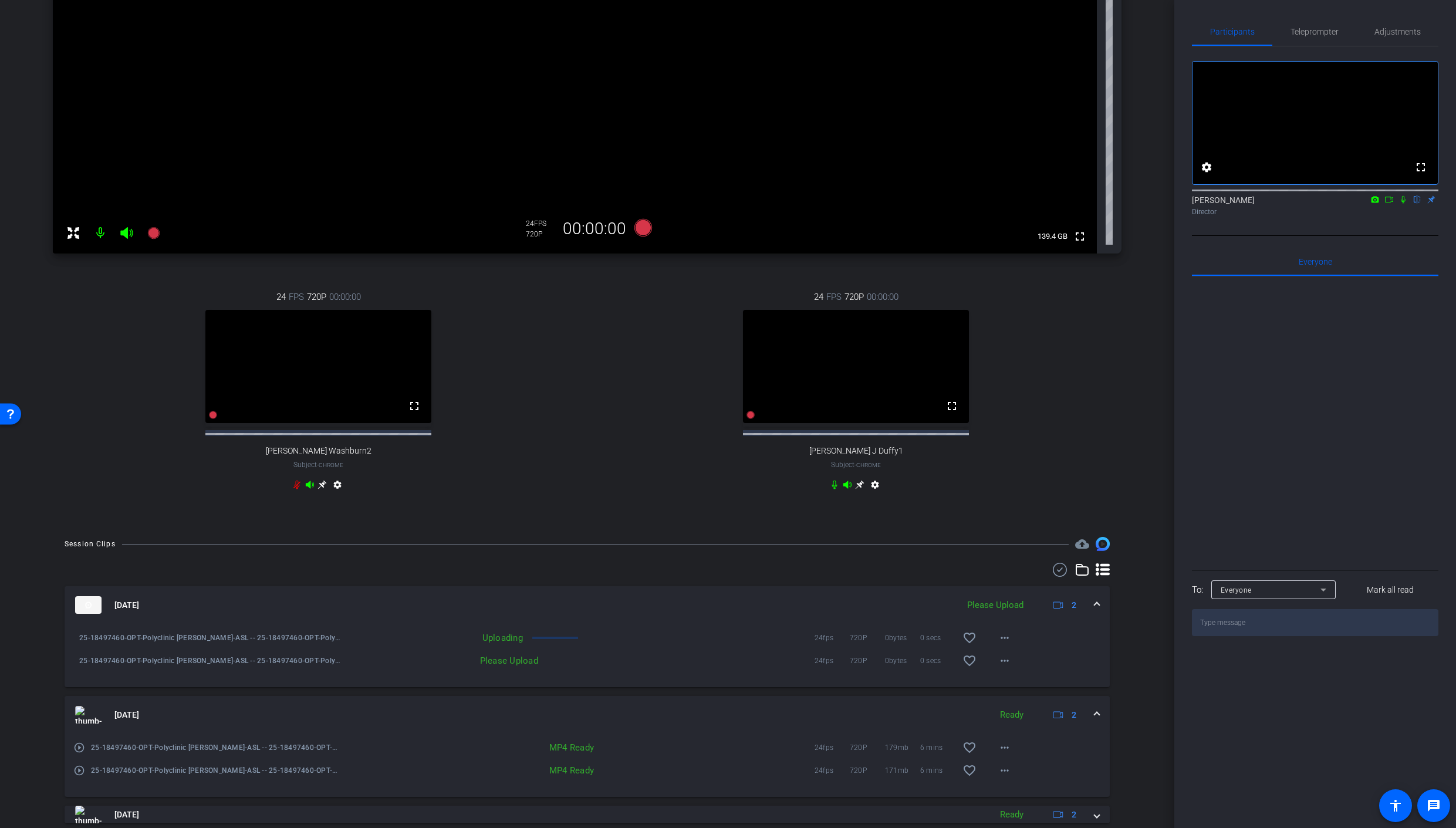
scroll to position [245, 0]
click at [1005, 662] on mat-icon "more_horiz" at bounding box center [1004, 657] width 14 height 14
click at [762, 576] on div at bounding box center [728, 414] width 1456 height 828
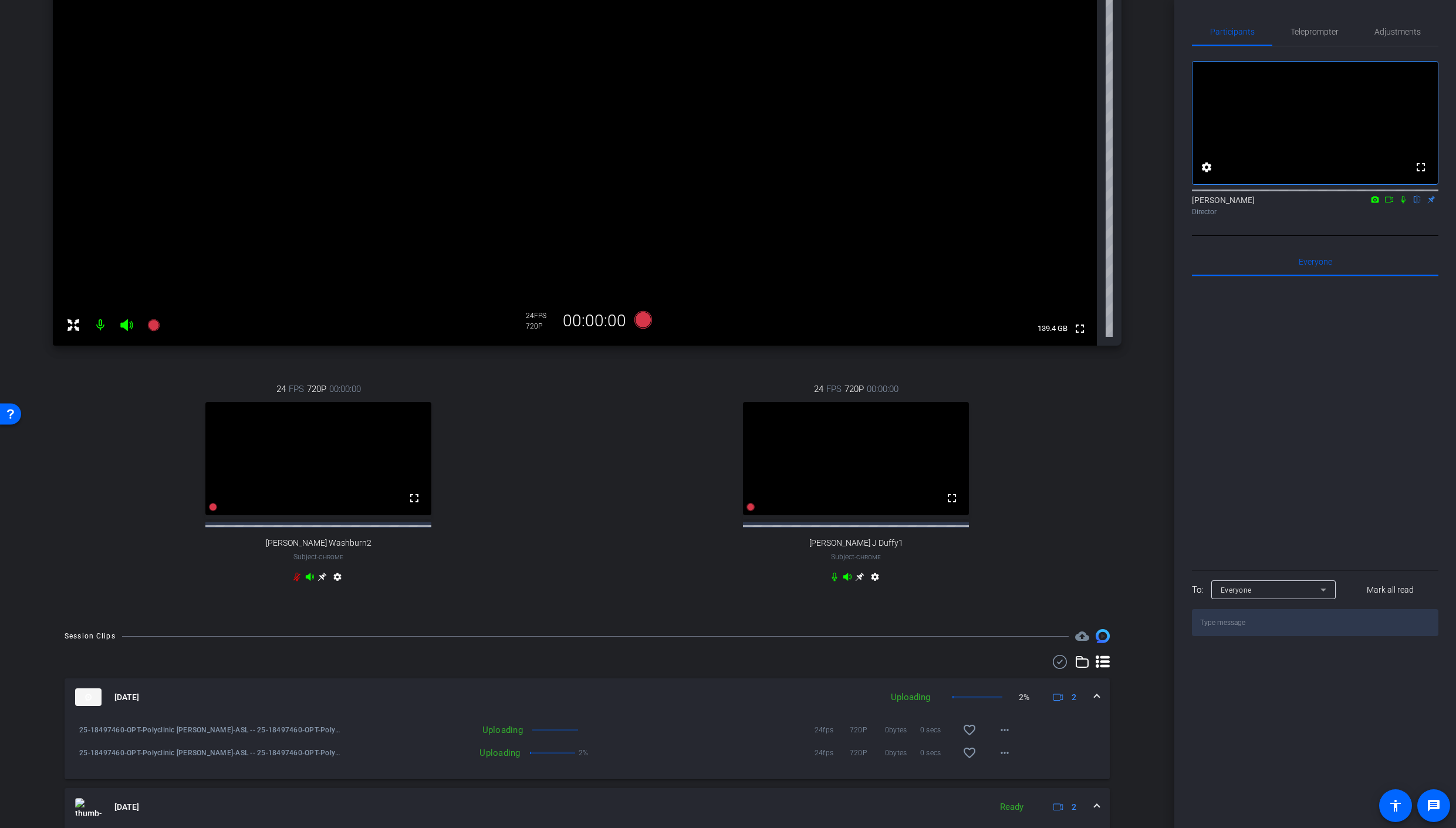
scroll to position [132, 0]
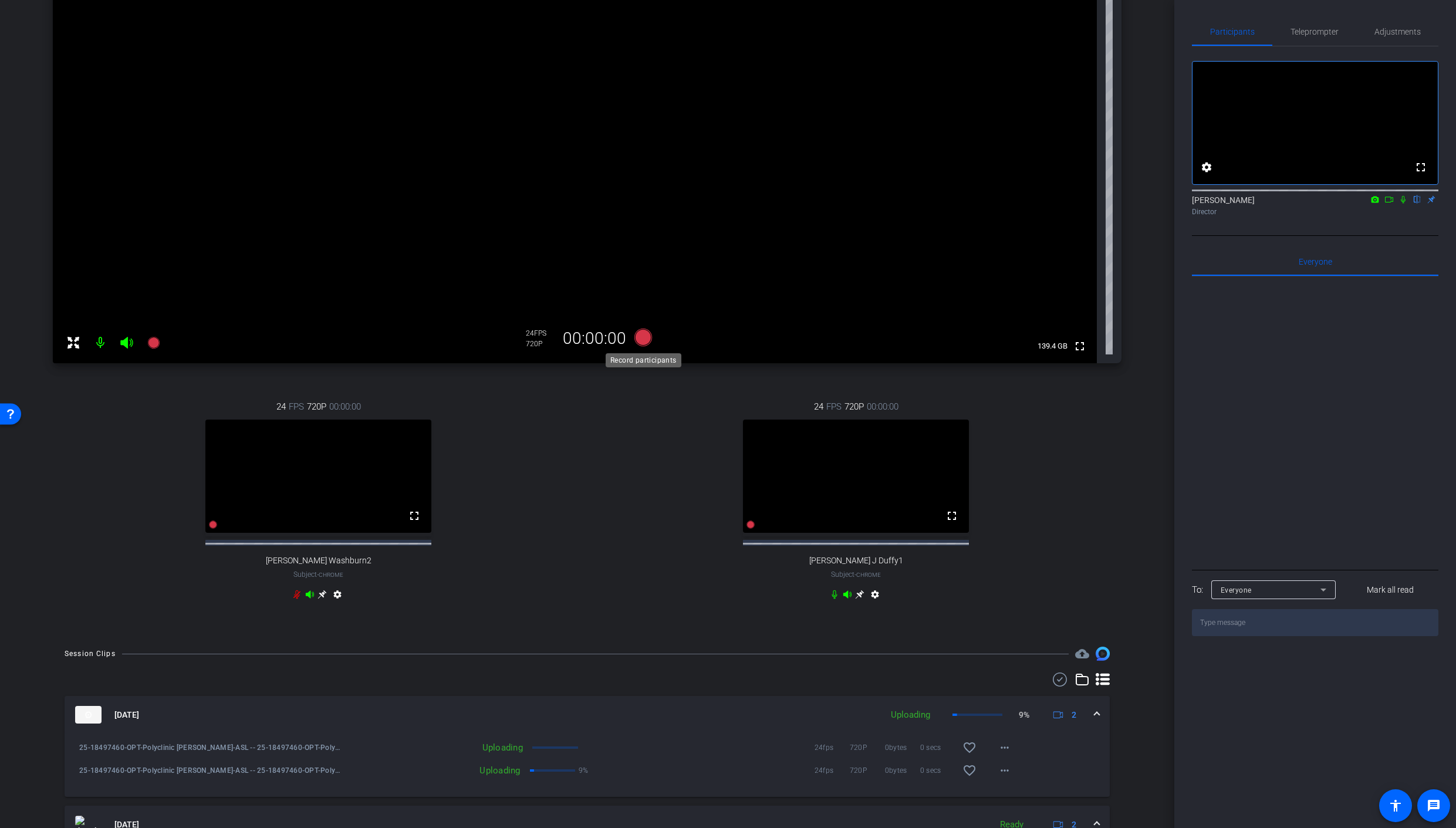
click at [639, 336] on icon at bounding box center [642, 337] width 18 height 18
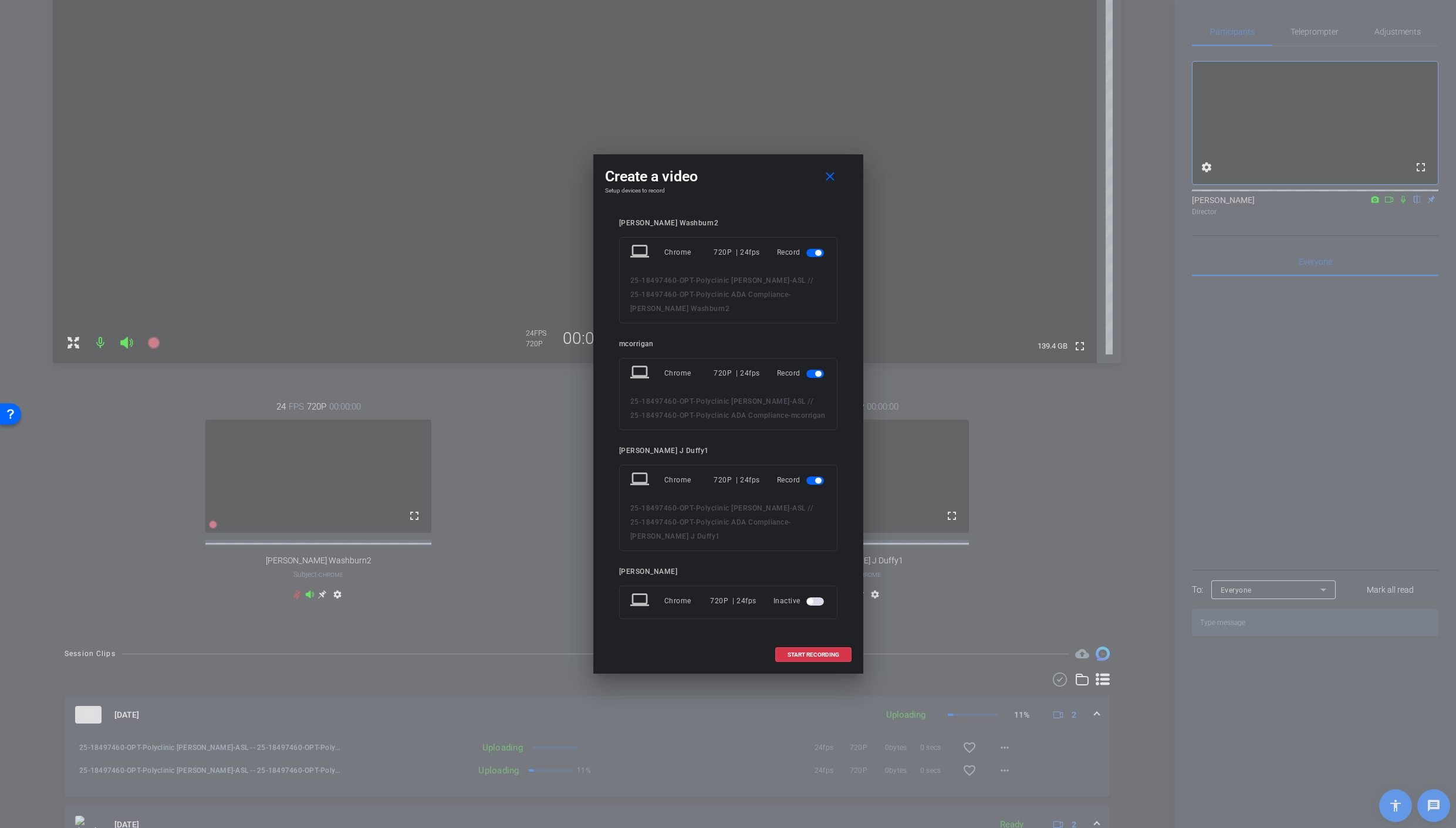
click at [816, 256] on span "button" at bounding box center [818, 253] width 6 height 6
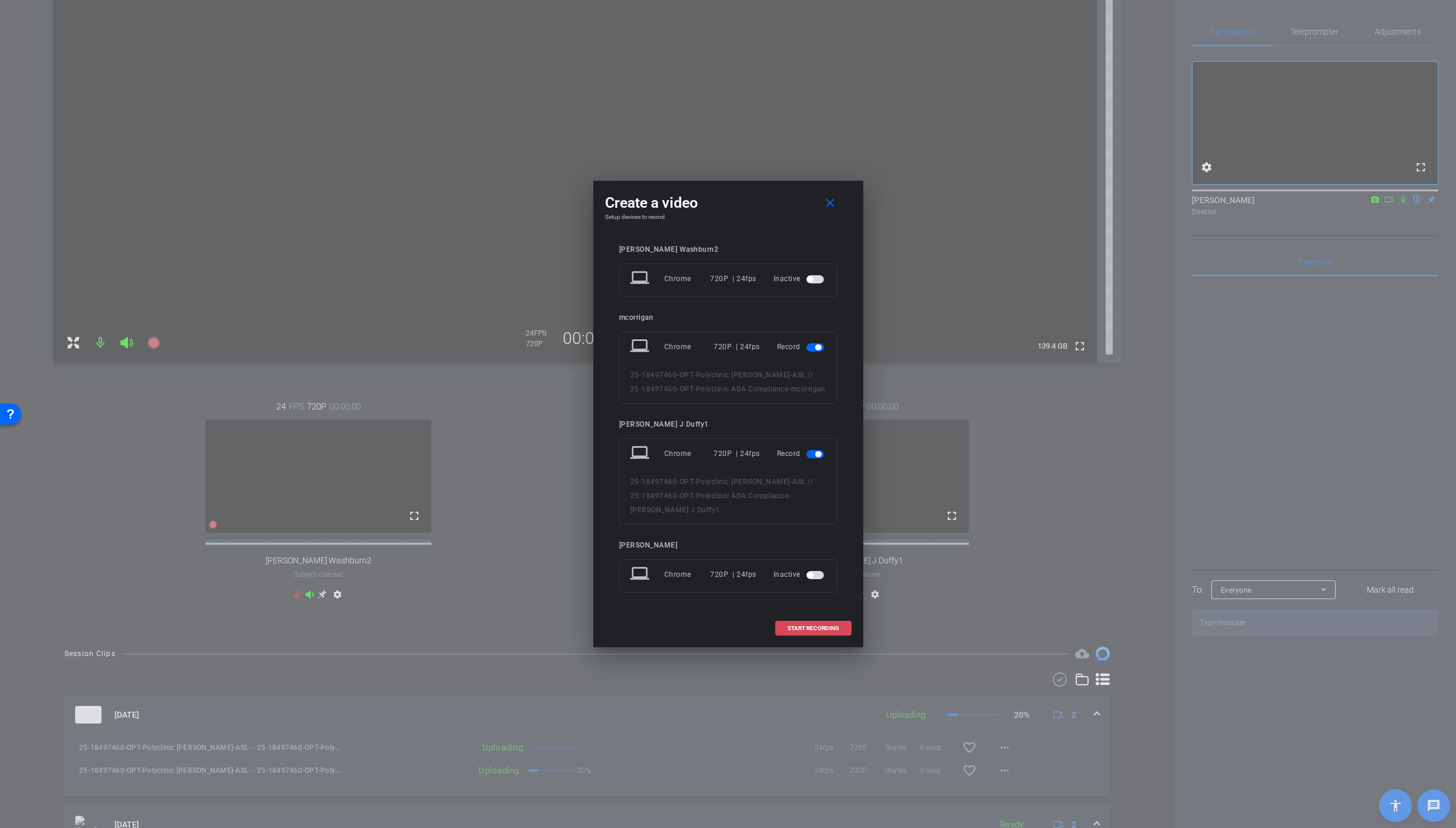
click at [827, 628] on span "START RECORDING" at bounding box center [813, 628] width 52 height 6
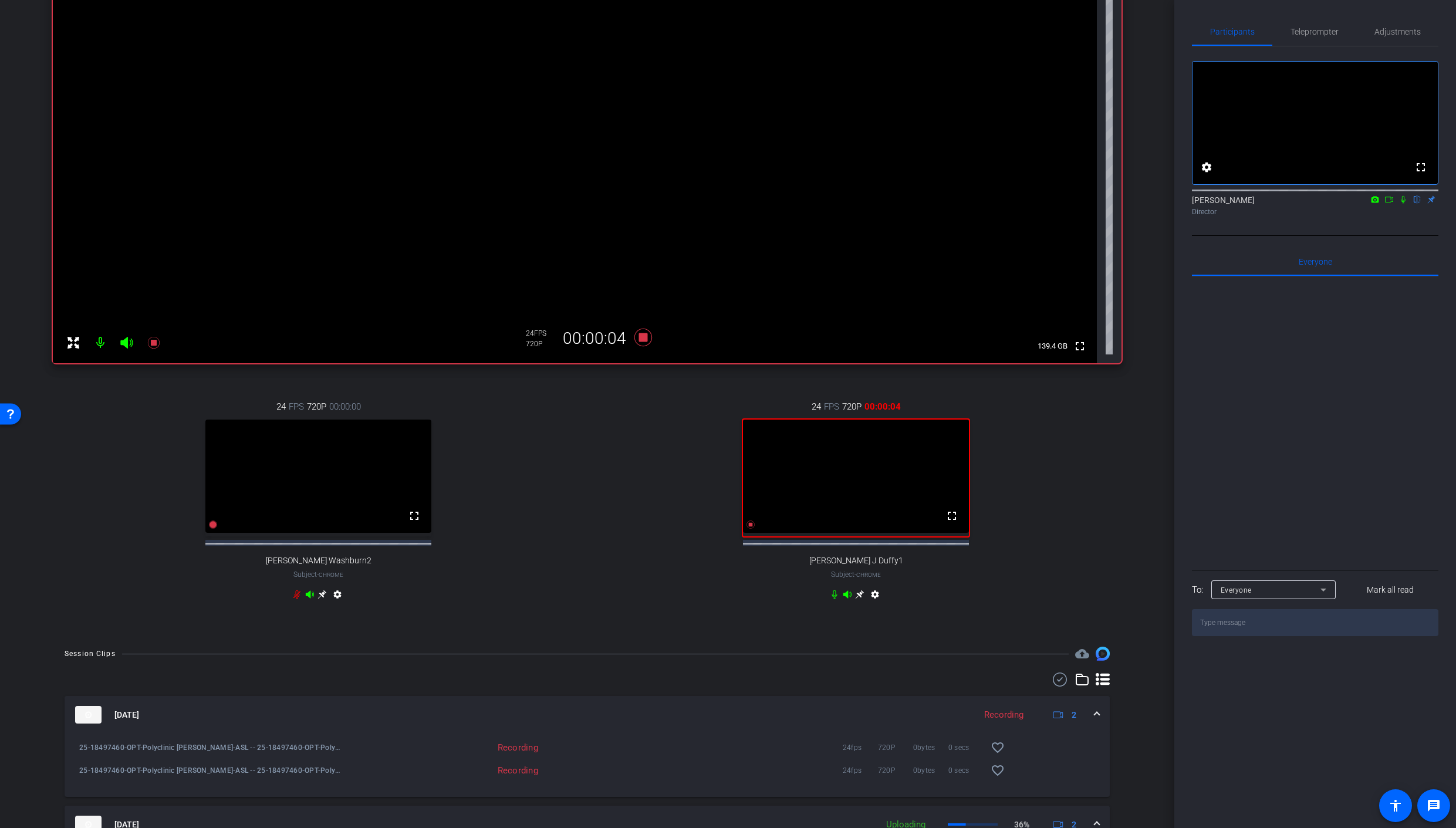
click at [1403, 204] on icon at bounding box center [1403, 199] width 9 height 8
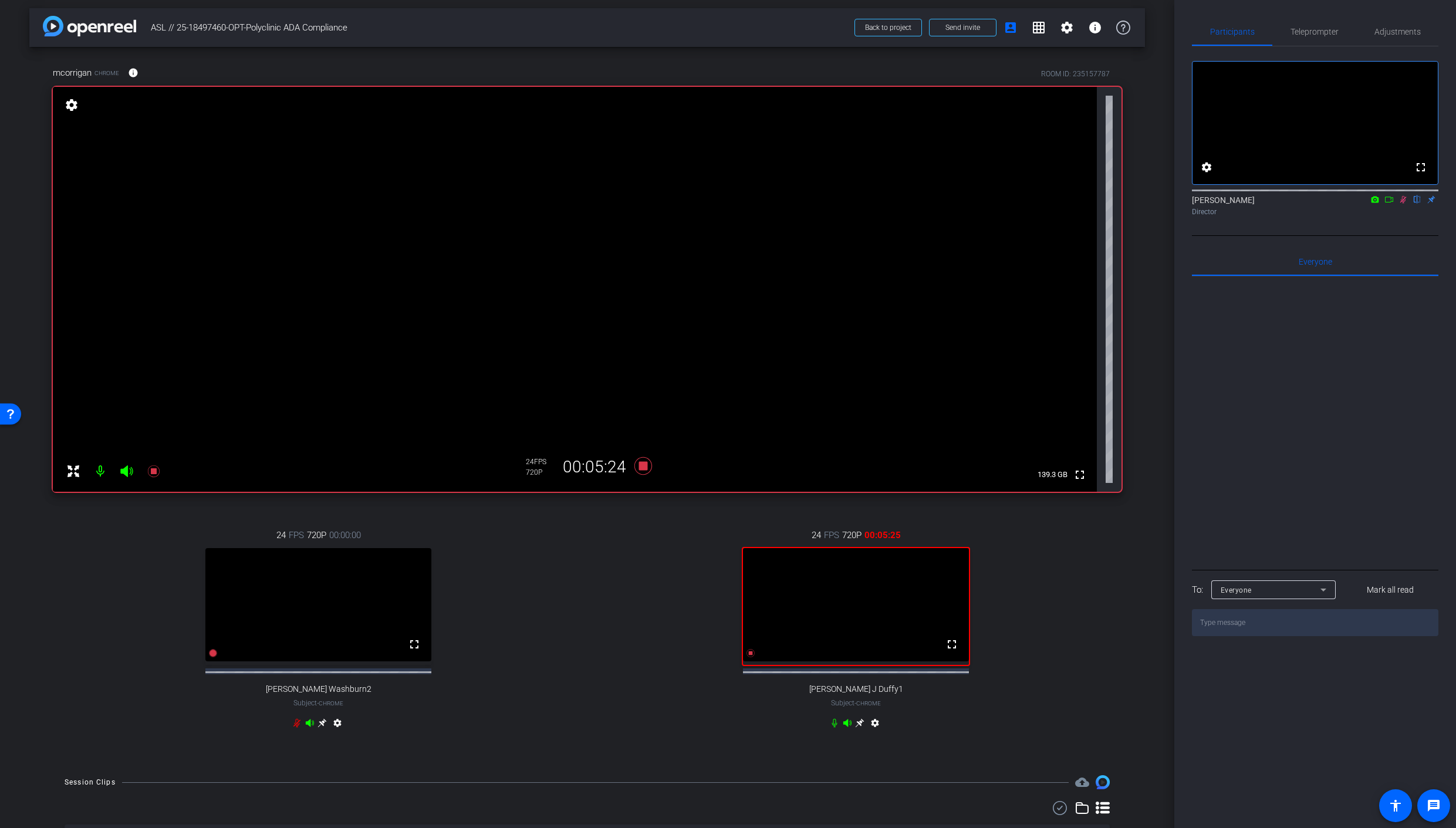
scroll to position [0, 0]
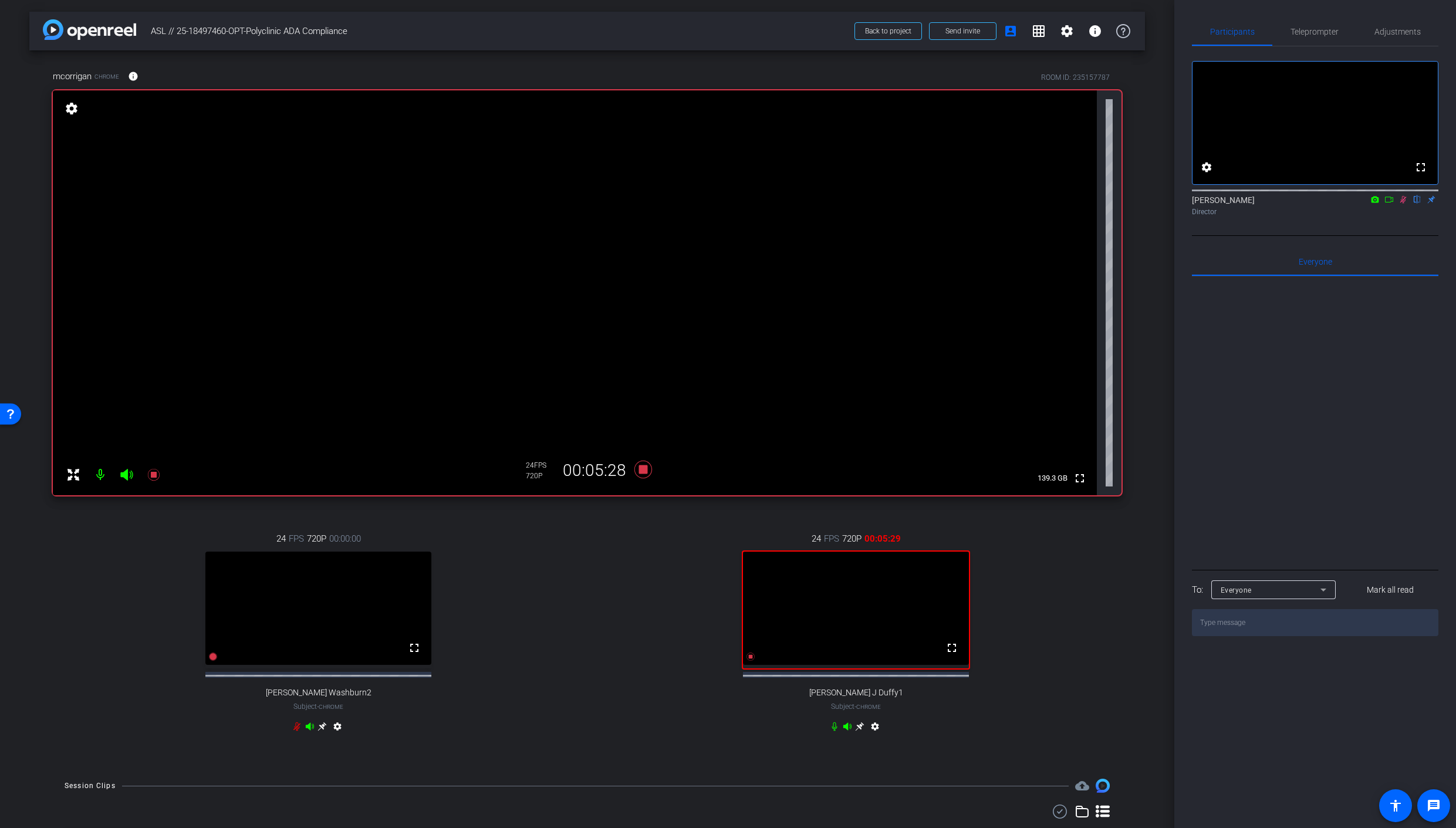
click at [1403, 204] on icon at bounding box center [1403, 199] width 9 height 8
click at [644, 470] on icon at bounding box center [642, 469] width 18 height 18
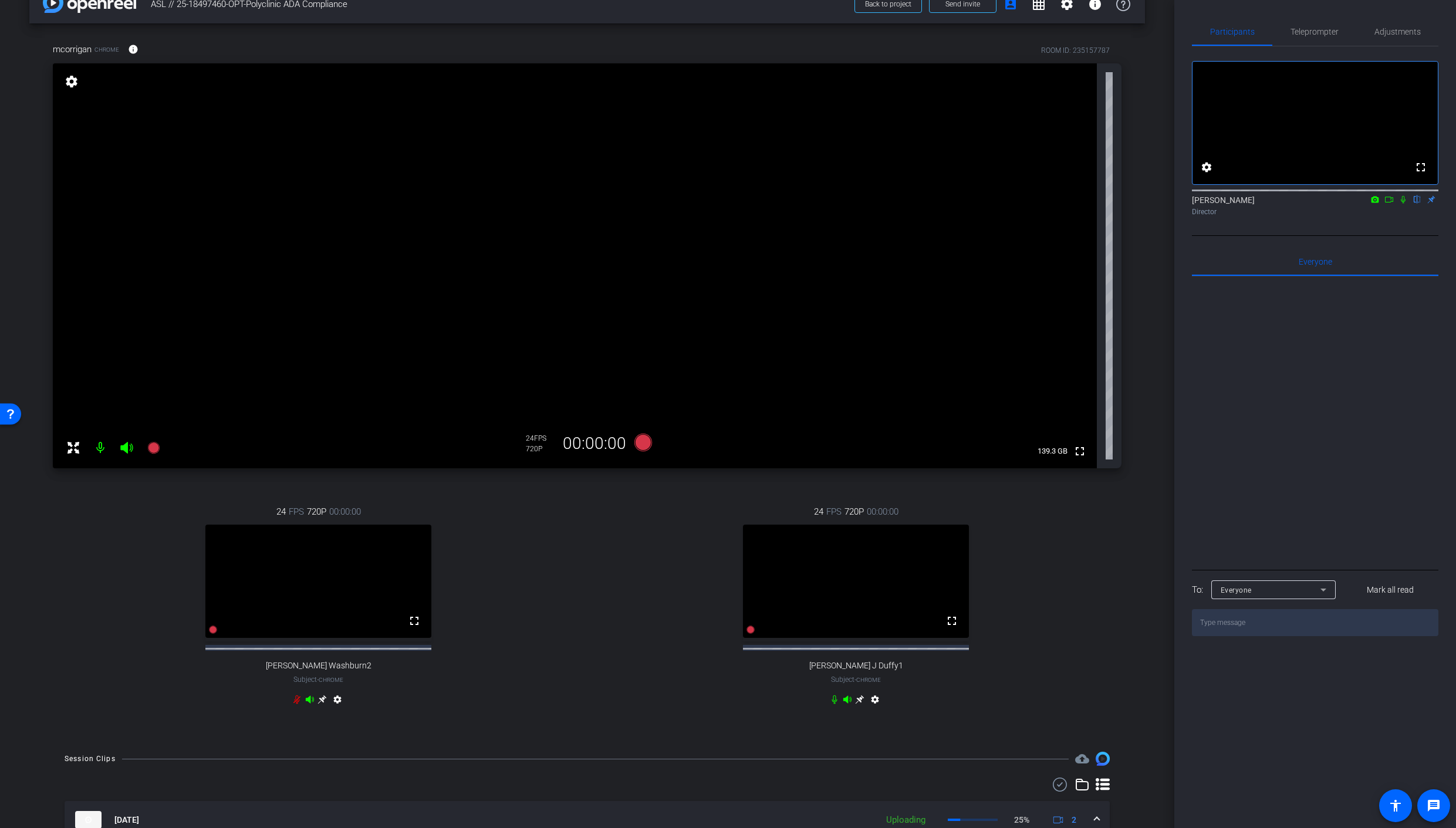
scroll to position [20, 0]
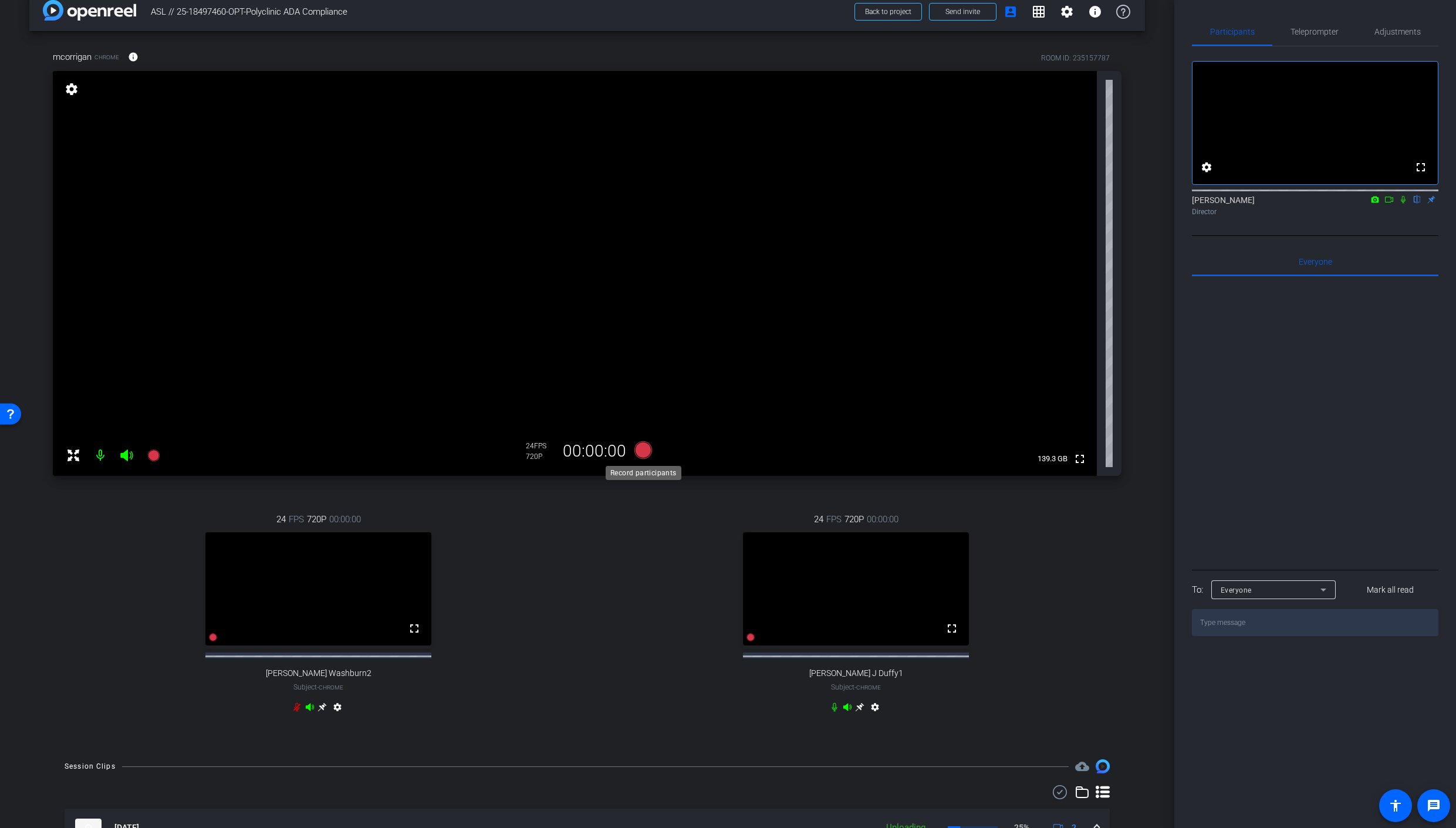
click at [642, 450] on icon at bounding box center [642, 450] width 18 height 18
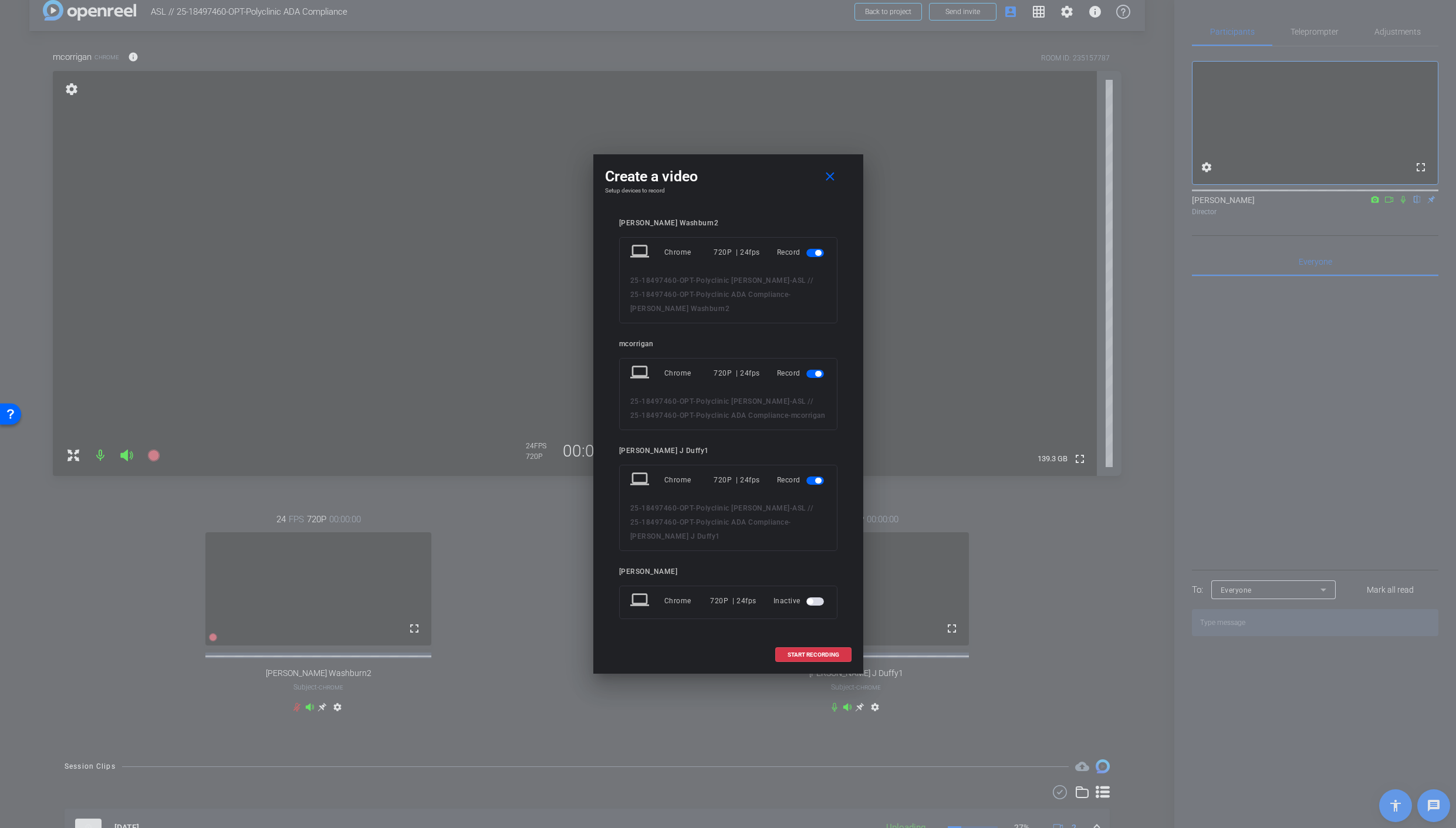
click at [815, 254] on span "button" at bounding box center [818, 253] width 6 height 6
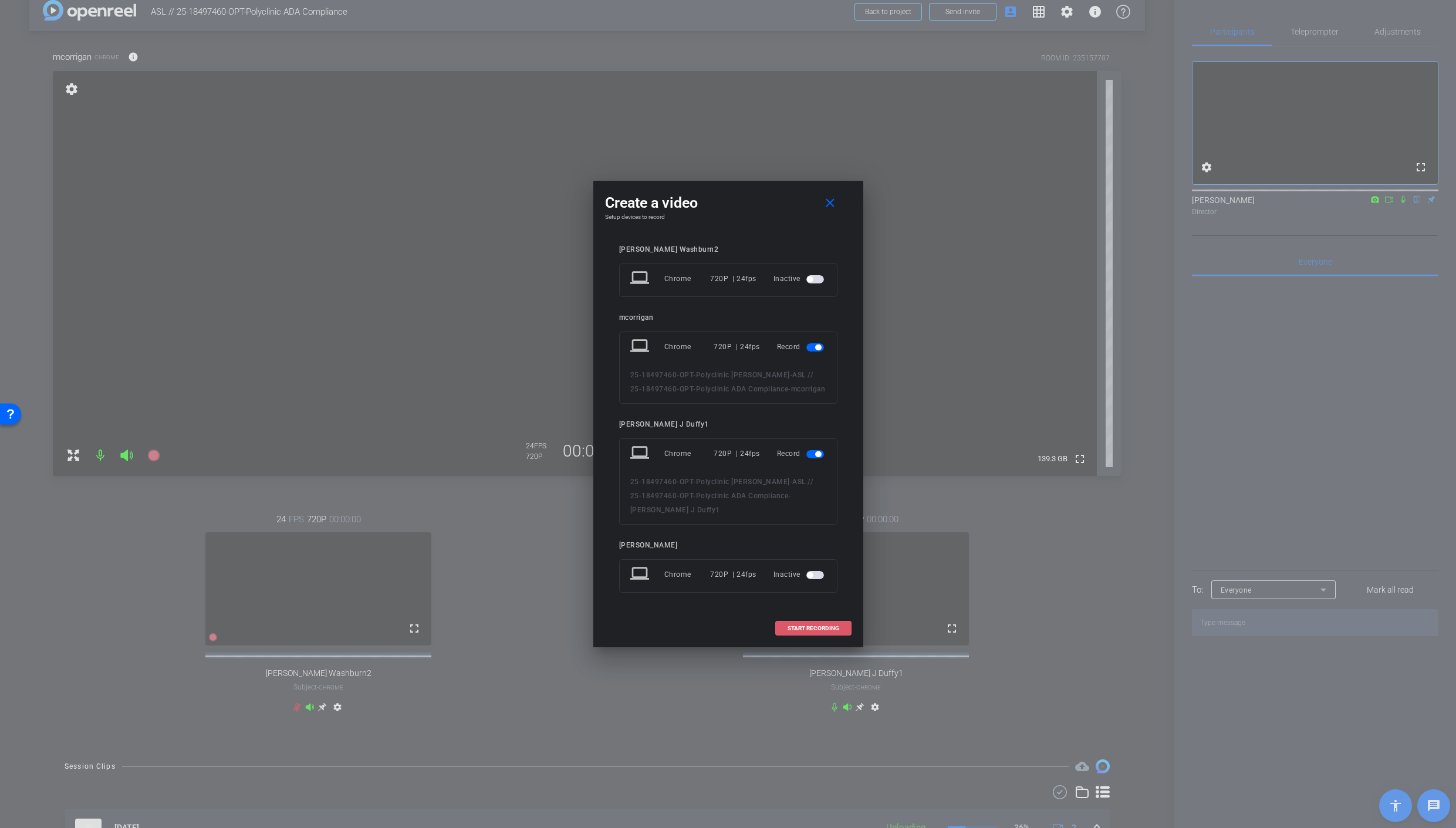
click at [809, 625] on span "START RECORDING" at bounding box center [813, 628] width 52 height 6
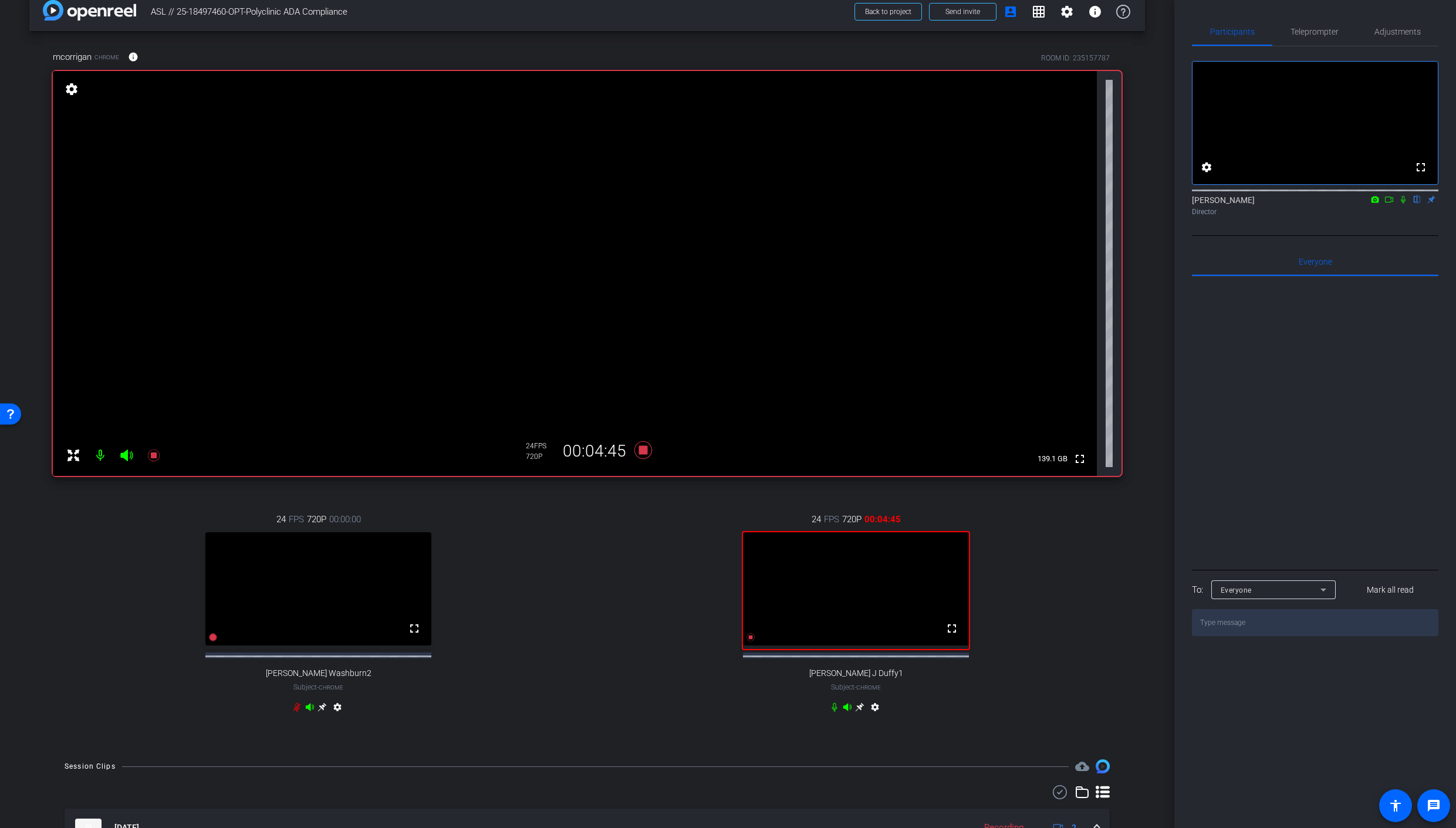
click at [1405, 204] on icon at bounding box center [1403, 199] width 9 height 8
drag, startPoint x: 1423, startPoint y: 244, endPoint x: 1406, endPoint y: 230, distance: 22.0
click at [1419, 236] on div "fullscreen settings [PERSON_NAME] flip Director" at bounding box center [1315, 141] width 246 height 190
click at [1403, 204] on icon at bounding box center [1403, 200] width 7 height 7
click at [645, 455] on icon at bounding box center [643, 450] width 28 height 21
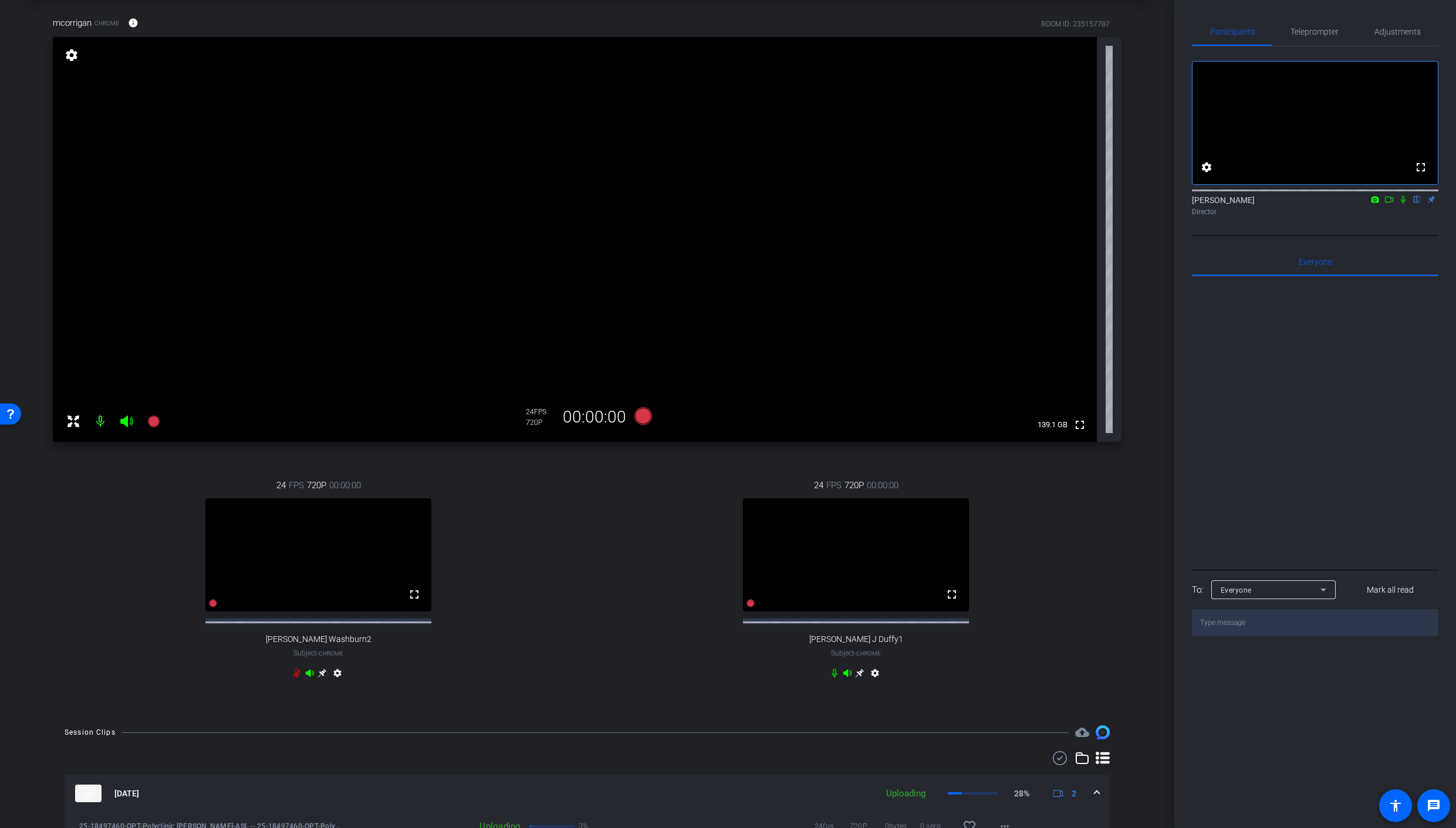
scroll to position [46, 0]
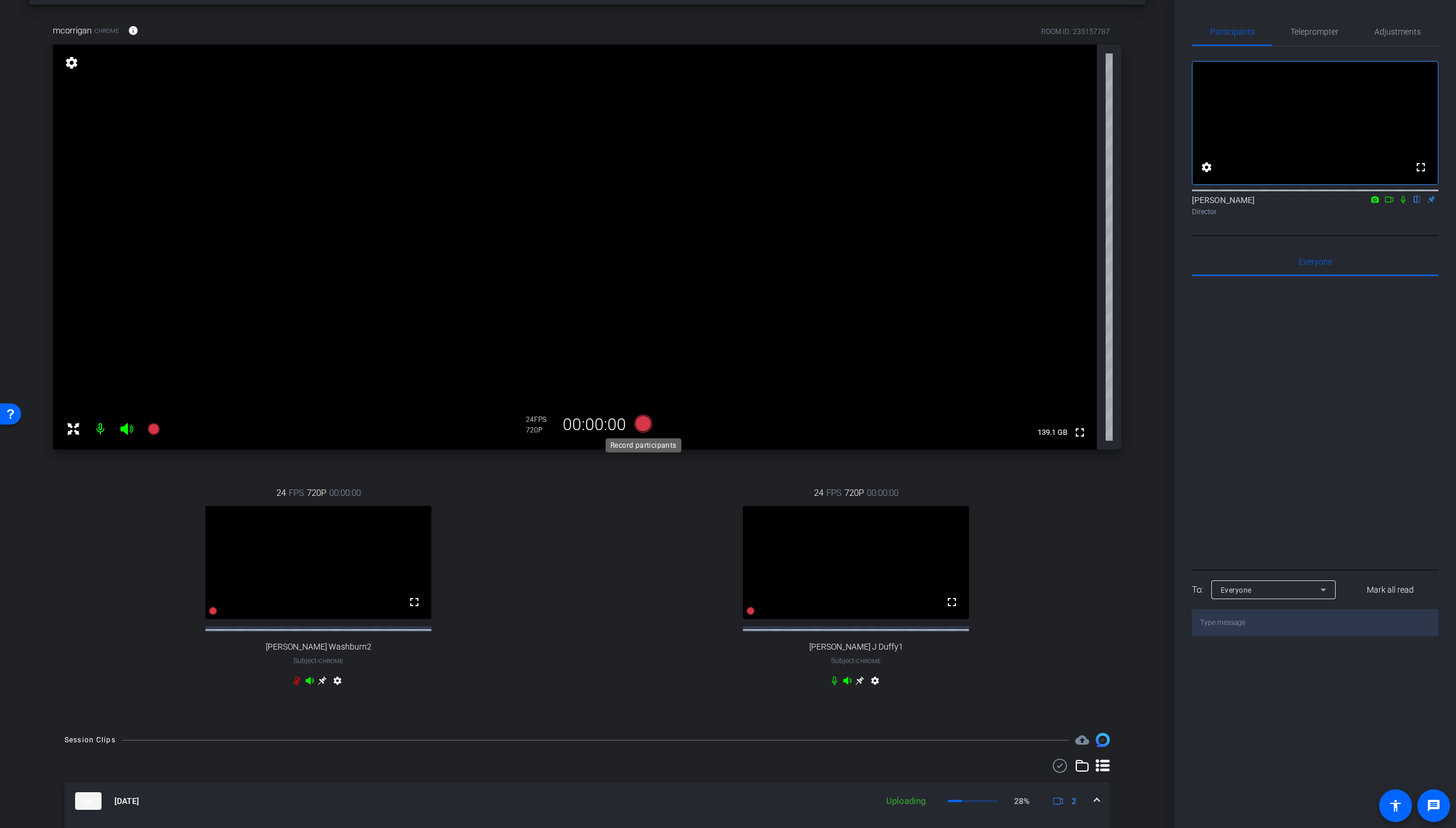
click at [642, 423] on icon at bounding box center [642, 423] width 18 height 18
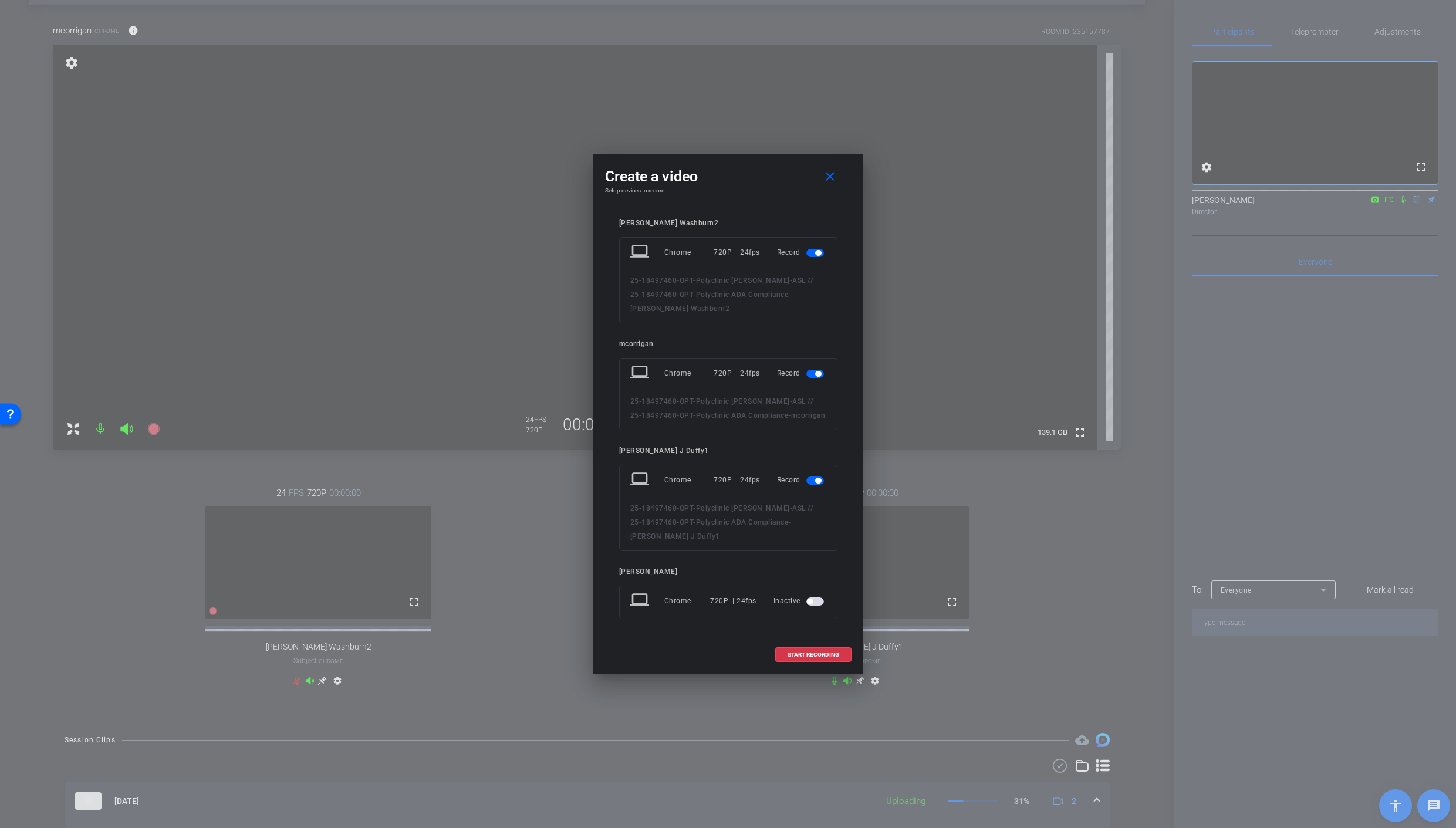
click at [820, 254] on span "button" at bounding box center [818, 253] width 6 height 6
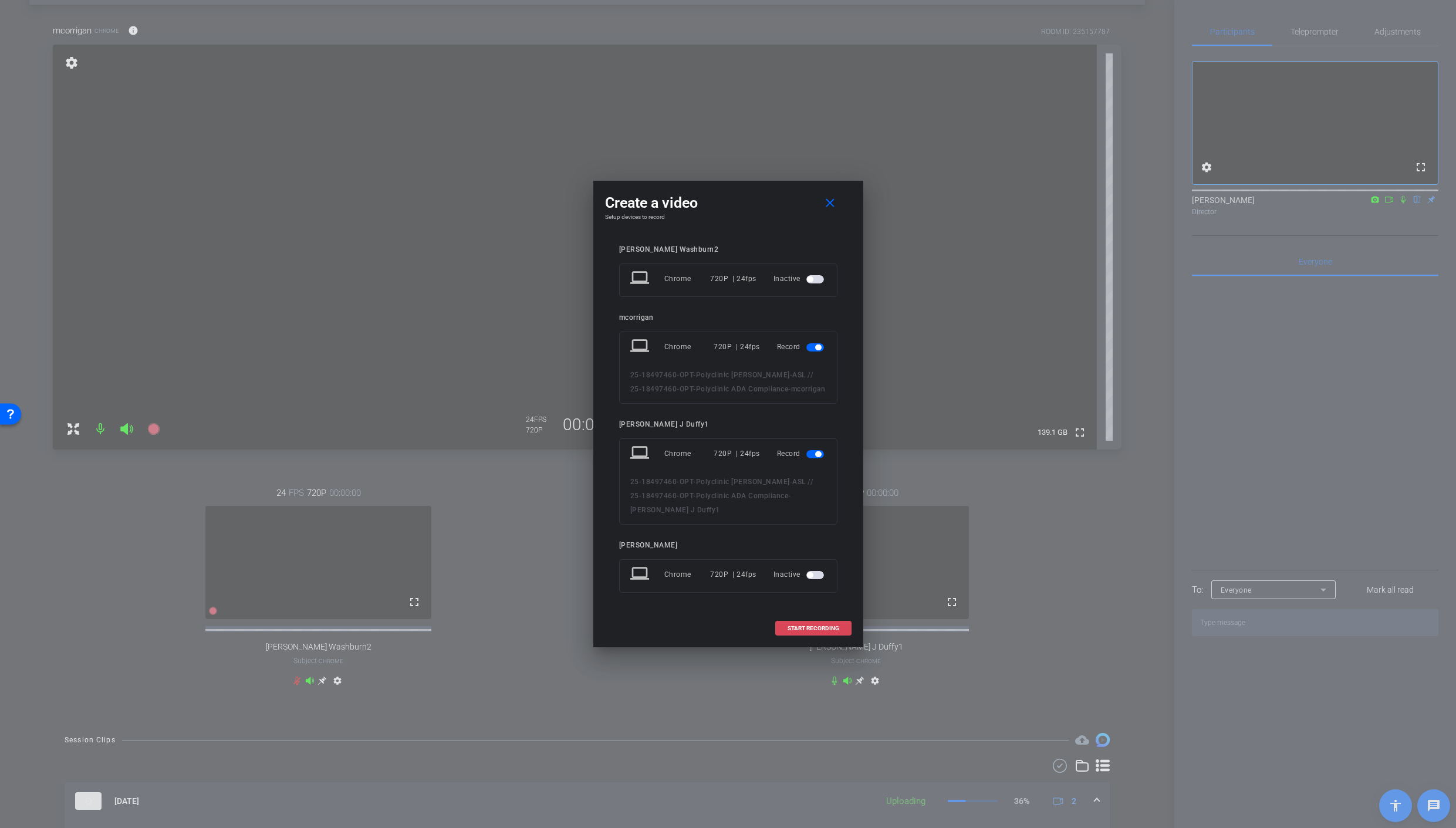
click at [815, 625] on span "START RECORDING" at bounding box center [813, 628] width 52 height 6
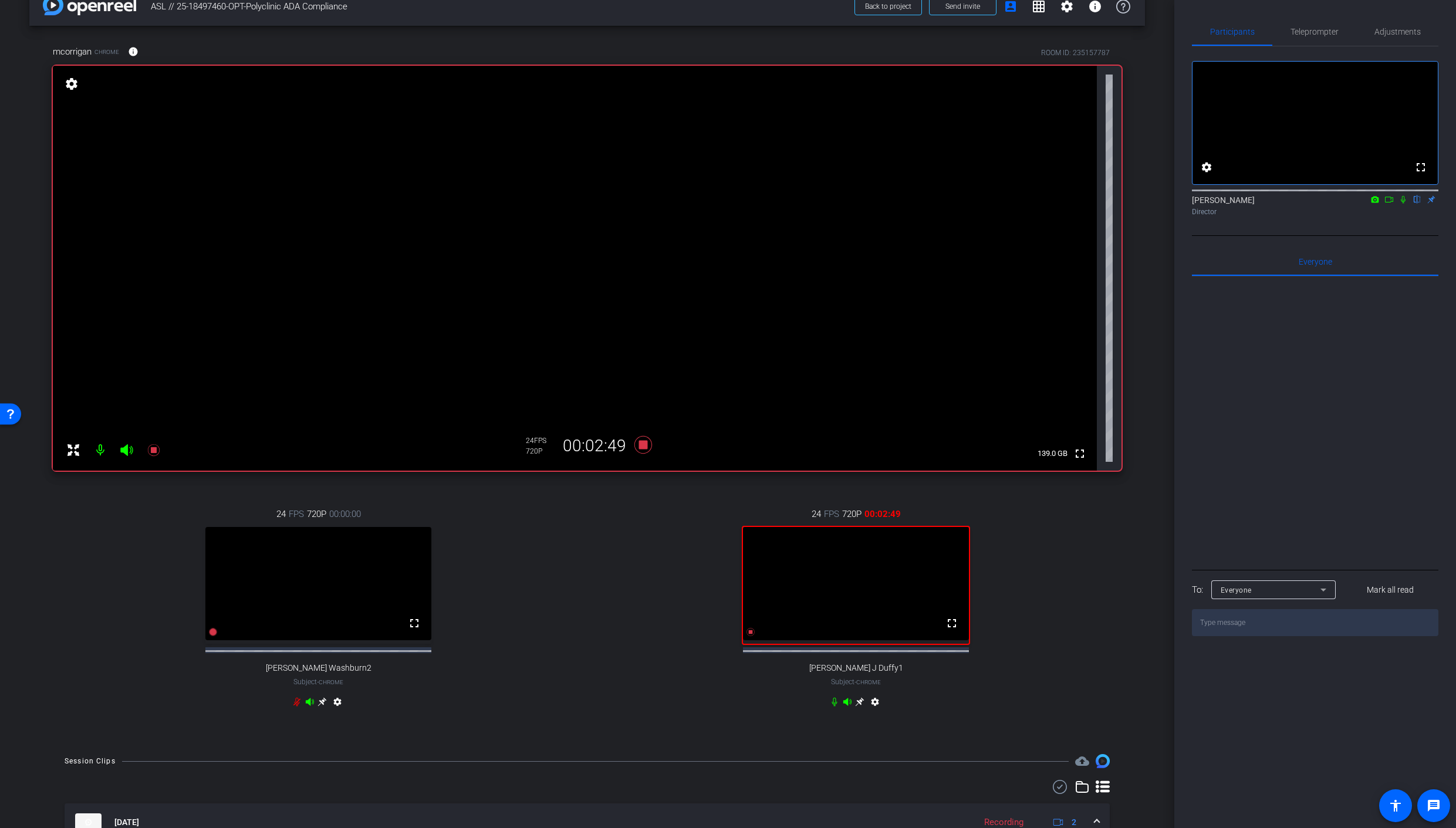
scroll to position [0, 0]
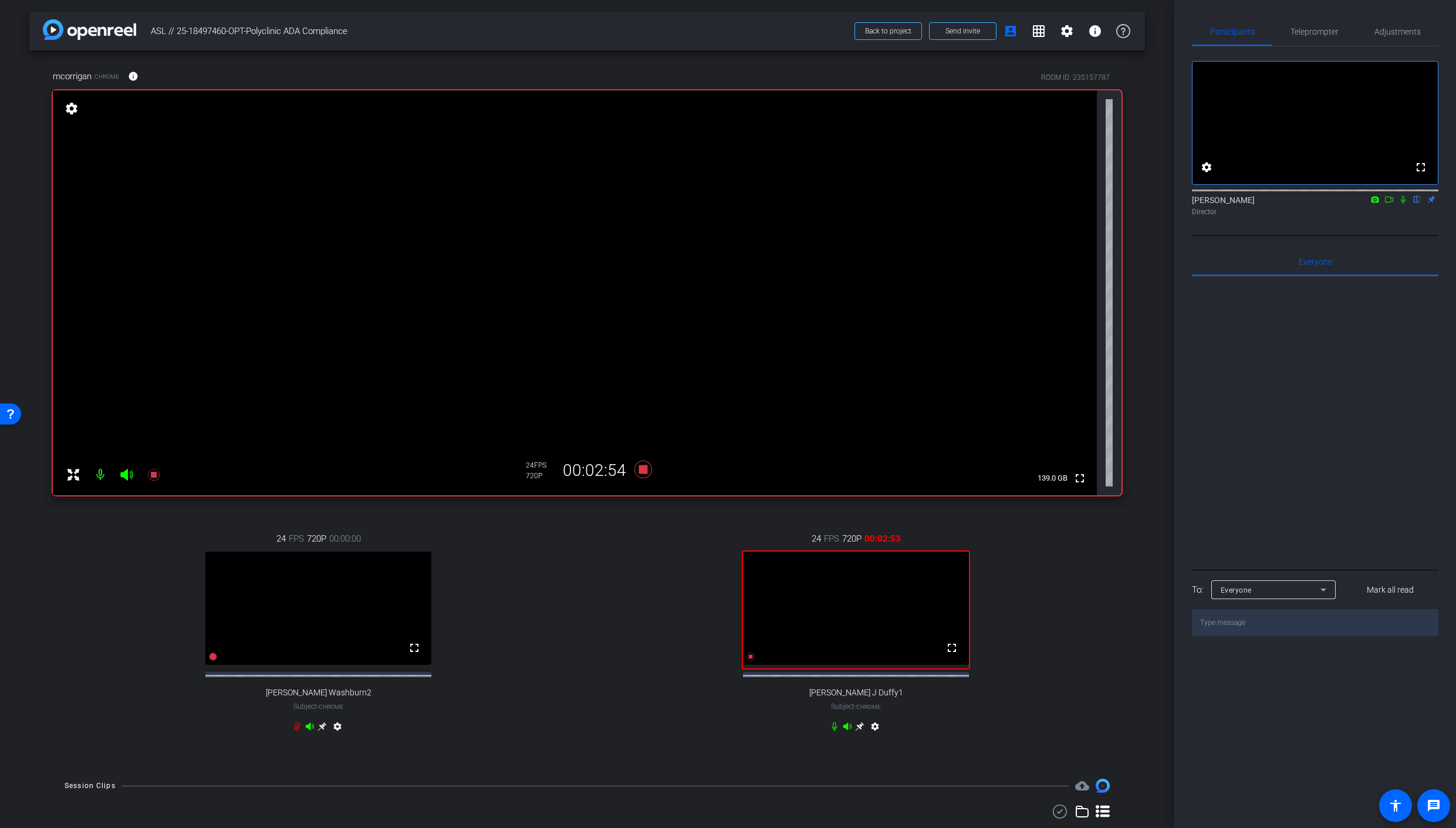
click at [1406, 204] on icon at bounding box center [1403, 199] width 9 height 8
click at [643, 472] on icon at bounding box center [642, 469] width 18 height 18
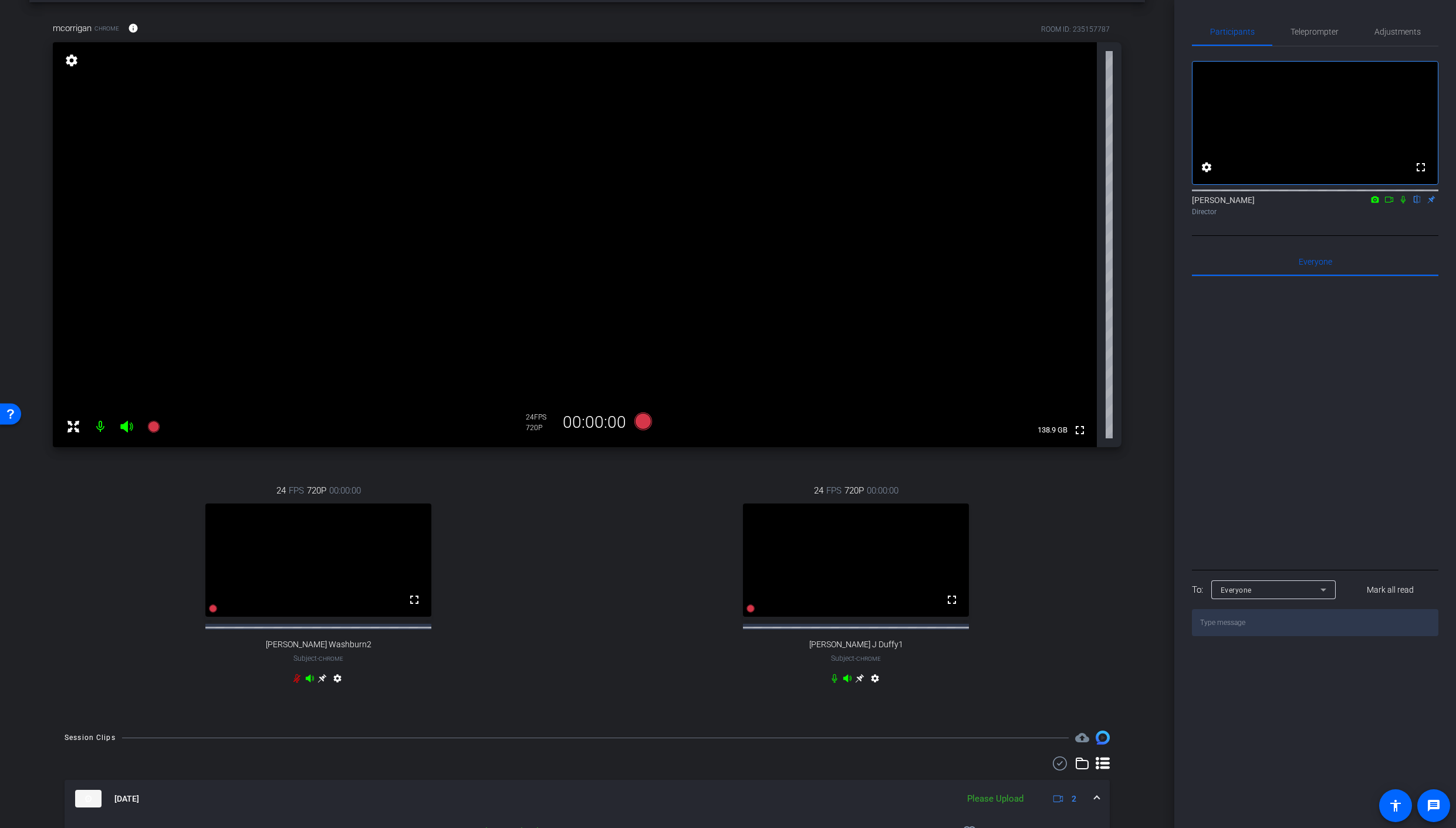
scroll to position [45, 0]
click at [641, 426] on icon at bounding box center [642, 425] width 18 height 18
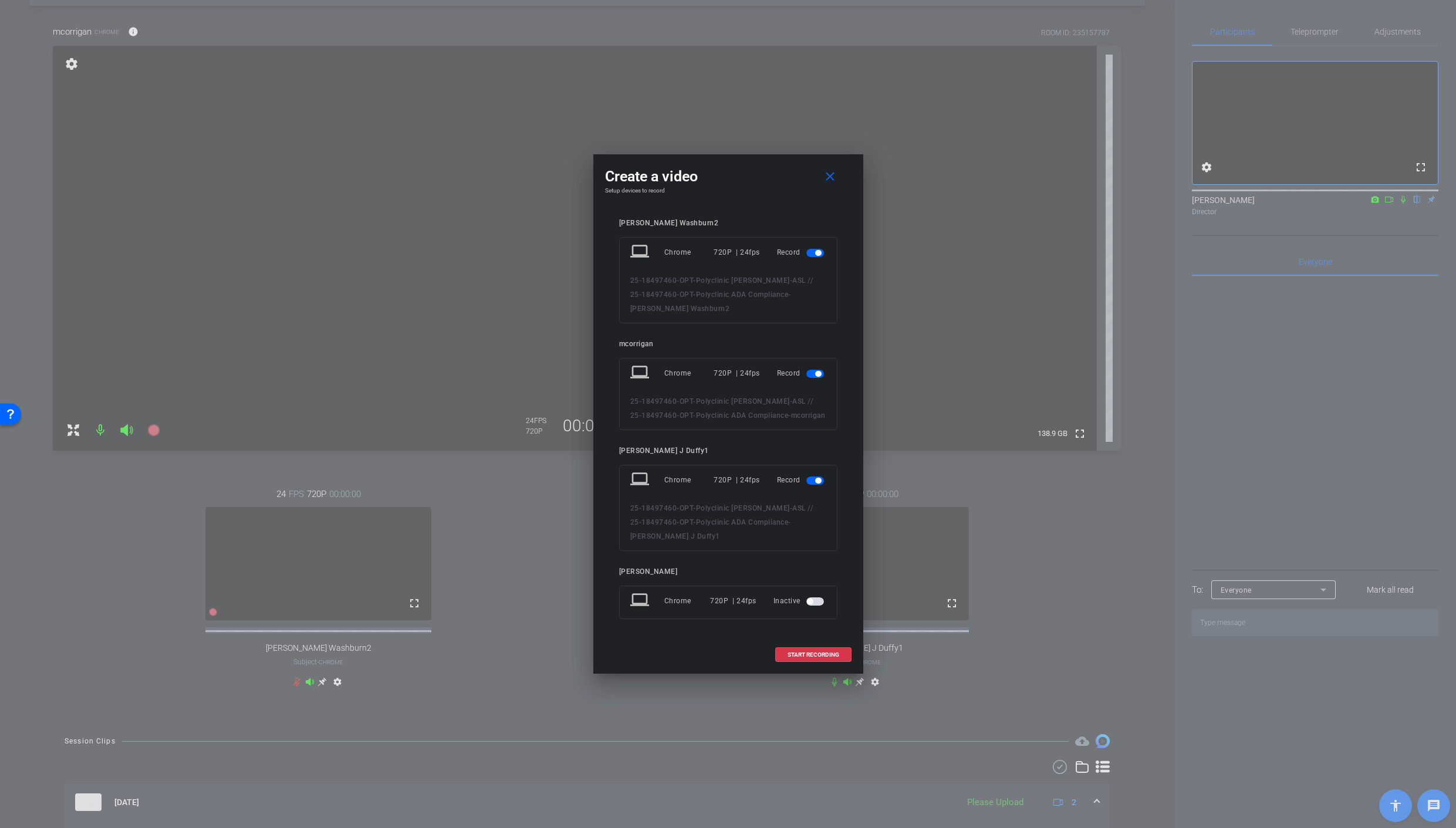
click at [817, 256] on span "button" at bounding box center [818, 253] width 6 height 6
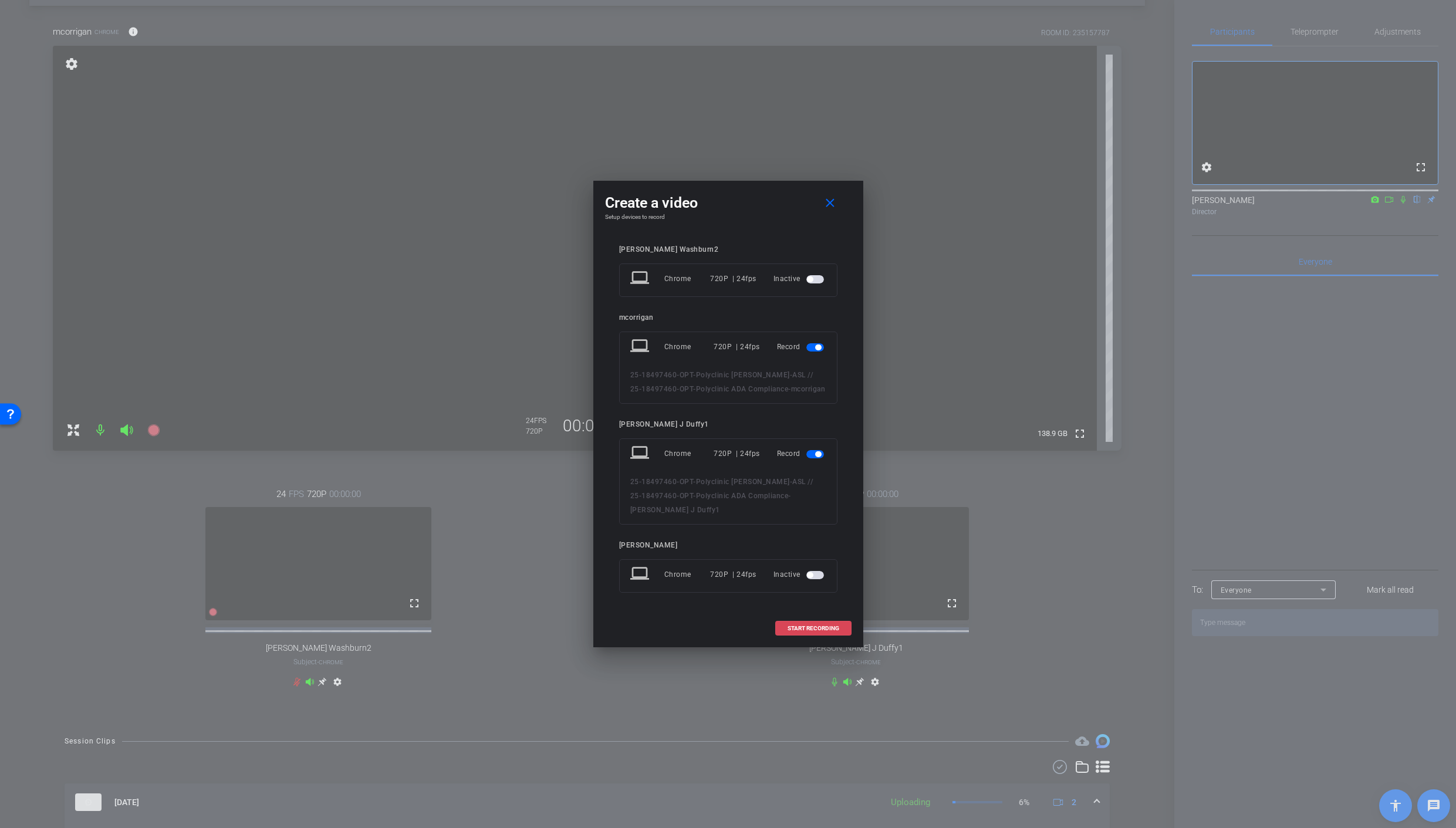
click at [829, 625] on span "START RECORDING" at bounding box center [813, 628] width 52 height 6
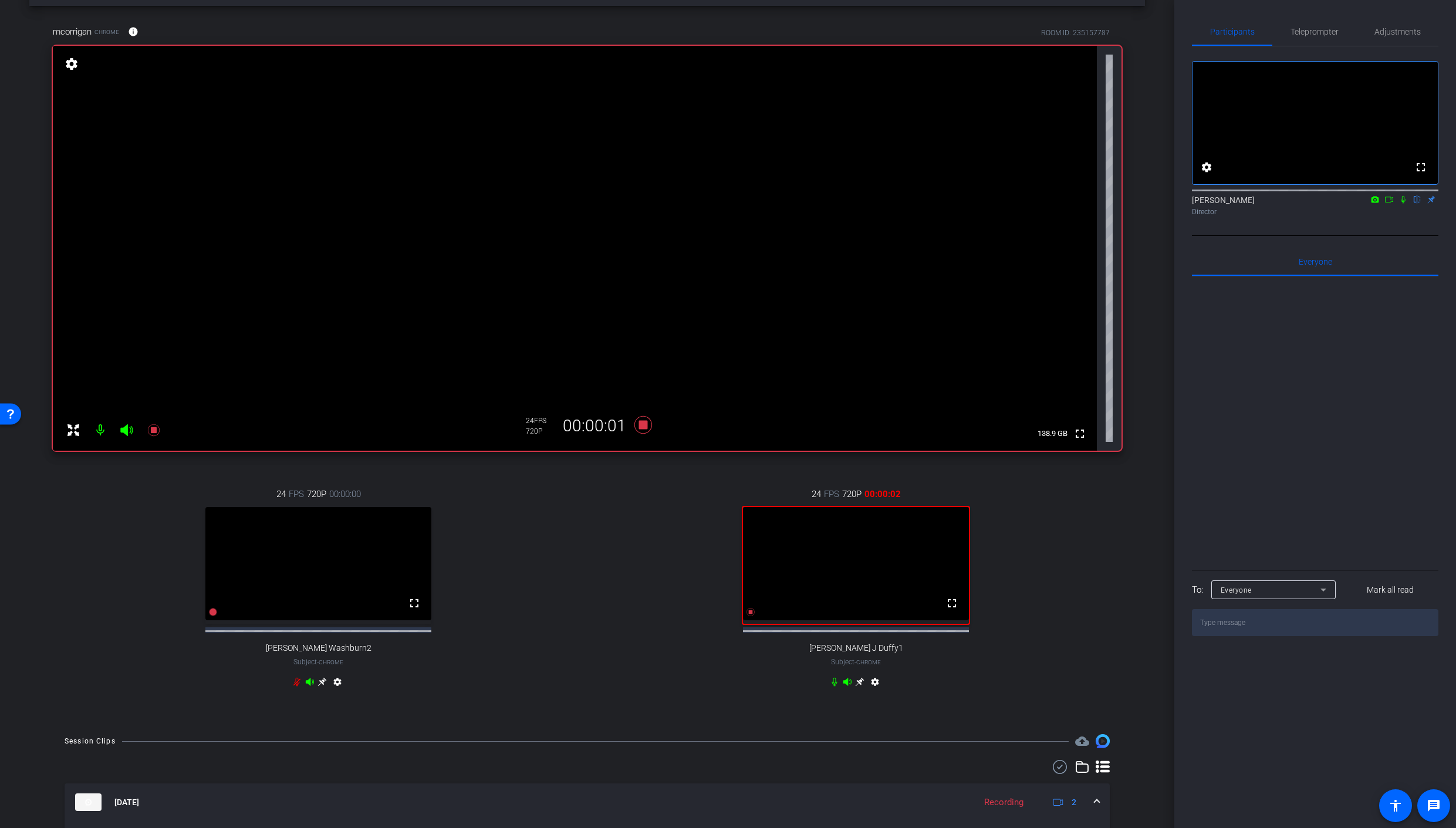
click at [1403, 204] on icon at bounding box center [1403, 199] width 9 height 8
click at [646, 423] on icon at bounding box center [642, 425] width 18 height 18
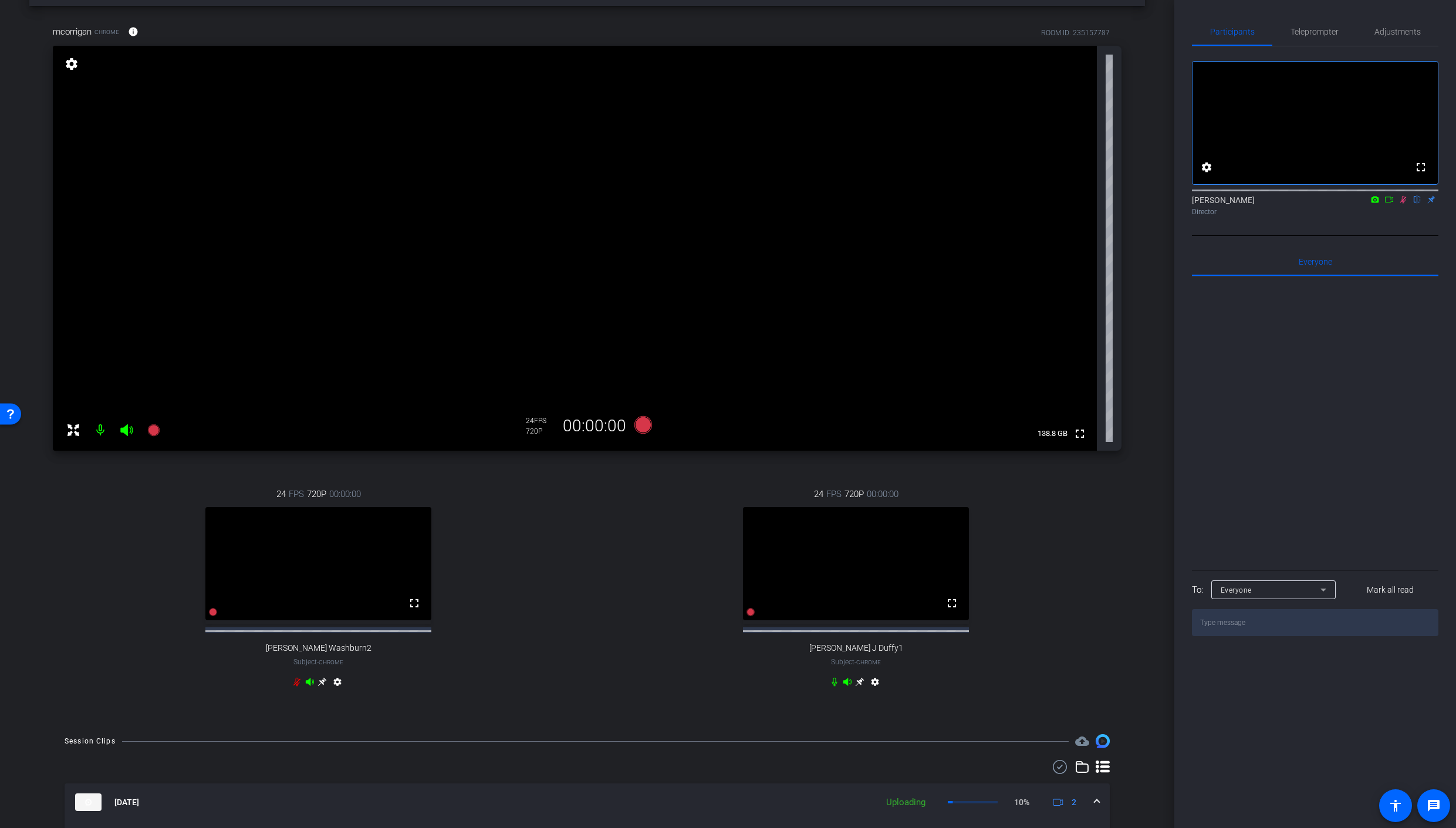
click at [1403, 204] on icon at bounding box center [1403, 200] width 7 height 7
click at [645, 429] on icon at bounding box center [642, 425] width 18 height 18
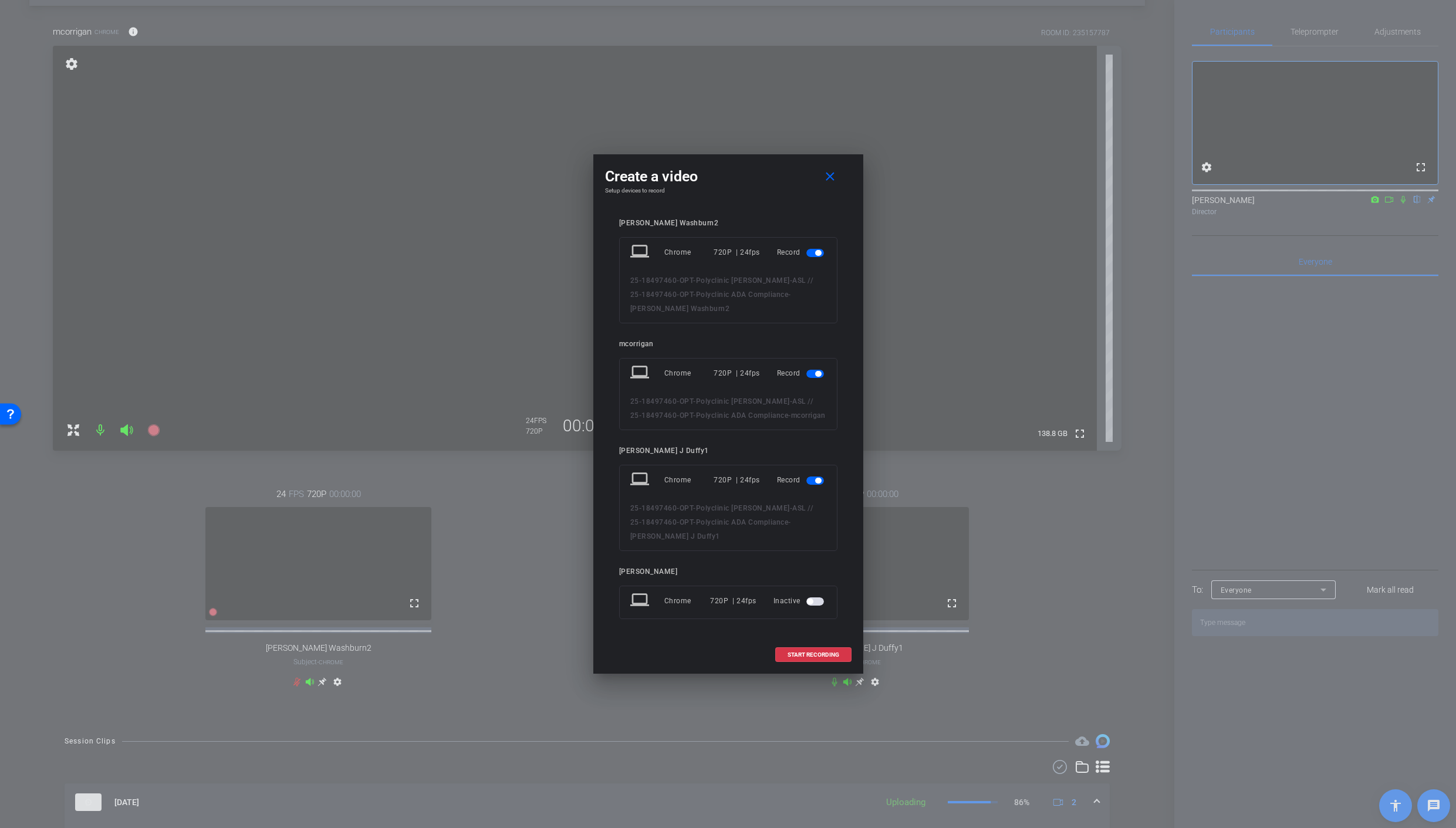
click at [822, 255] on span "button" at bounding box center [815, 253] width 18 height 8
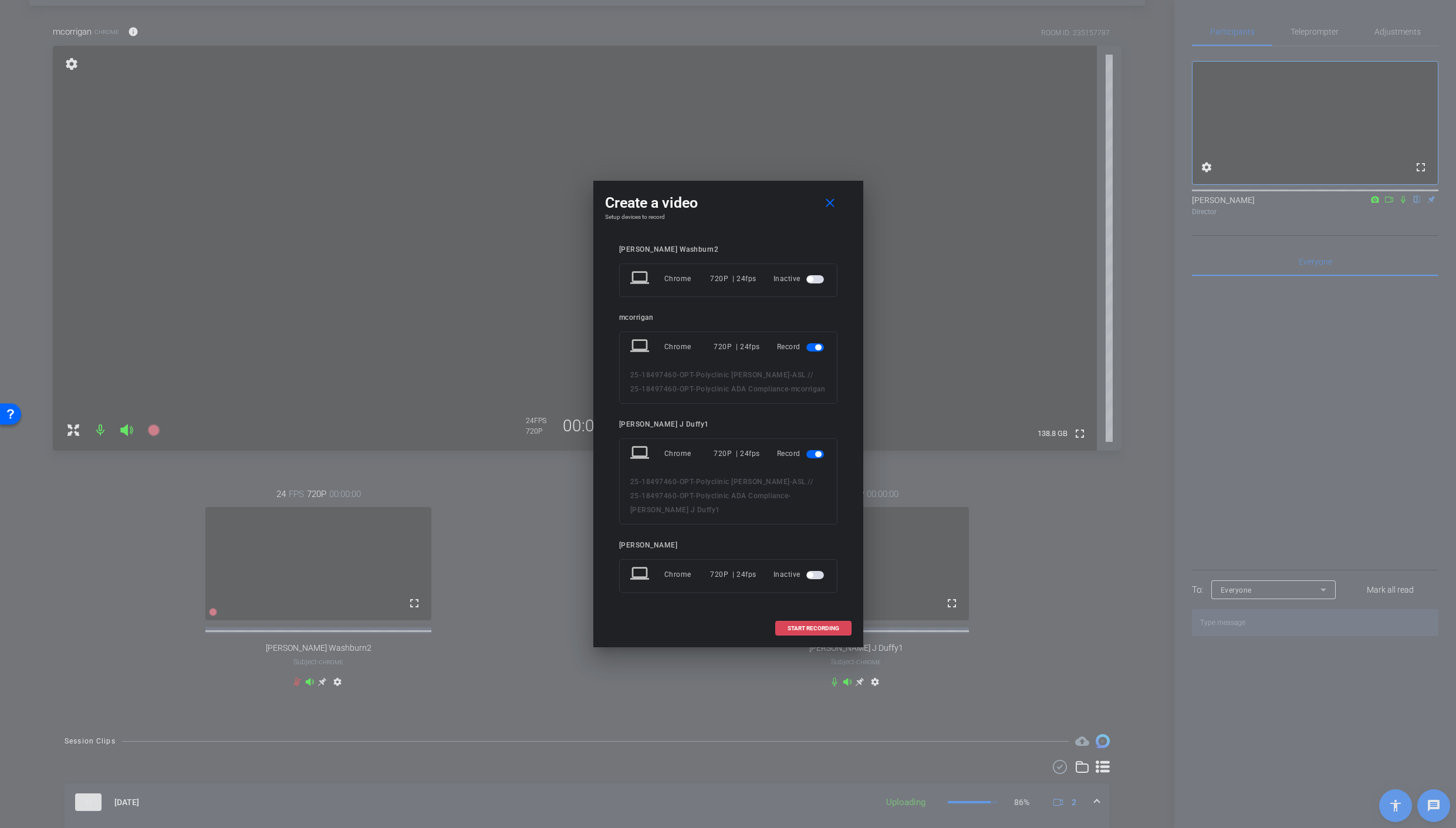
click at [825, 630] on span "START RECORDING" at bounding box center [813, 628] width 52 height 6
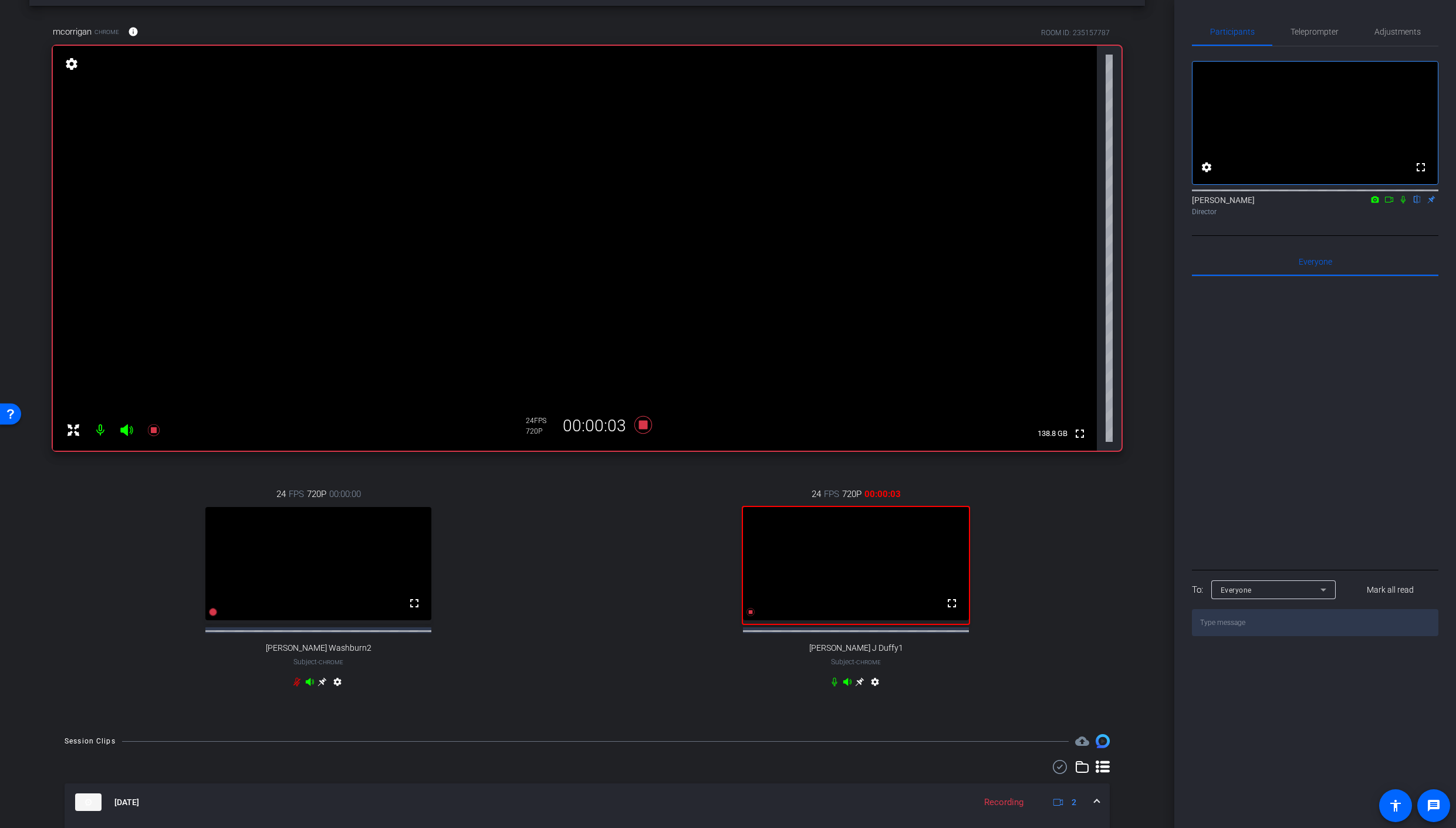
click at [1406, 204] on icon at bounding box center [1403, 199] width 9 height 8
click at [1398, 217] on div "Director" at bounding box center [1315, 211] width 246 height 10
click at [1402, 204] on icon at bounding box center [1403, 199] width 9 height 8
click at [637, 423] on icon at bounding box center [643, 425] width 28 height 21
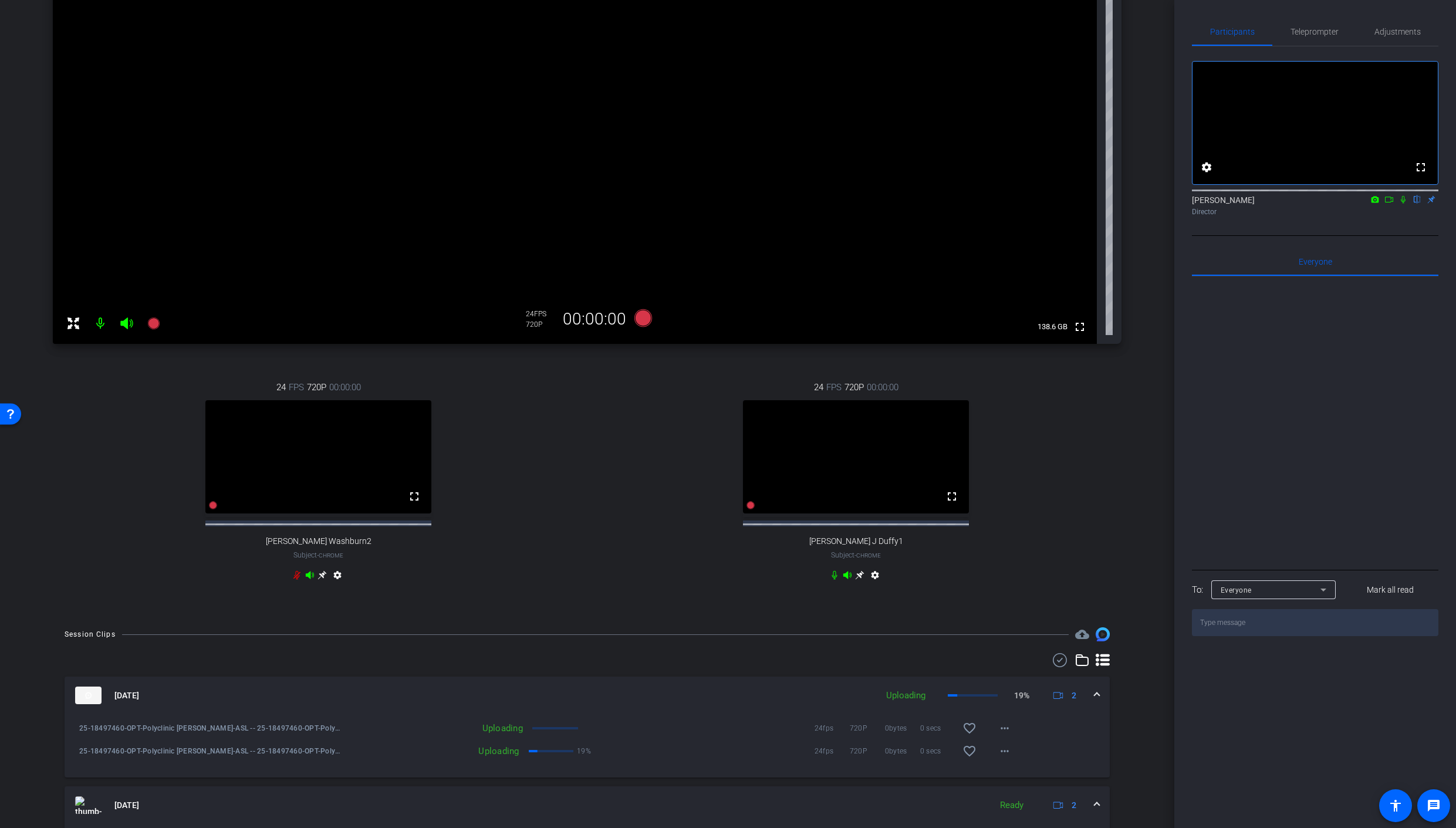
scroll to position [90, 0]
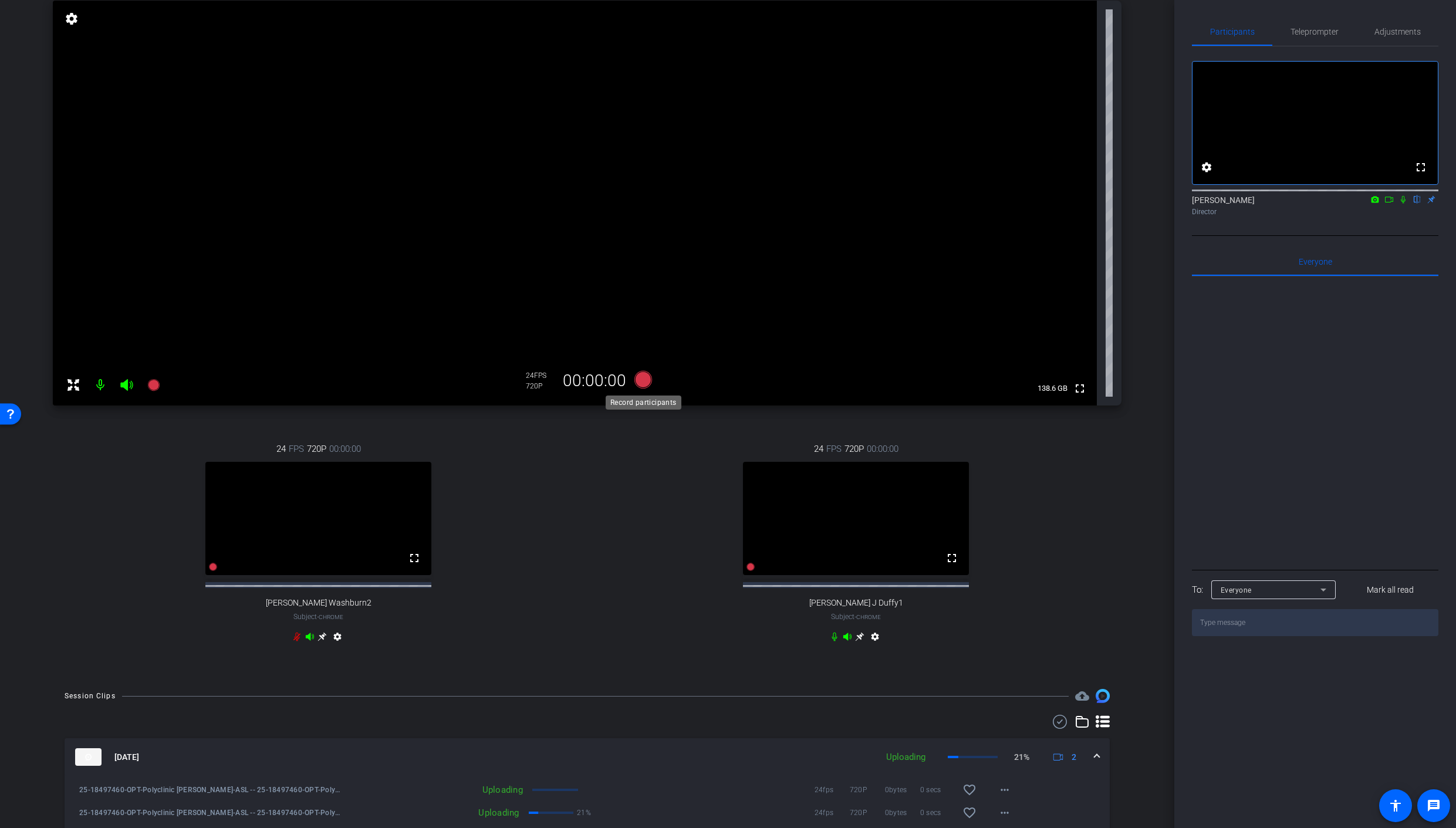
click at [643, 384] on icon at bounding box center [642, 379] width 18 height 18
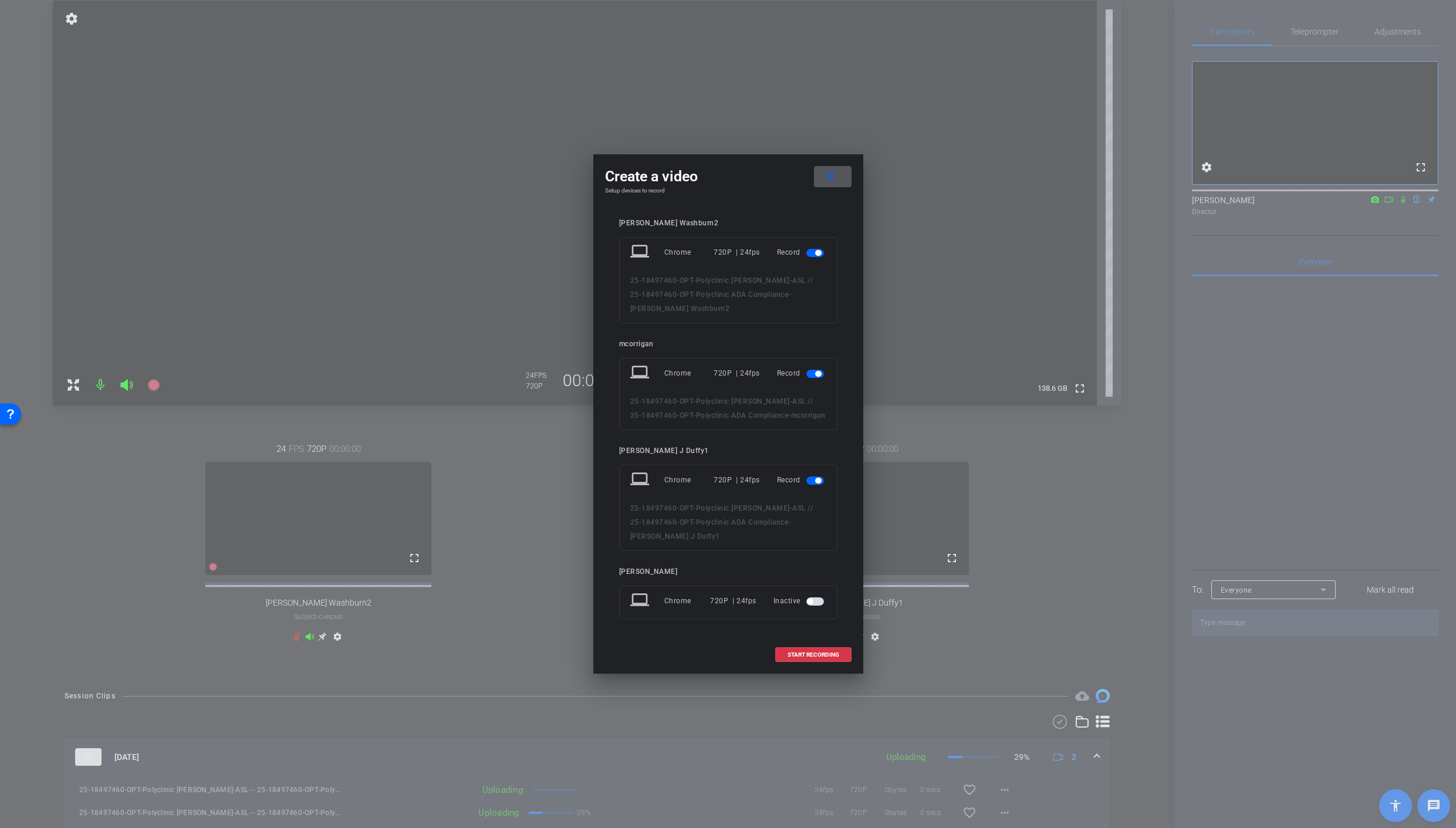
click at [811, 254] on span "button" at bounding box center [815, 253] width 18 height 8
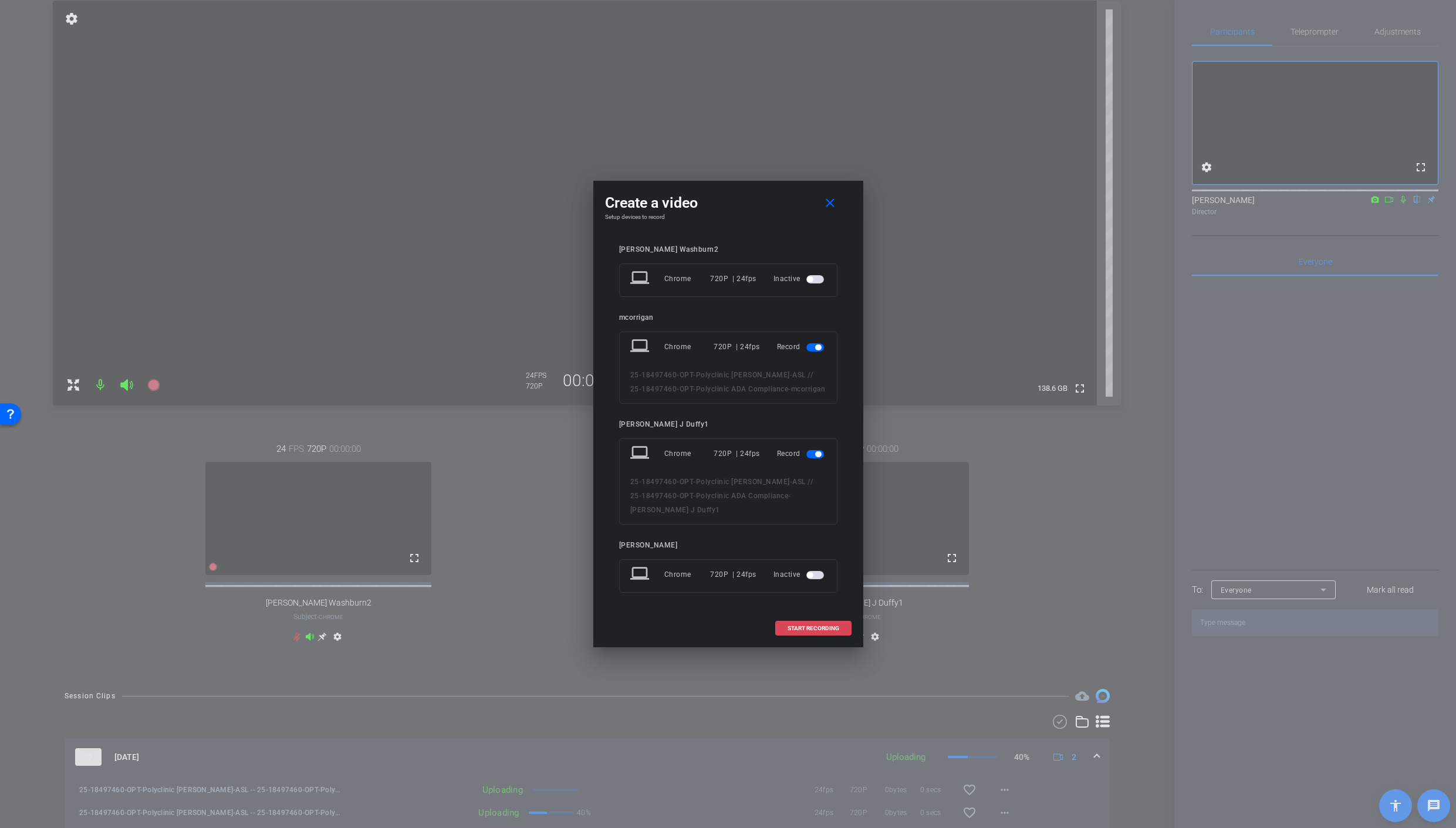
click at [809, 626] on span "START RECORDING" at bounding box center [813, 628] width 52 height 6
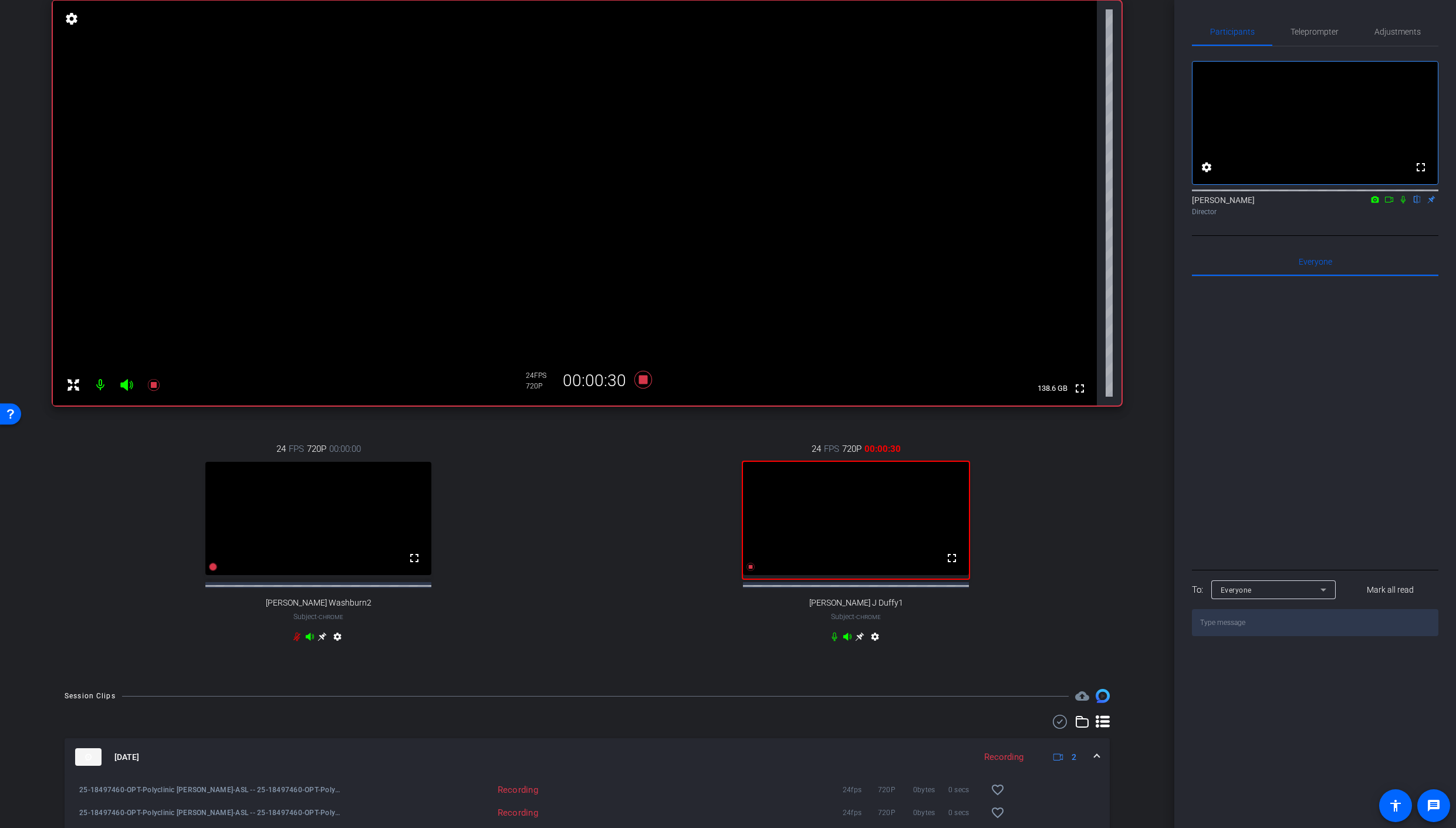
click at [1405, 204] on icon at bounding box center [1403, 199] width 9 height 8
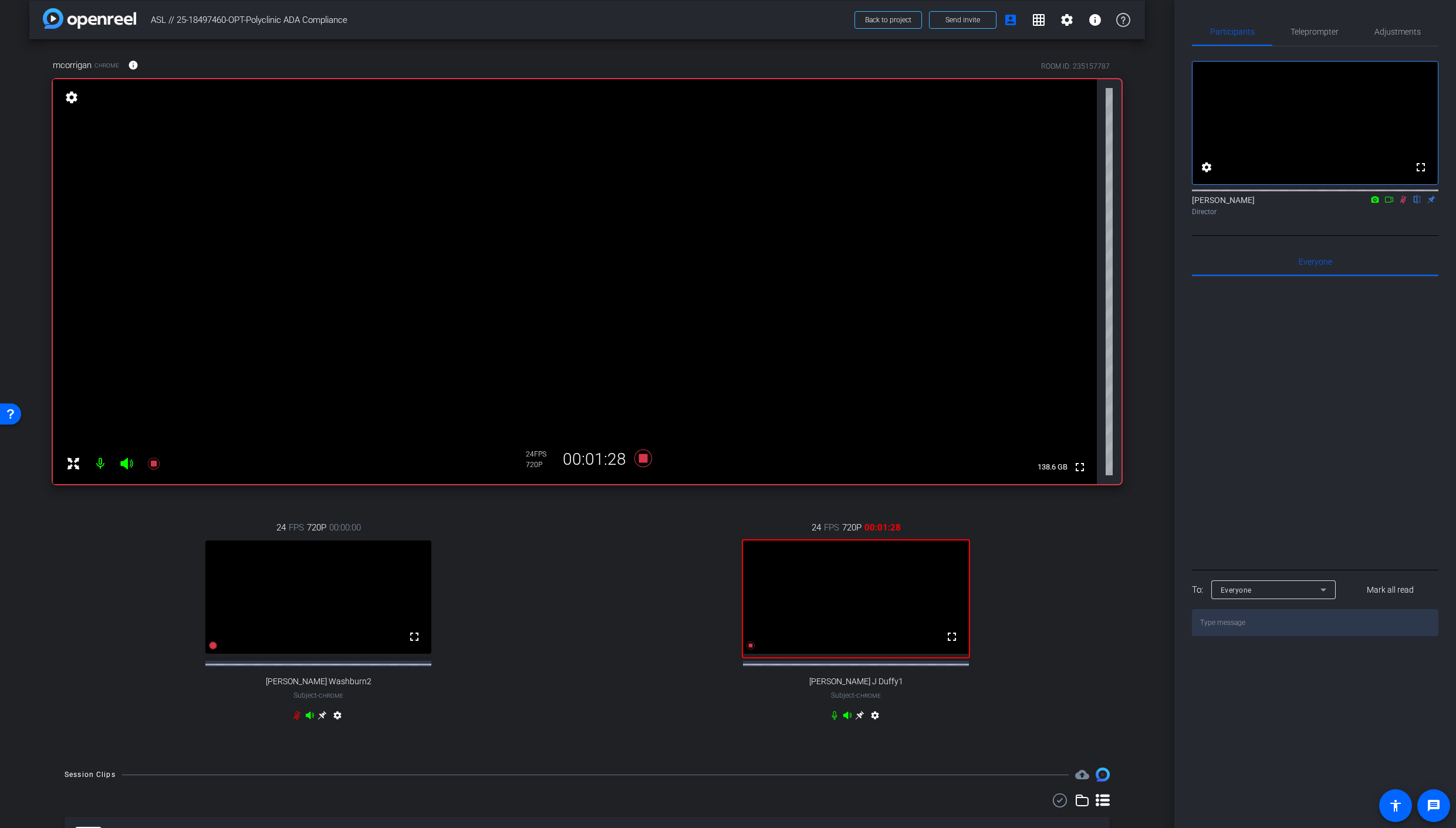
scroll to position [13, 0]
click at [1402, 217] on div "[PERSON_NAME] flip Director" at bounding box center [1315, 205] width 246 height 23
click at [1402, 204] on icon at bounding box center [1403, 200] width 7 height 7
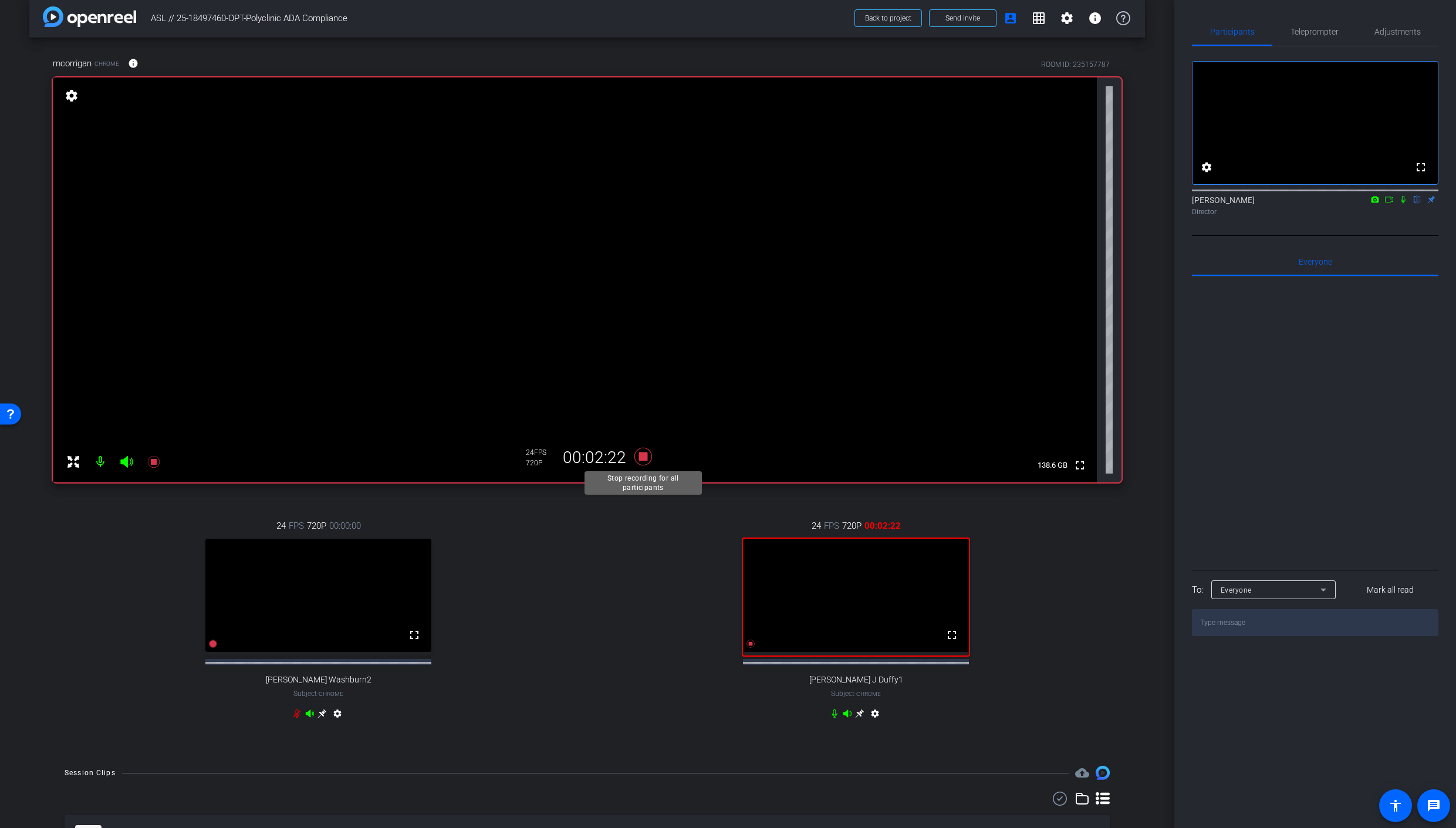
click at [639, 457] on icon at bounding box center [642, 456] width 18 height 18
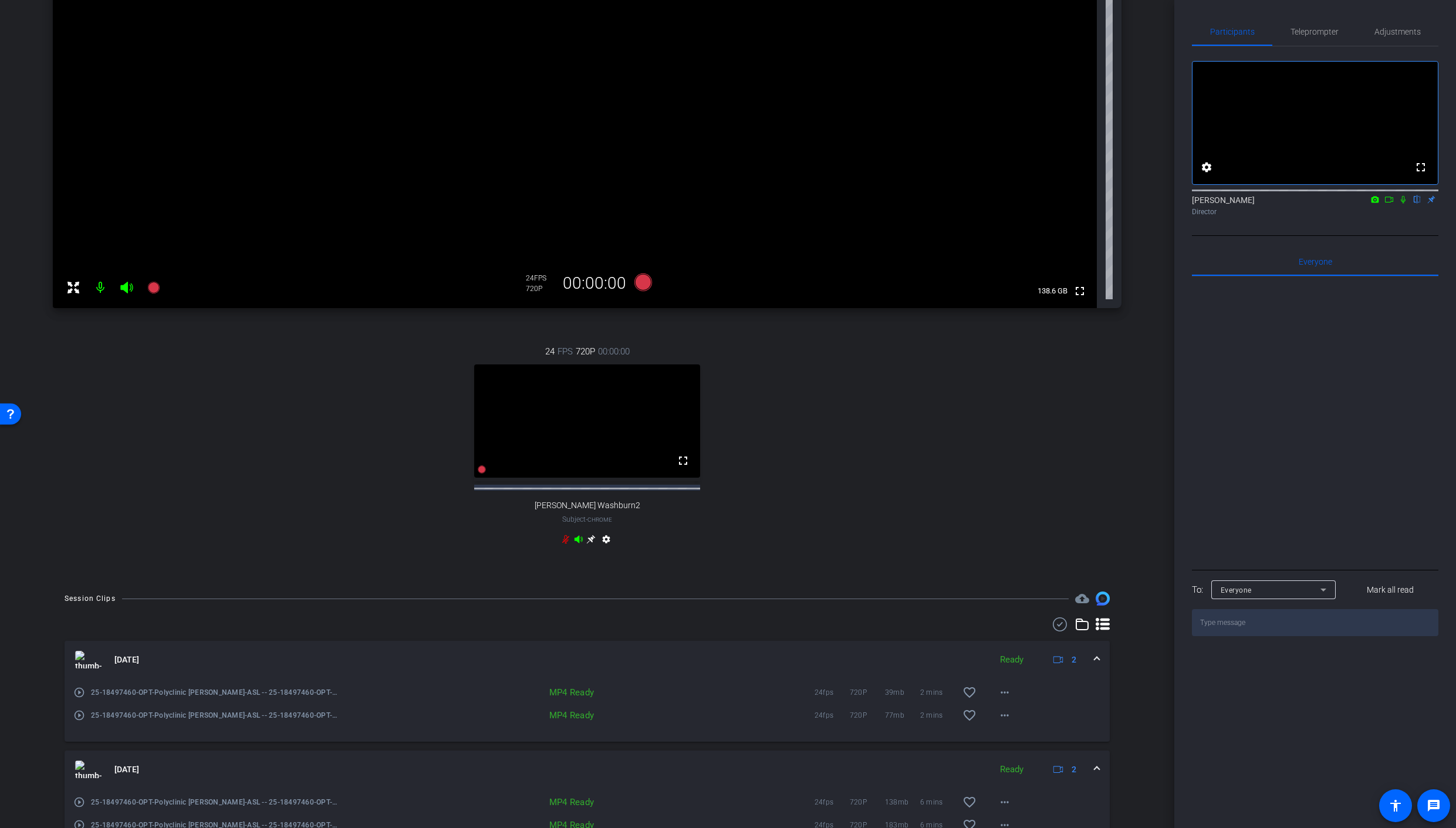
scroll to position [0, 0]
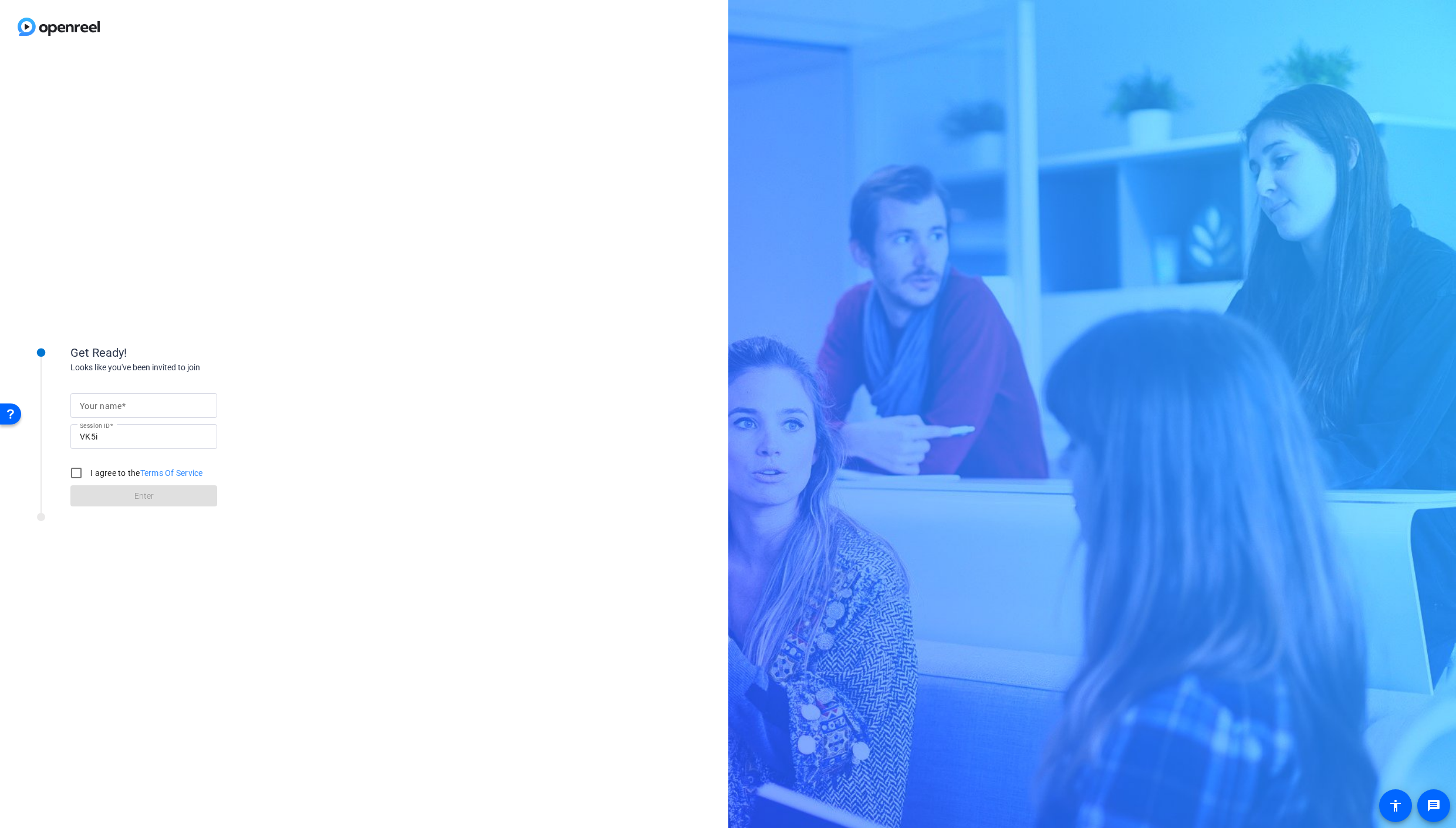
click at [133, 402] on input "Your name" at bounding box center [144, 405] width 128 height 14
type input "[PERSON_NAME]"
click at [71, 479] on input "I agree to the Terms Of Service" at bounding box center [75, 472] width 23 height 23
checkbox input "true"
click at [116, 503] on span at bounding box center [144, 495] width 147 height 28
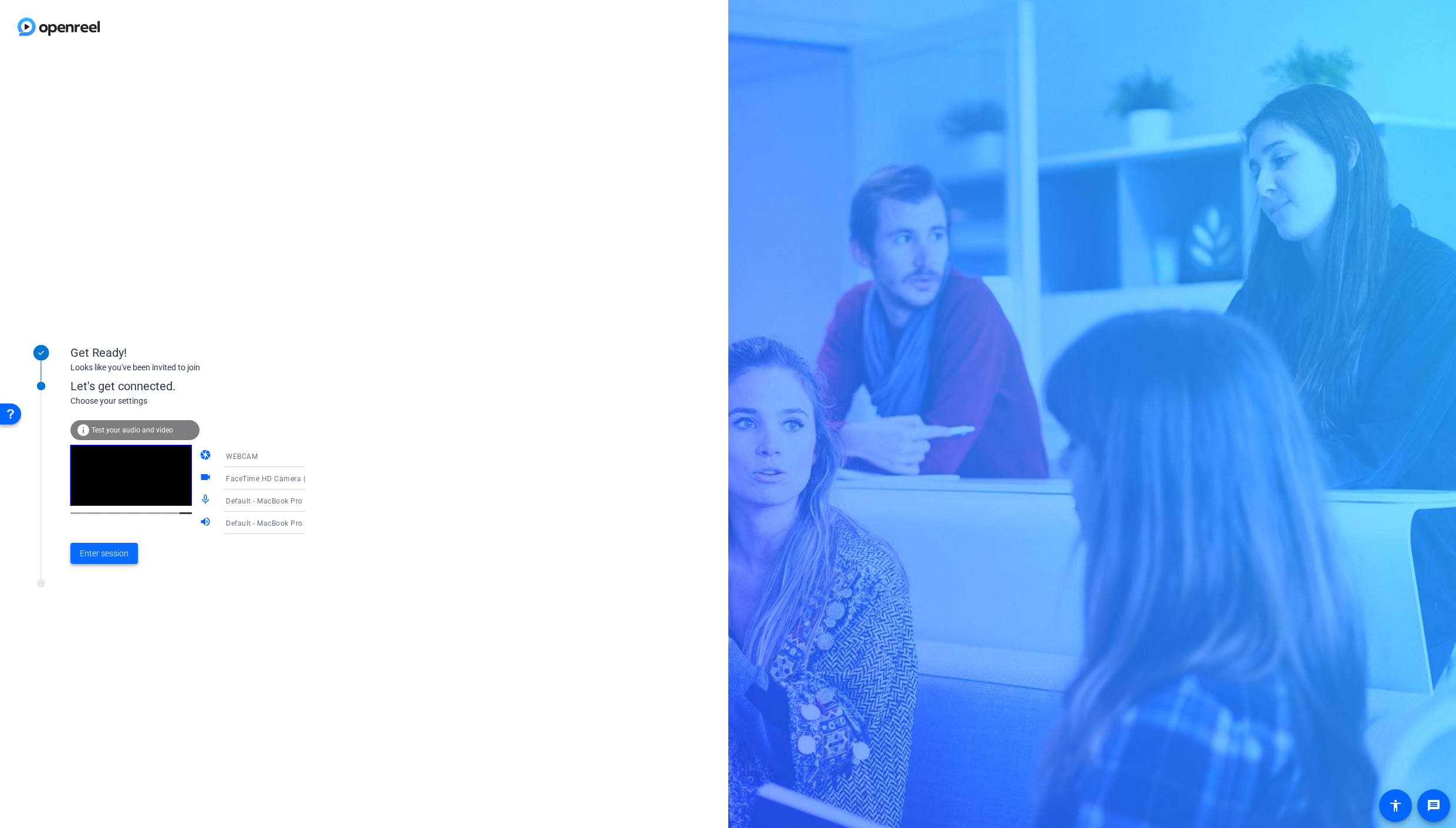
click at [92, 554] on span "Enter session" at bounding box center [104, 553] width 48 height 12
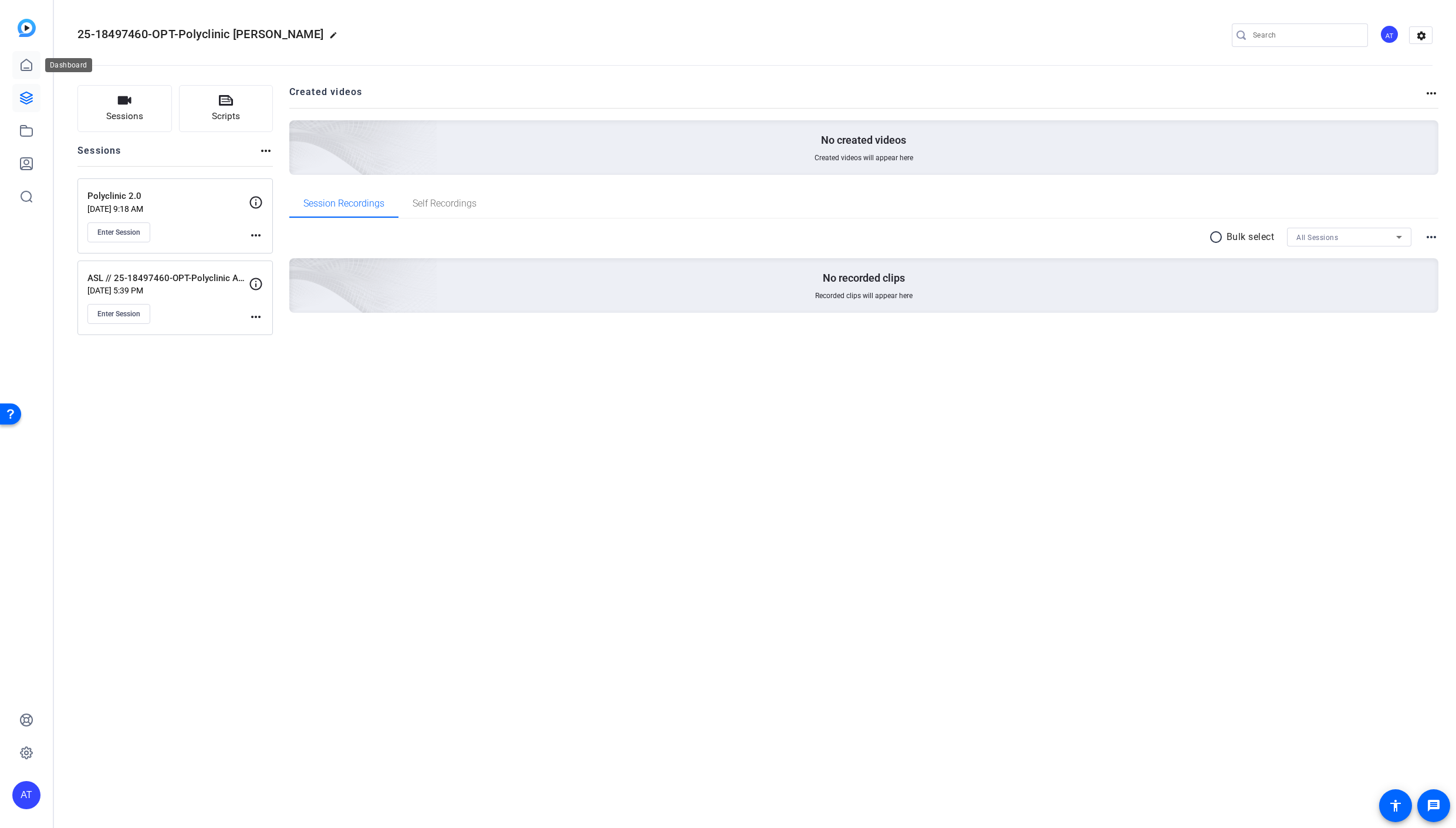
click at [32, 62] on icon at bounding box center [26, 65] width 14 height 14
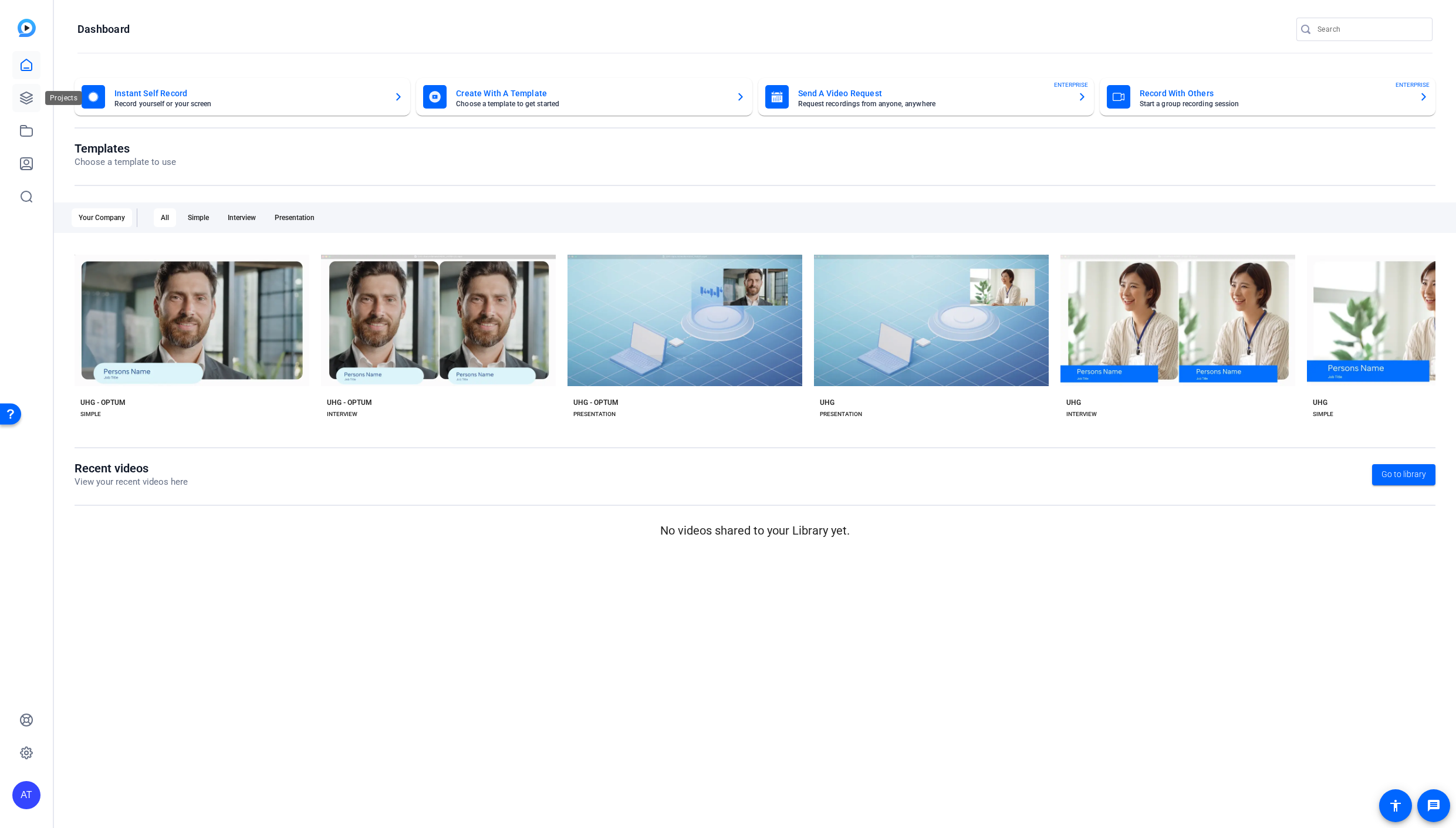
click at [29, 100] on icon at bounding box center [26, 98] width 14 height 14
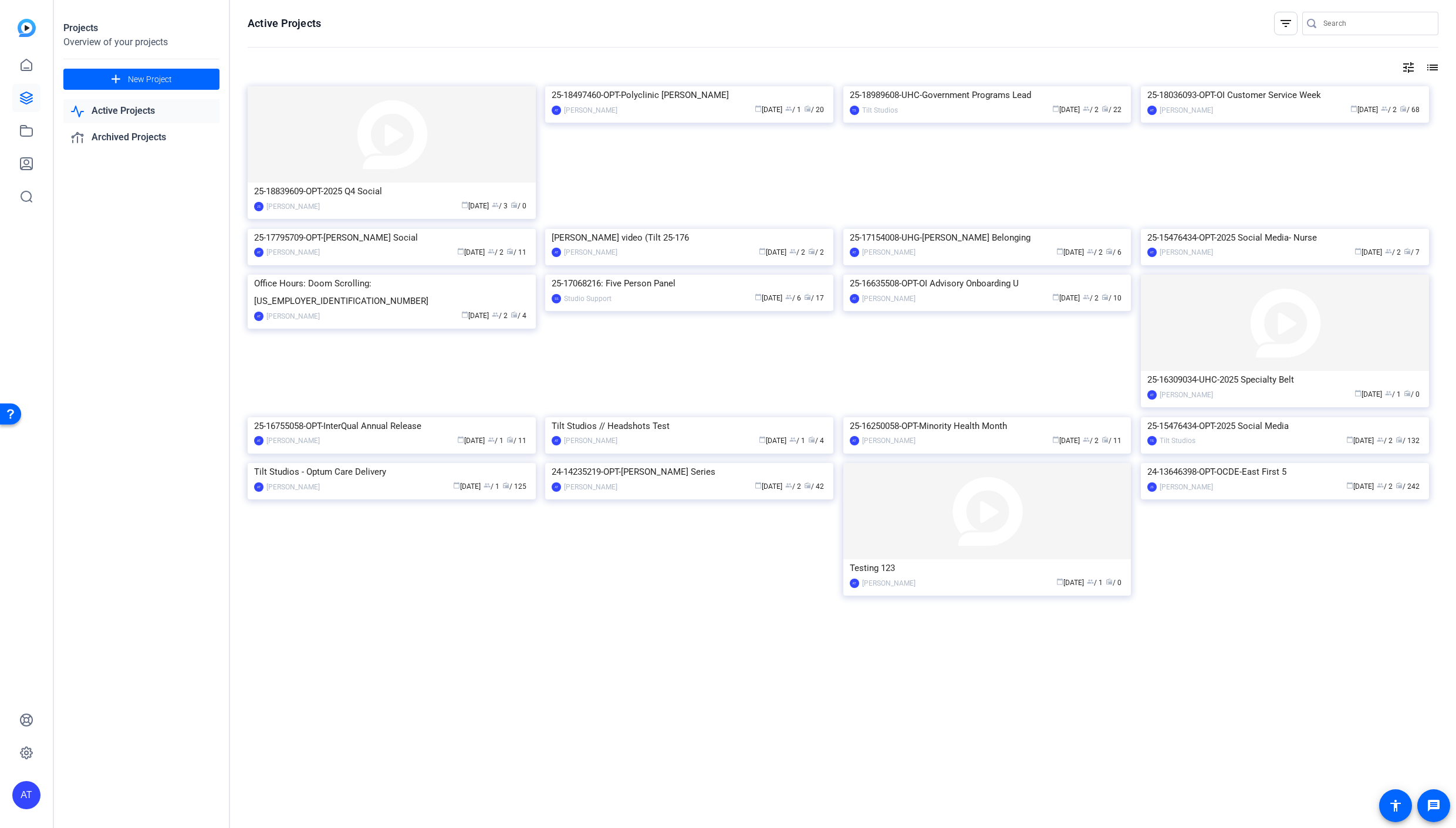
scroll to position [28, 0]
click at [32, 61] on icon at bounding box center [26, 65] width 14 height 14
